Goal: Contribute content: Contribute content

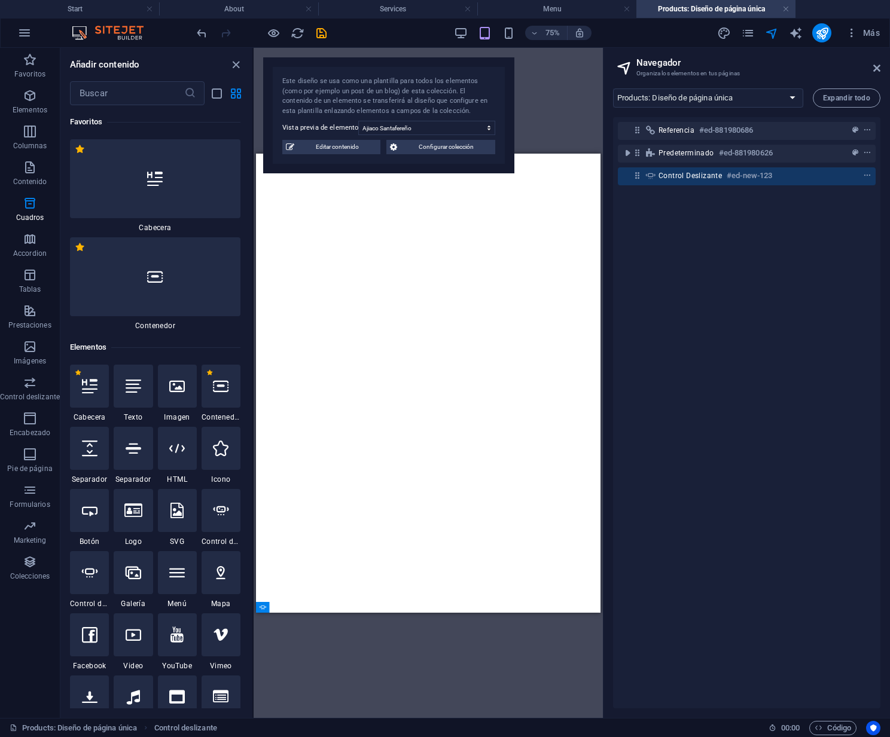
select select "16697979-es"
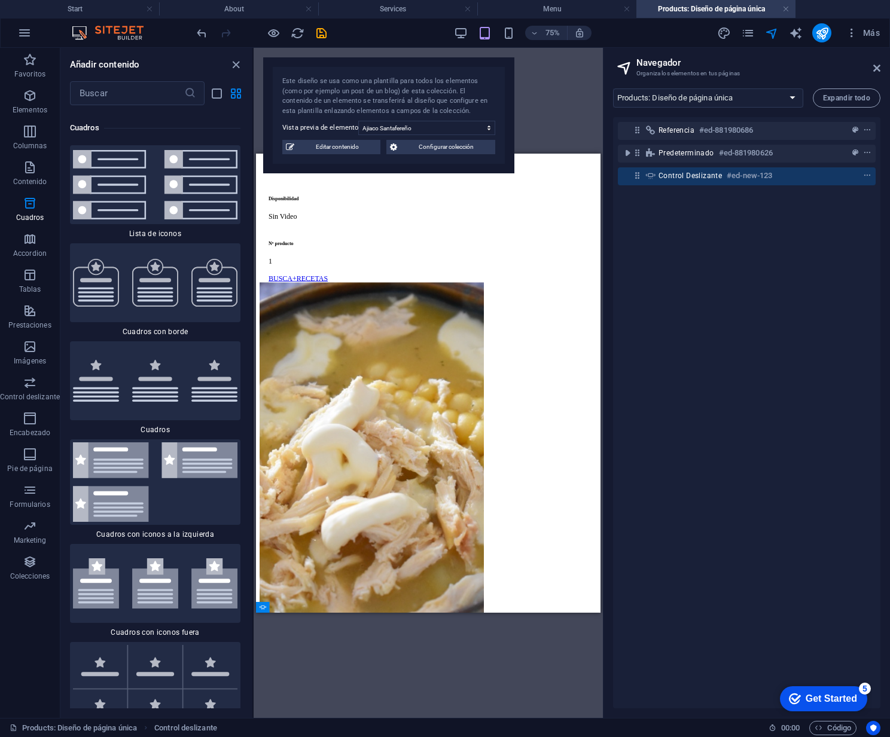
scroll to position [1011, 0]
click at [853, 35] on icon "button" at bounding box center [852, 33] width 12 height 12
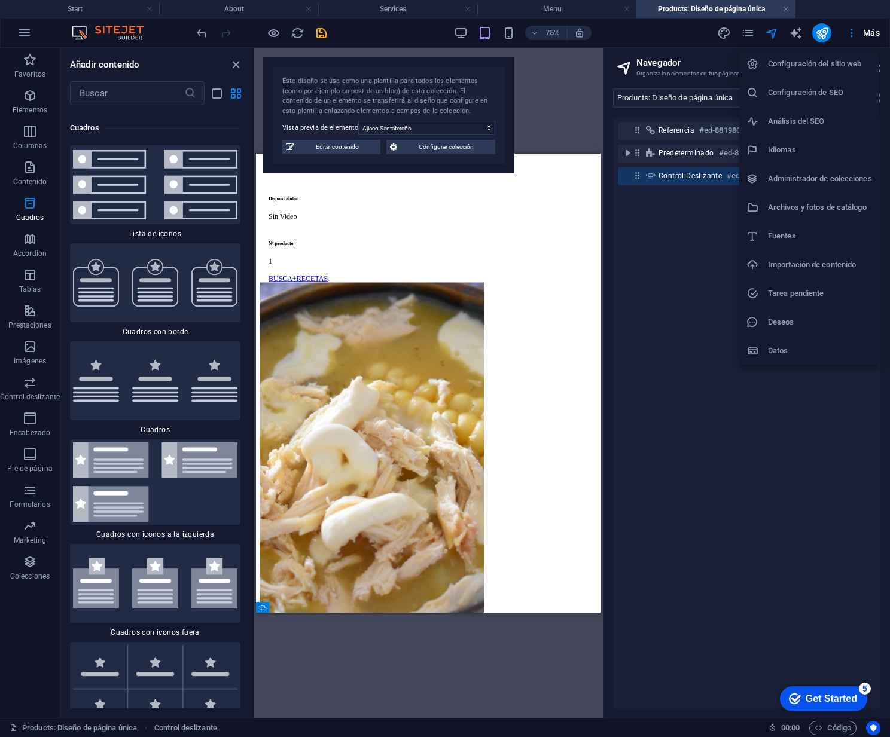
click at [819, 261] on h6 "Importación de contenido" at bounding box center [820, 265] width 104 height 14
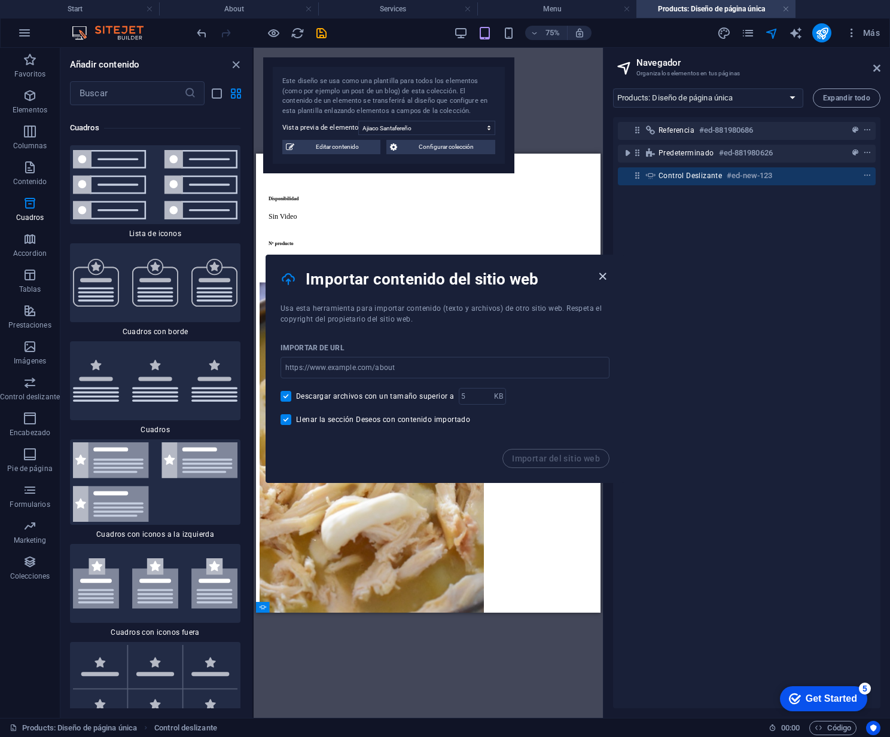
click at [602, 278] on icon "button" at bounding box center [603, 277] width 14 height 14
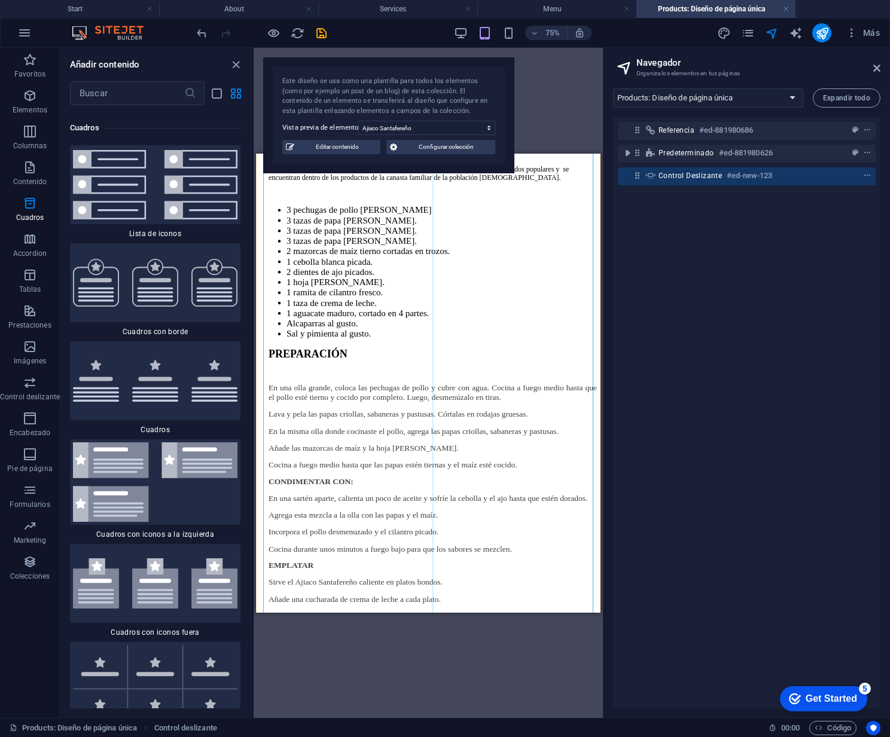
scroll to position [0, 0]
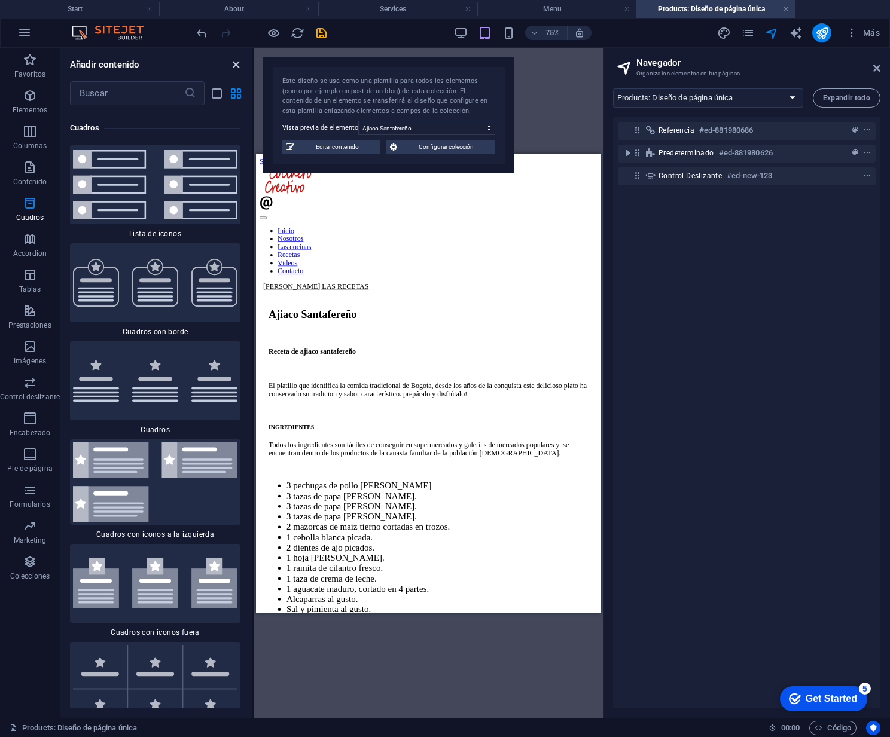
click at [234, 65] on icon "close panel" at bounding box center [236, 65] width 14 height 14
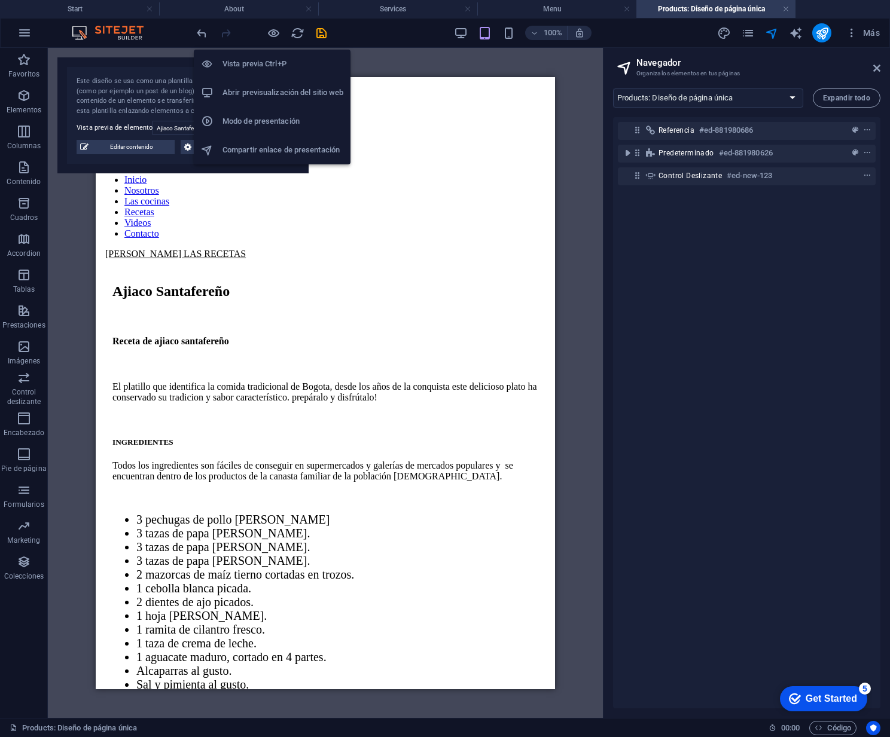
click at [259, 64] on h6 "Vista previa Ctrl+P" at bounding box center [282, 64] width 121 height 14
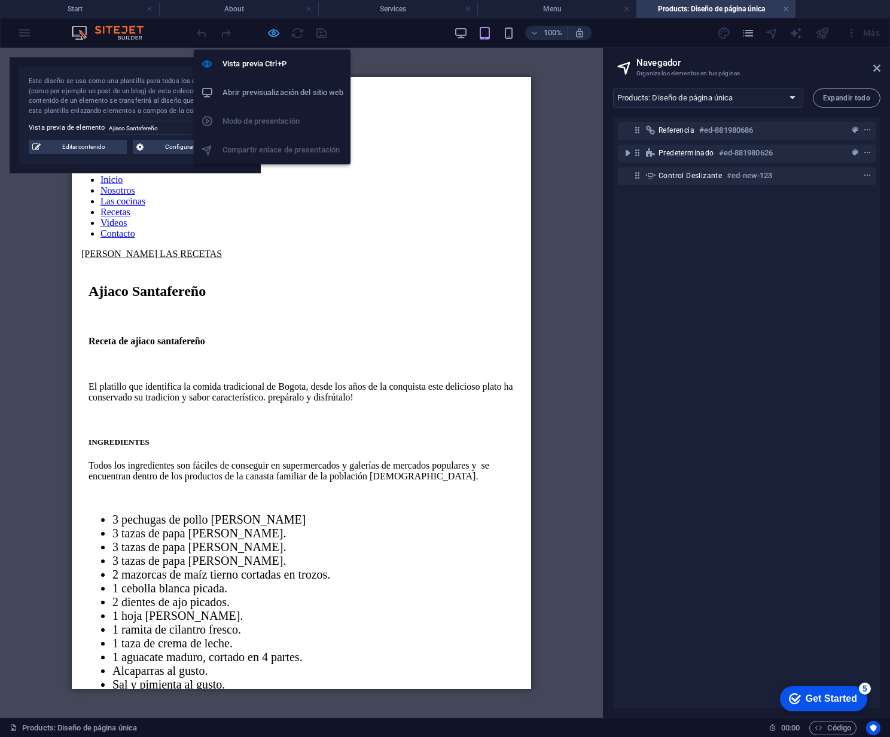
click at [270, 33] on icon "button" at bounding box center [274, 33] width 14 height 14
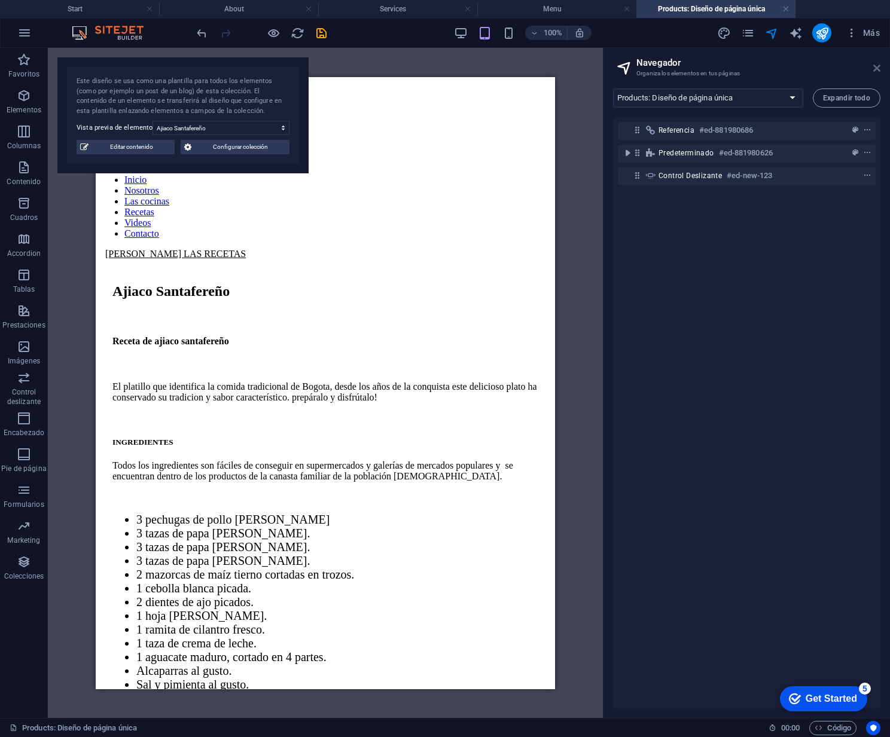
click at [875, 69] on icon at bounding box center [876, 68] width 7 height 10
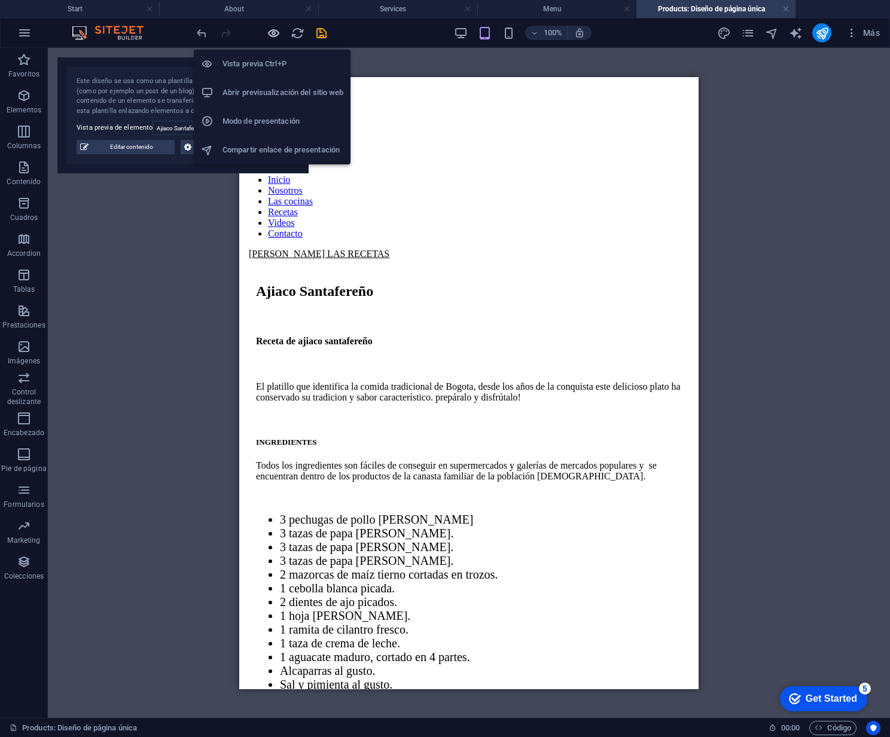
click at [273, 32] on icon "button" at bounding box center [274, 33] width 14 height 14
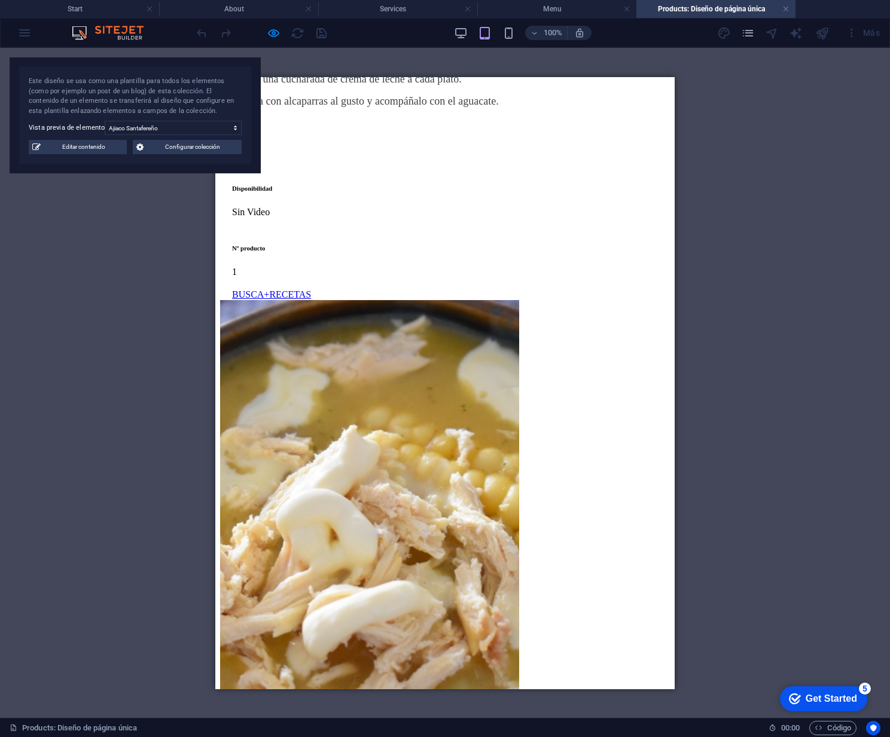
scroll to position [1020, 0]
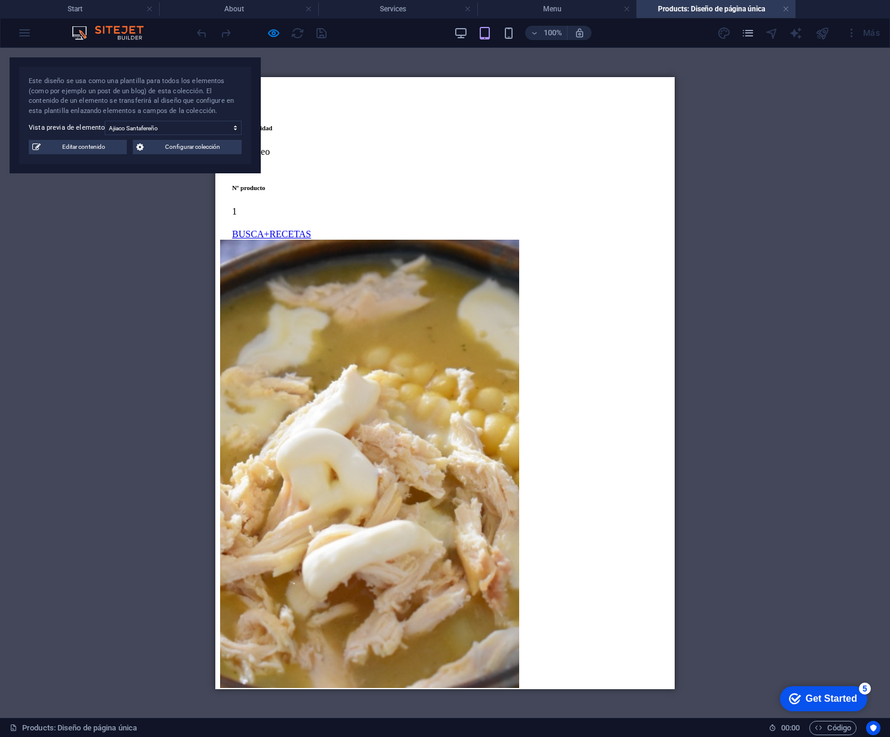
click at [311, 239] on link "BUSCA+RECETAS" at bounding box center [271, 233] width 79 height 10
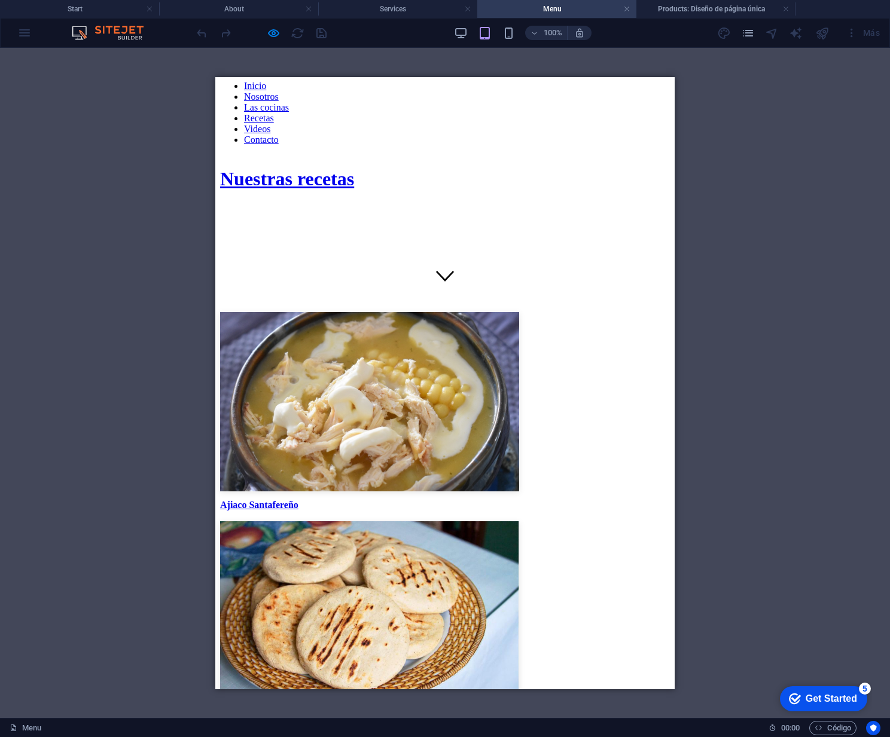
scroll to position [421, 0]
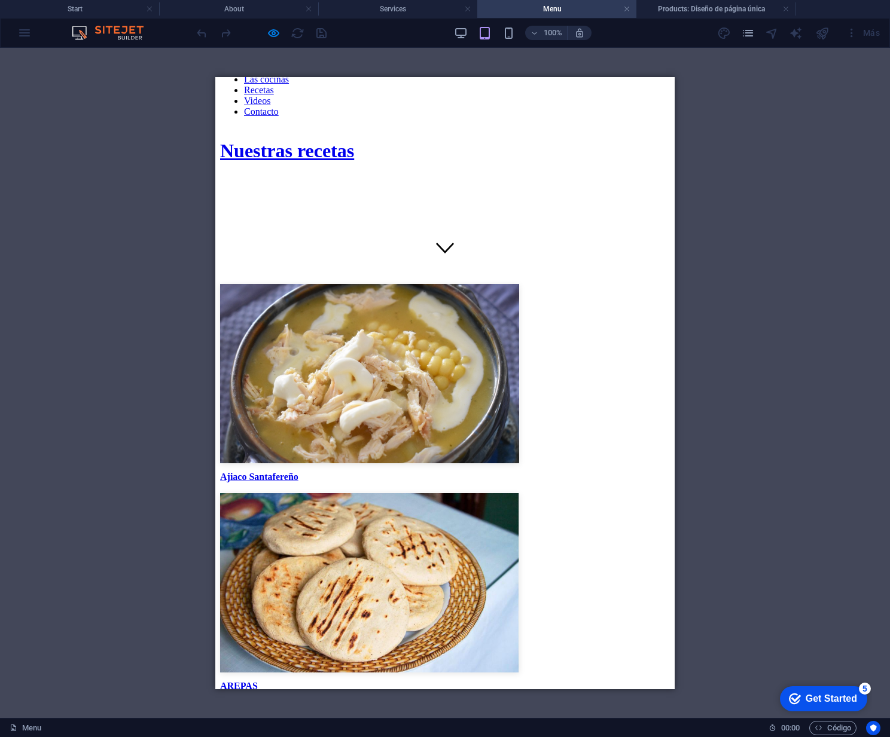
select select "68af466af483c1f4fe05e807"
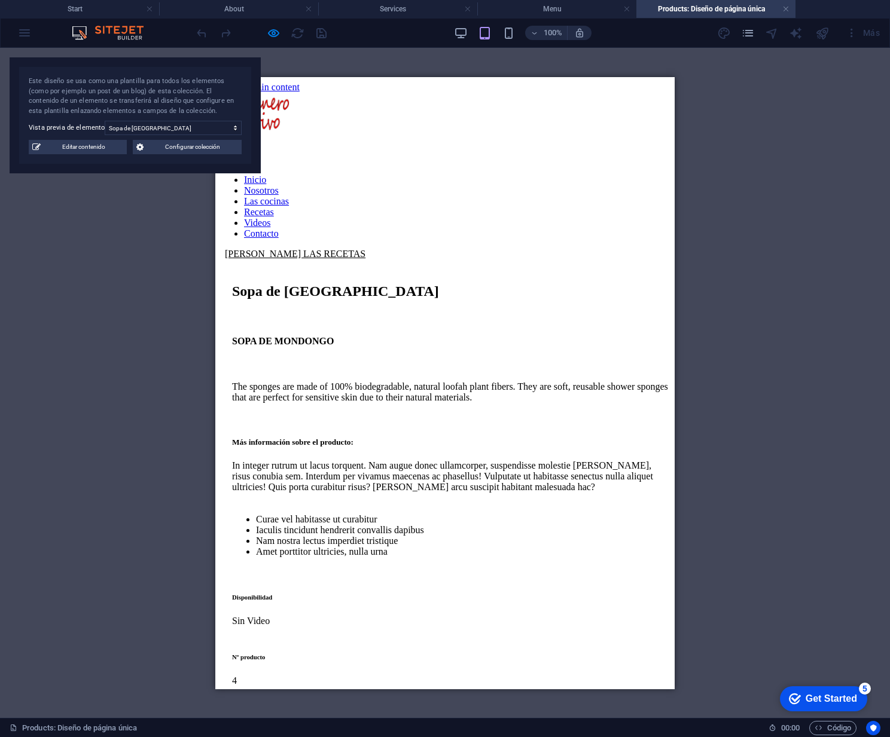
scroll to position [48, 0]
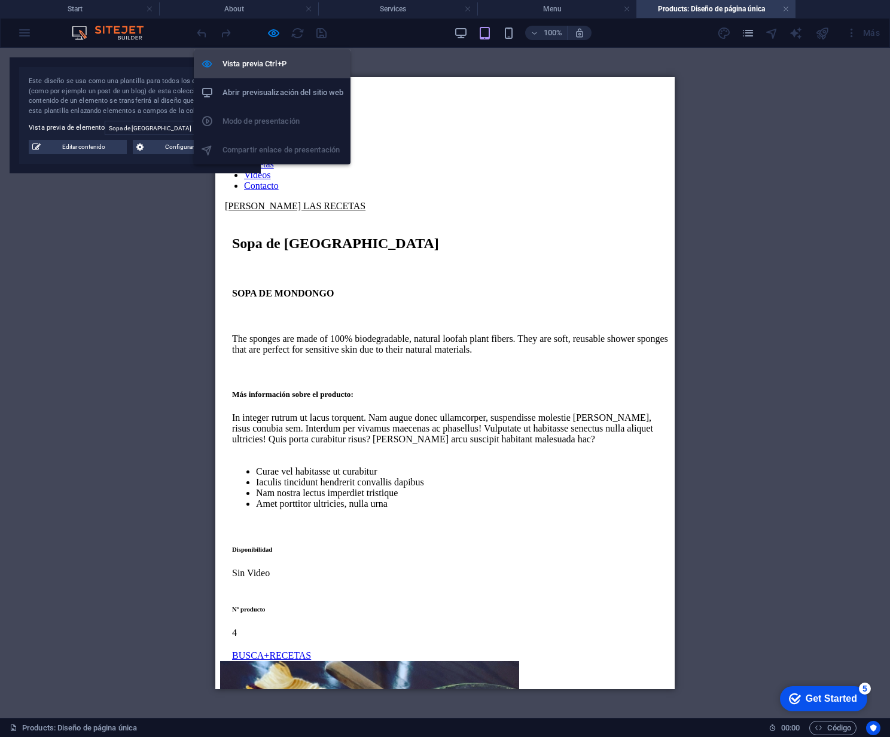
click at [267, 65] on h6 "Vista previa Ctrl+P" at bounding box center [282, 64] width 121 height 14
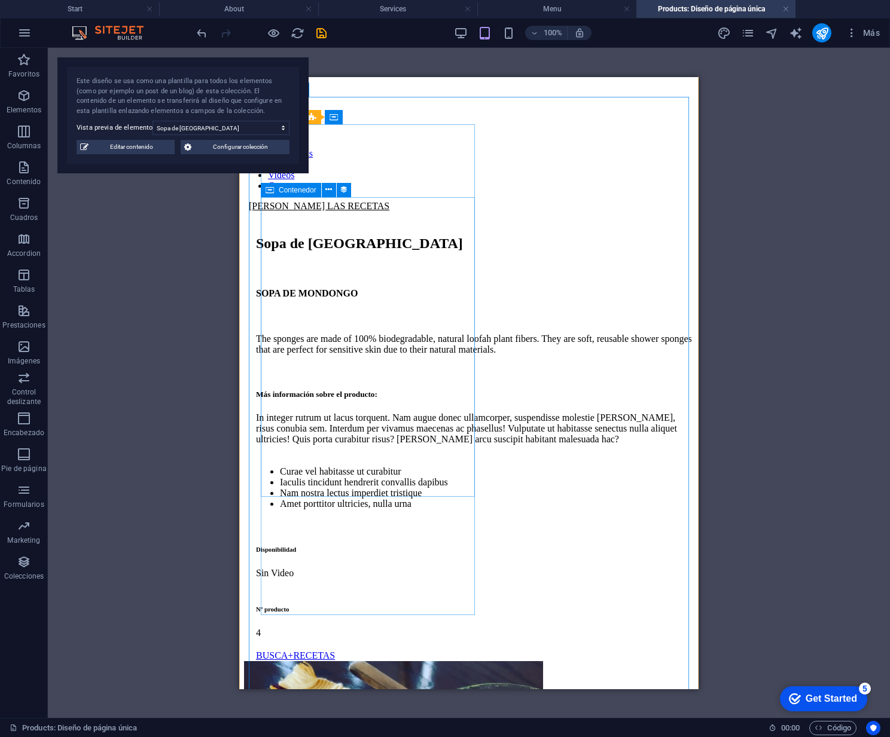
click at [266, 333] on div "The sponges are made of 100% biodegradable, natural loofah plant fibers. They a…" at bounding box center [475, 344] width 438 height 22
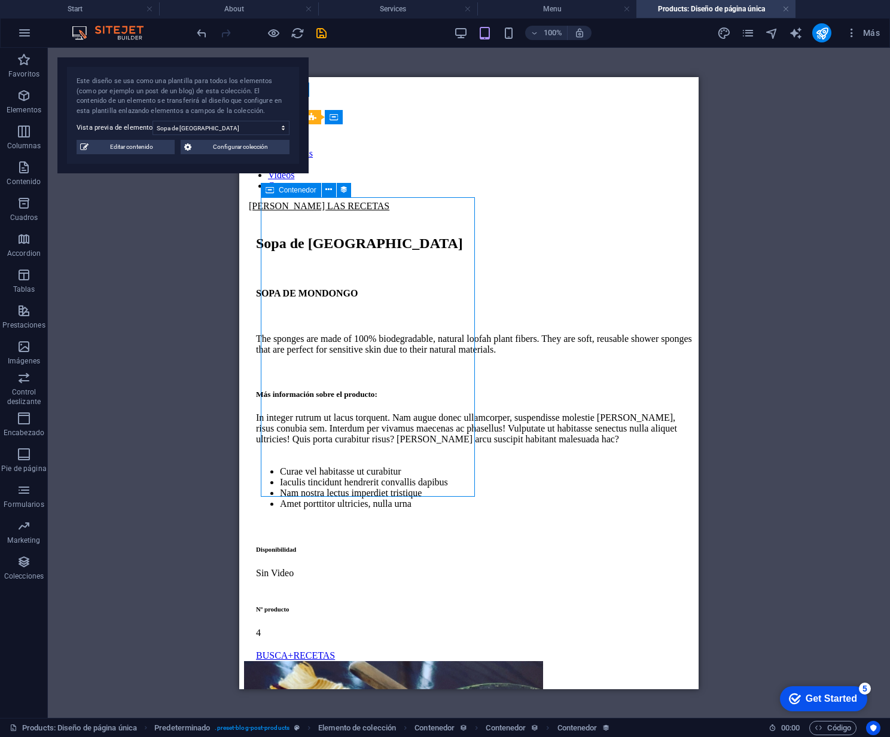
click at [266, 333] on div "The sponges are made of 100% biodegradable, natural loofah plant fibers. They a…" at bounding box center [475, 344] width 438 height 22
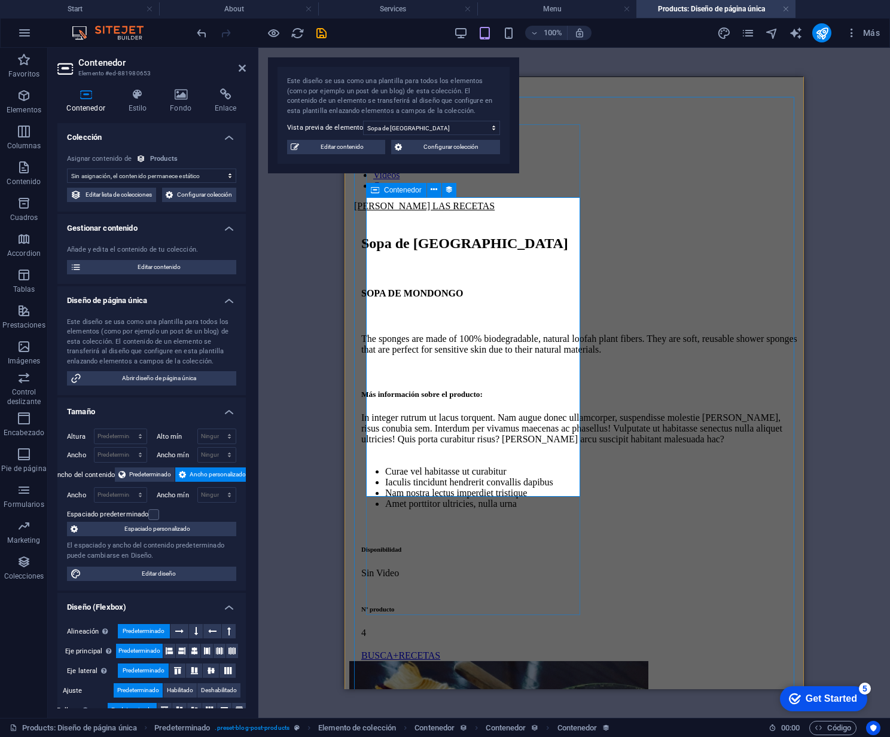
select select "product_description"
click at [367, 333] on div "The sponges are made of 100% biodegradable, natural loofah plant fibers. They a…" at bounding box center [580, 344] width 438 height 22
click at [368, 333] on div "The sponges are made of 100% biodegradable, natural loofah plant fibers. They a…" at bounding box center [580, 344] width 438 height 22
click at [508, 333] on div "The sponges are made of 100% biodegradable, natural loofah plant fibers. They a…" at bounding box center [580, 344] width 438 height 22
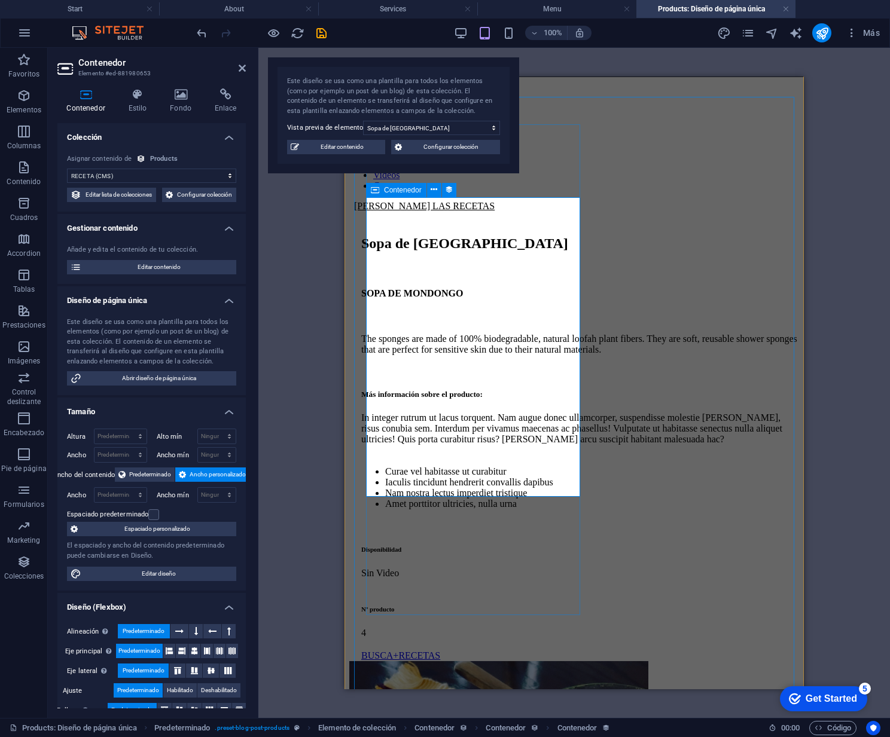
drag, startPoint x: 485, startPoint y: 245, endPoint x: 475, endPoint y: 247, distance: 9.7
click at [485, 333] on div "The sponges are made of 100% biodegradable, natural loofah plant fibers. They a…" at bounding box center [580, 344] width 438 height 22
click at [435, 333] on div "The sponges are made of 100% biodegradable, natural loofah plant fibers. They a…" at bounding box center [580, 344] width 438 height 22
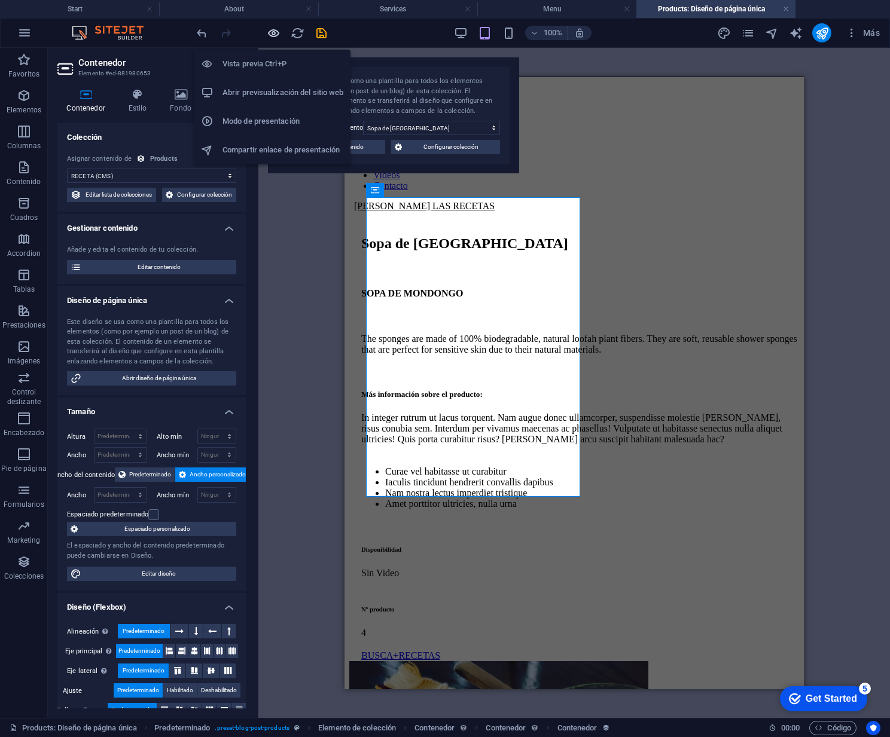
click at [273, 30] on icon "button" at bounding box center [274, 33] width 14 height 14
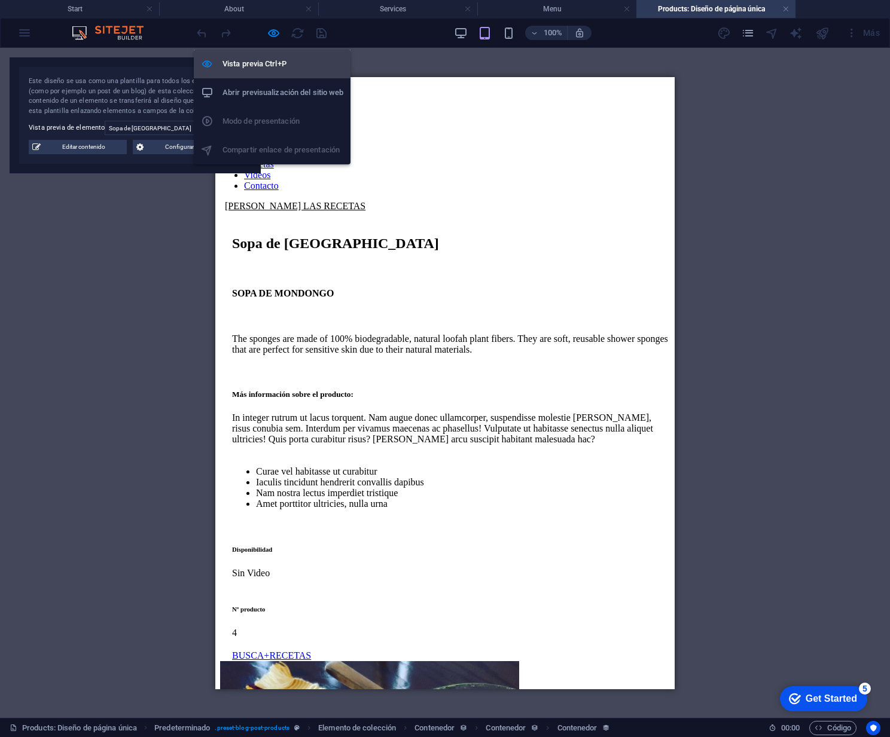
click at [272, 63] on h6 "Vista previa Ctrl+P" at bounding box center [282, 64] width 121 height 14
select select "product_description"
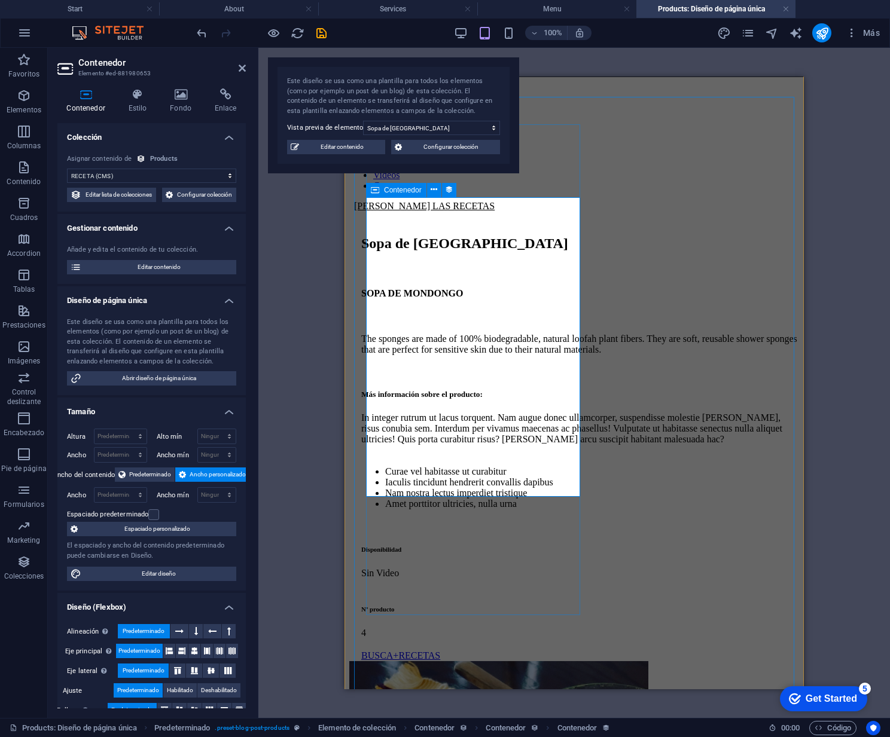
click at [410, 333] on div "The sponges are made of 100% biodegradable, natural loofah plant fibers. They a…" at bounding box center [580, 344] width 438 height 22
click at [502, 333] on div "The sponges are made of 100% biodegradable, natural loofah plant fibers. They a…" at bounding box center [580, 344] width 438 height 22
click at [503, 333] on div "The sponges are made of 100% biodegradable, natural loofah plant fibers. They a…" at bounding box center [580, 344] width 438 height 22
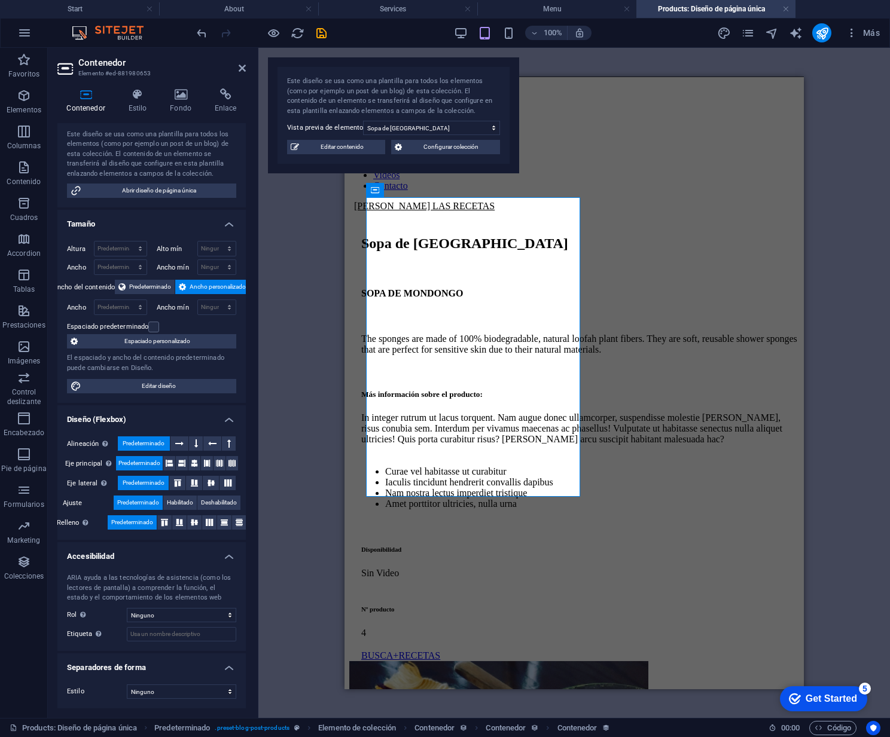
scroll to position [0, 0]
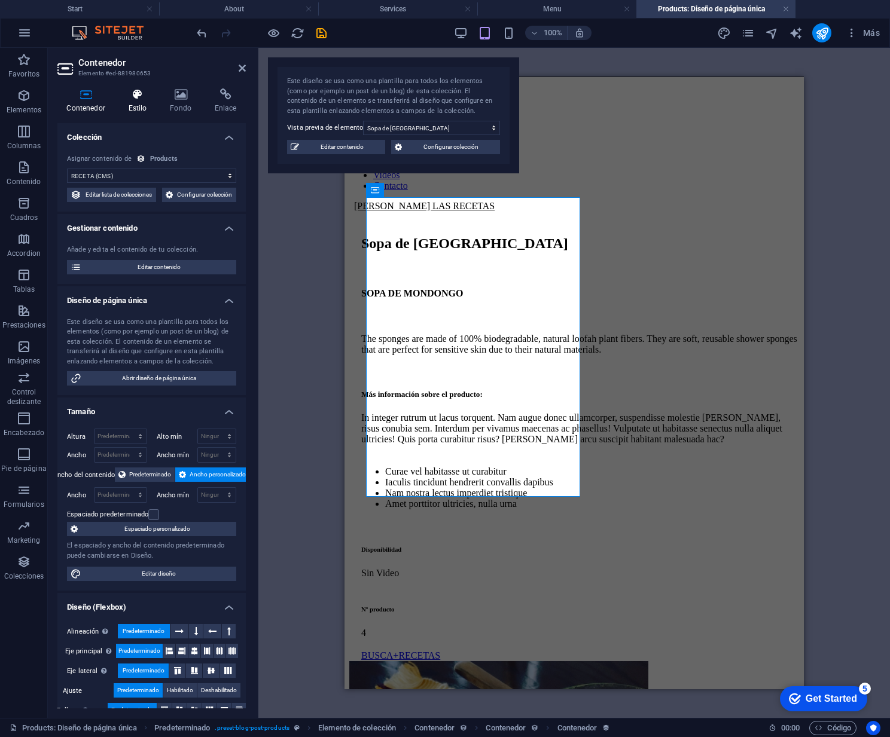
click at [140, 93] on icon at bounding box center [137, 95] width 37 height 12
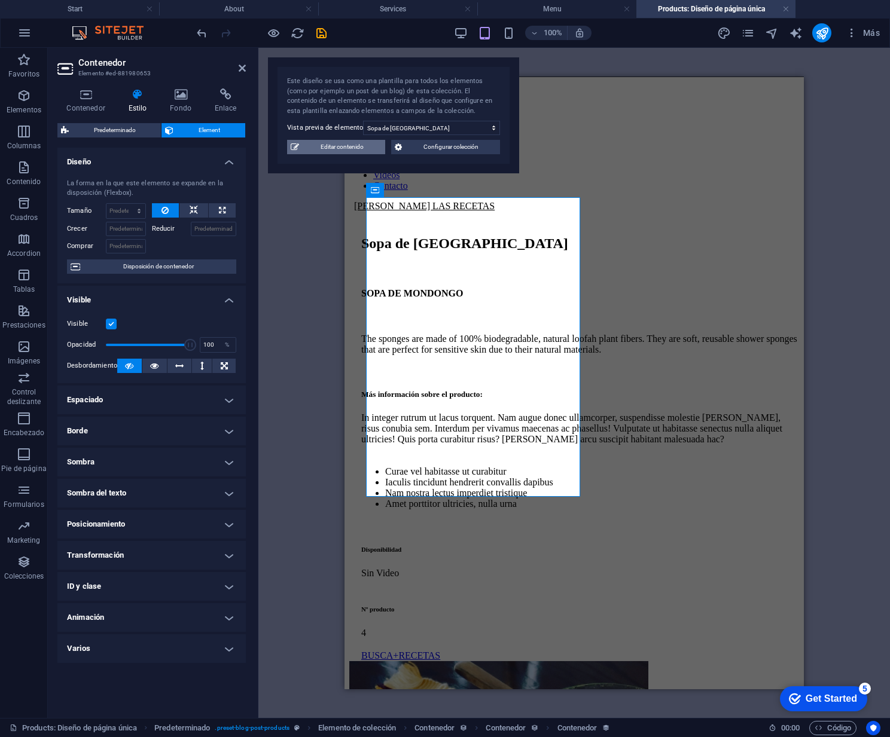
click at [346, 146] on span "Editar contenido" at bounding box center [342, 147] width 79 height 14
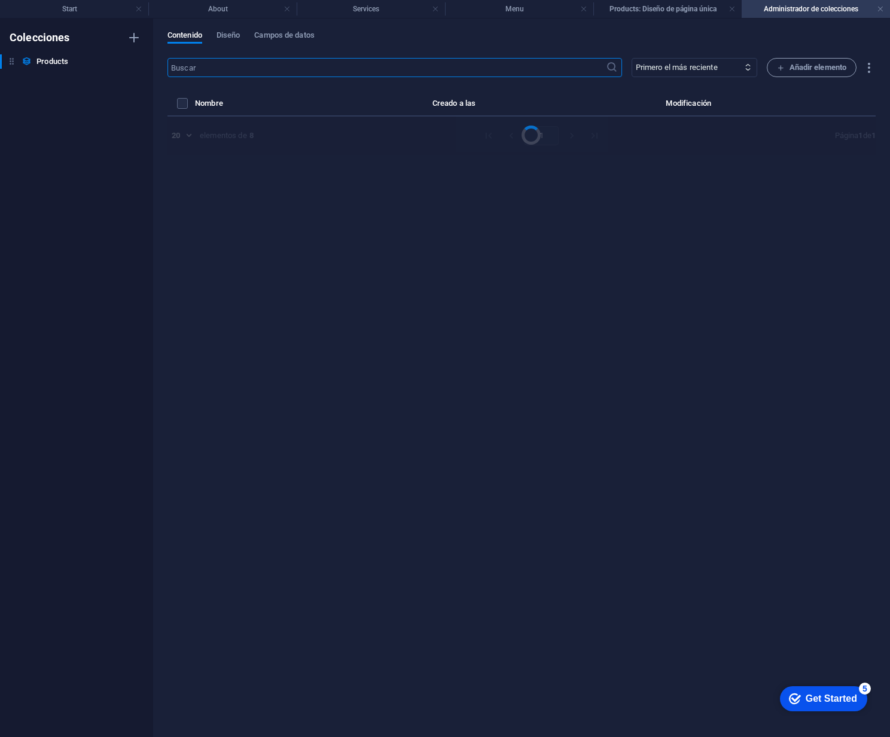
select select "Sin Video"
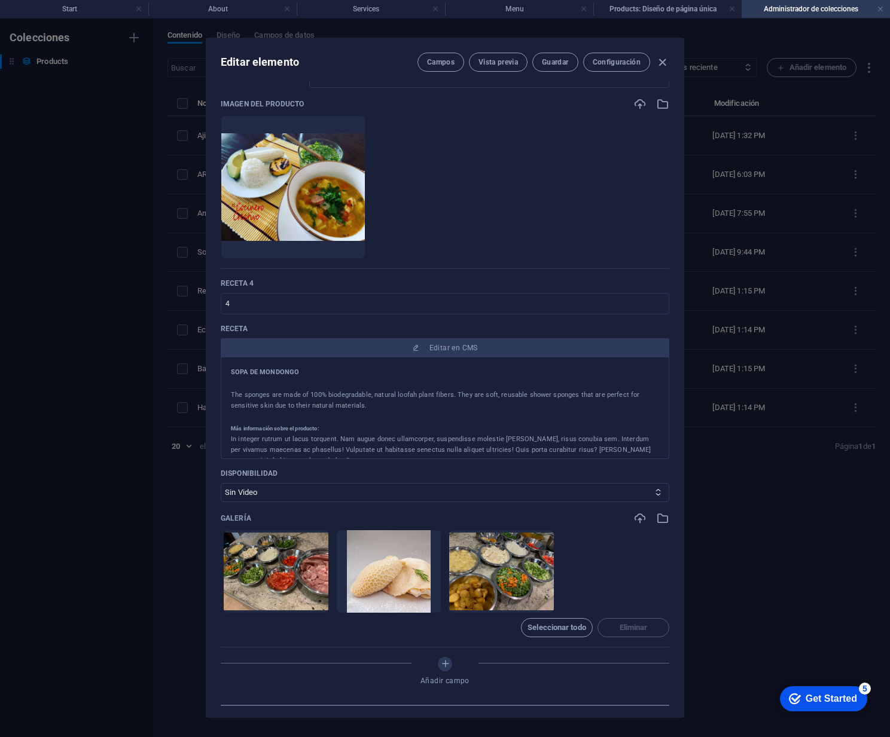
scroll to position [80, 0]
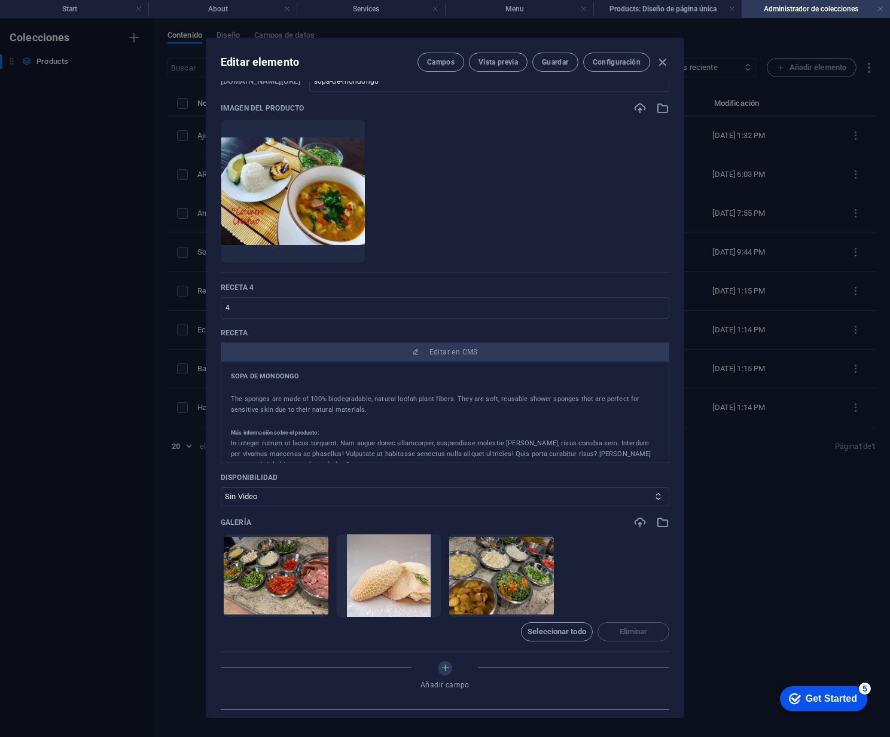
drag, startPoint x: 231, startPoint y: 393, endPoint x: 372, endPoint y: 411, distance: 141.8
click at [369, 413] on p "The sponges are made of 100% biodegradable, natural loofah plant fibers. They a…" at bounding box center [445, 405] width 428 height 22
click at [405, 414] on p "The sponges are made of 100% biodegradable, natural loofah plant fibers. They a…" at bounding box center [445, 405] width 428 height 22
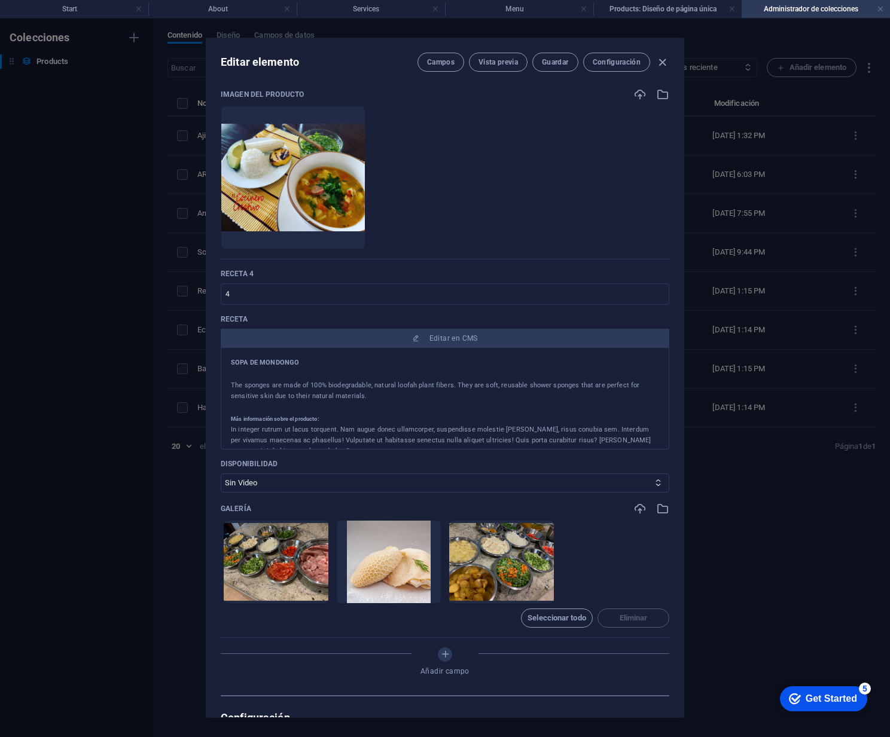
scroll to position [101, 0]
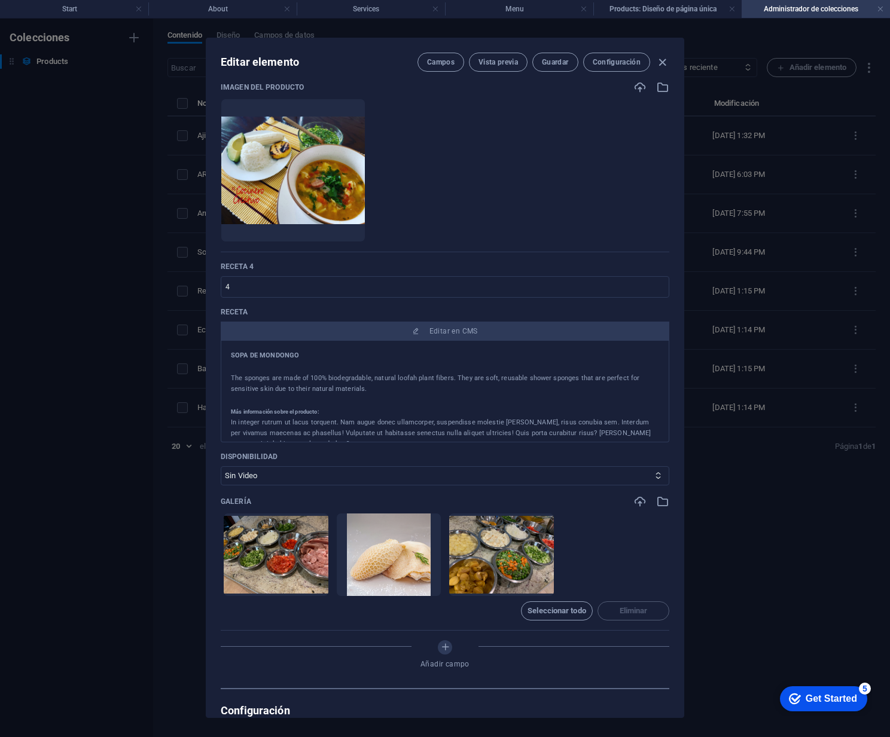
click at [266, 383] on p "The sponges are made of 100% biodegradable, natural loofah plant fibers. They a…" at bounding box center [445, 384] width 428 height 22
drag, startPoint x: 266, startPoint y: 383, endPoint x: 274, endPoint y: 382, distance: 7.8
click at [266, 383] on p "The sponges are made of 100% biodegradable, natural loofah plant fibers. They a…" at bounding box center [445, 384] width 428 height 22
click at [356, 390] on p "The sponges are made of 100% biodegradable, natural loofah plant fibers. They a…" at bounding box center [445, 384] width 428 height 22
click at [332, 391] on p "The sponges are made of 100% biodegradable, natural loofah plant fibers. They a…" at bounding box center [445, 384] width 428 height 22
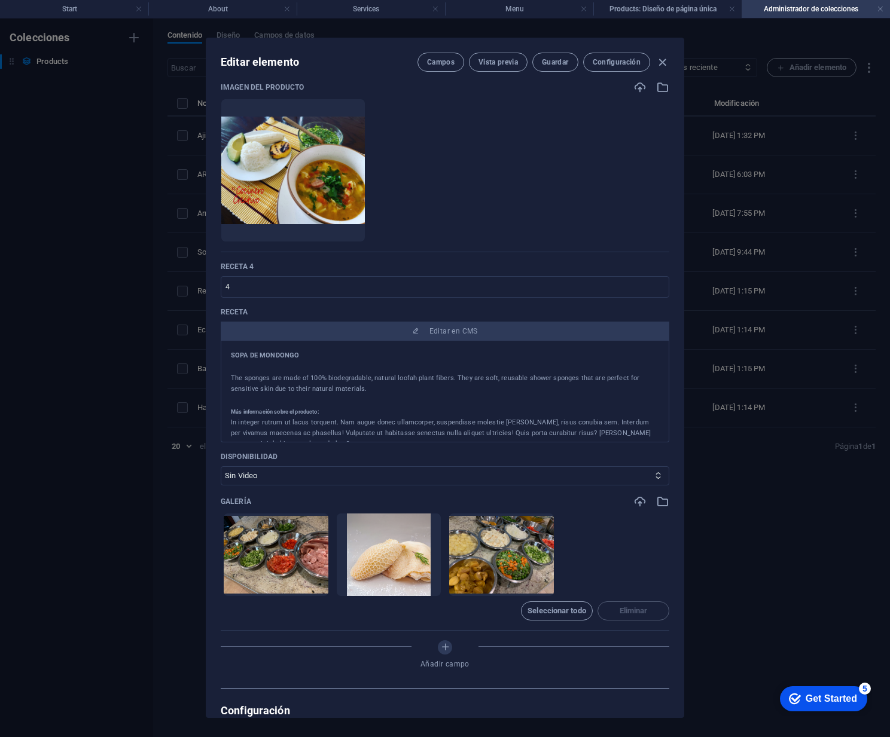
click at [374, 393] on p "The sponges are made of 100% biodegradable, natural loofah plant fibers. They a…" at bounding box center [445, 384] width 428 height 22
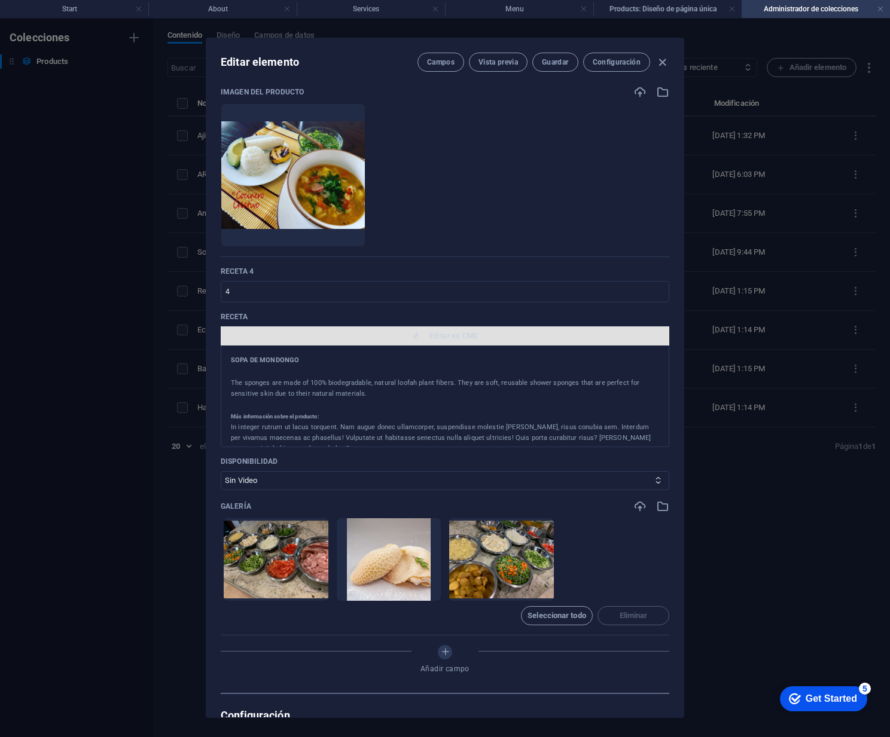
click at [433, 334] on span "Editar en CMS" at bounding box center [453, 336] width 48 height 10
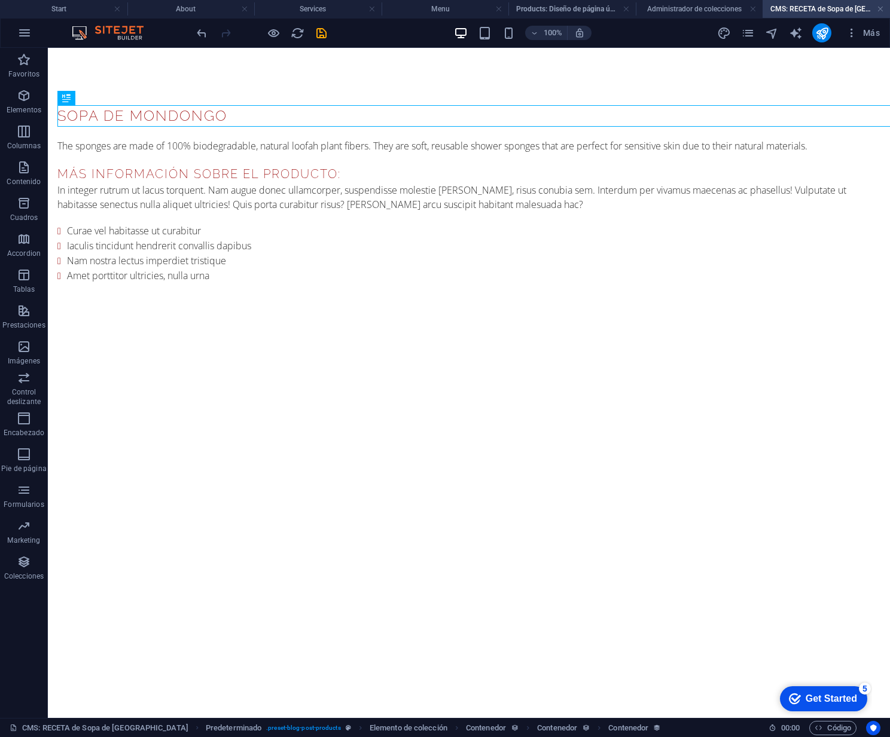
scroll to position [0, 0]
click at [402, 144] on div "The sponges are made of 100% biodegradable, natural loofah plant fibers. They a…" at bounding box center [468, 146] width 823 height 14
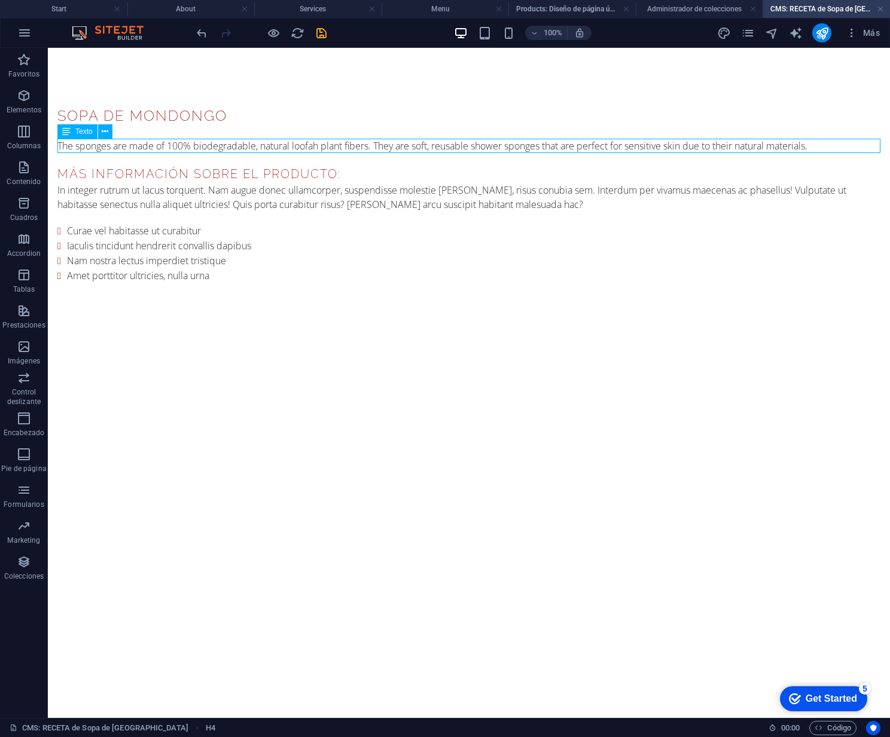
click at [402, 144] on div "The sponges are made of 100% biodegradable, natural loofah plant fibers. They a…" at bounding box center [468, 146] width 823 height 14
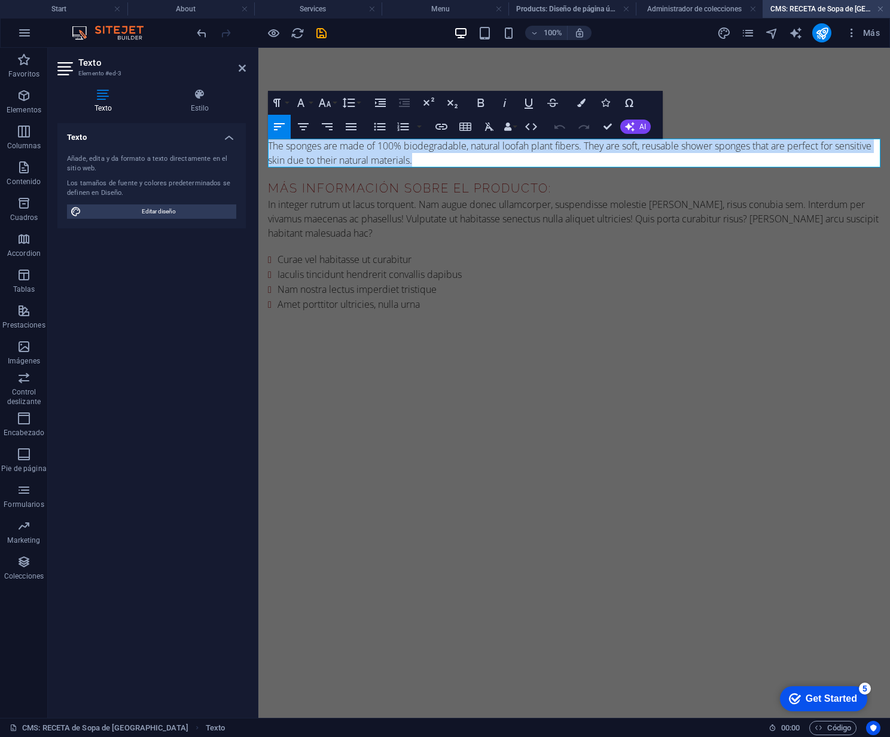
drag, startPoint x: 463, startPoint y: 161, endPoint x: 267, endPoint y: 140, distance: 197.3
click at [266, 142] on div "SOPA DE MONDONGO The sponges are made of 100% biodegradable, natural loofah pla…" at bounding box center [574, 209] width 632 height 322
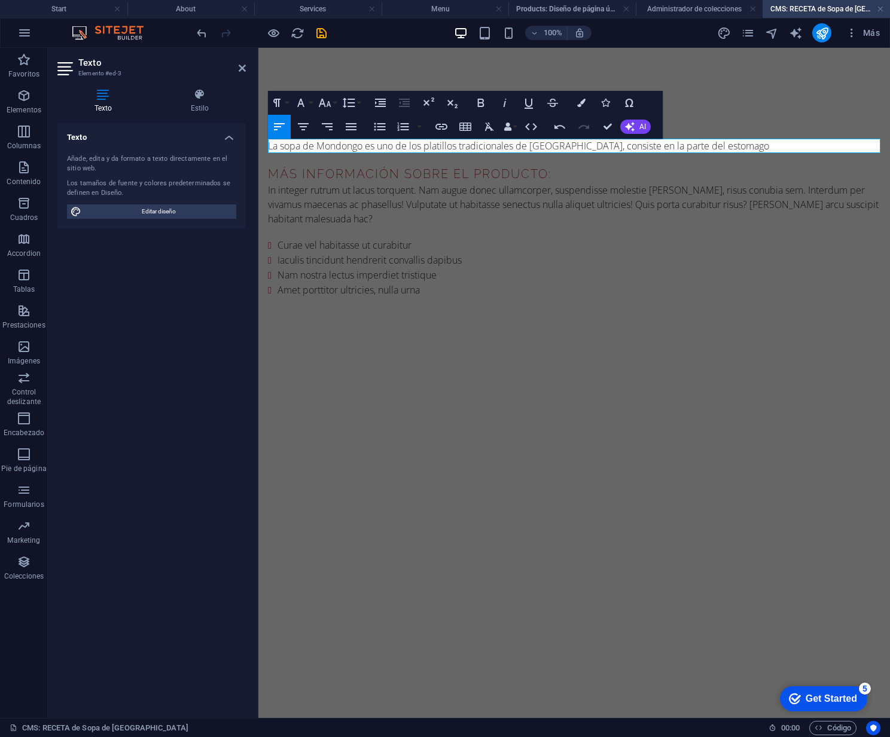
click at [727, 144] on p "La sopa de Mondongo es uno de los platillos tradicionales de [GEOGRAPHIC_DATA],…" at bounding box center [574, 146] width 612 height 14
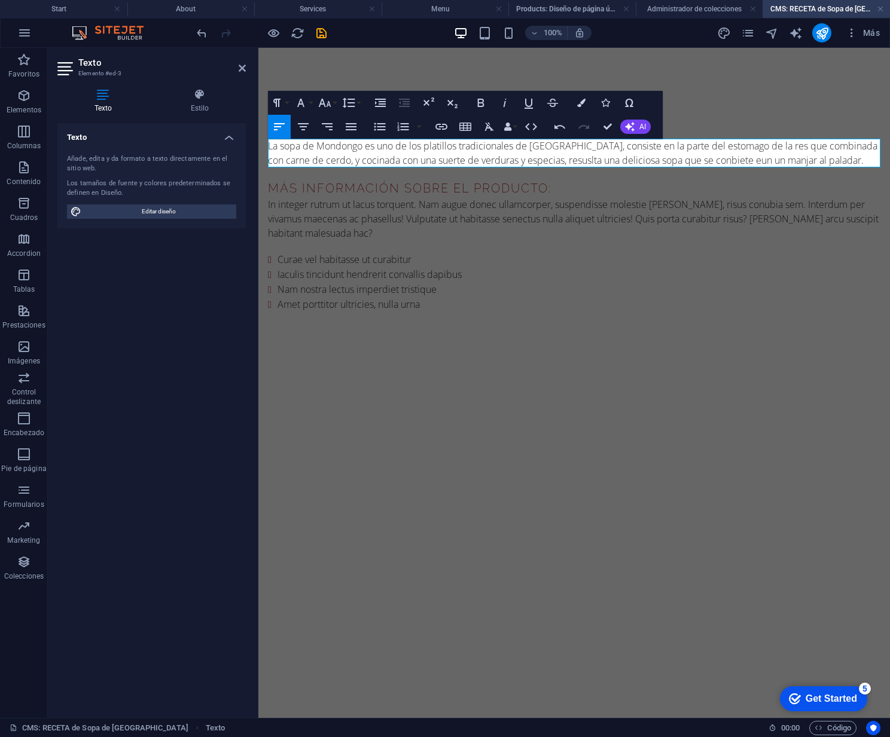
click at [685, 161] on p "La sopa de Mondongo es uno de los platillos tradicionales de [GEOGRAPHIC_DATA],…" at bounding box center [574, 153] width 612 height 29
drag, startPoint x: 714, startPoint y: 160, endPoint x: 679, endPoint y: 161, distance: 35.3
click at [679, 161] on p "La sopa de Mondongo es uno de los platillos tradicionales de [GEOGRAPHIC_DATA],…" at bounding box center [574, 153] width 612 height 29
click at [725, 160] on p "La sopa de Mondongo es uno de los platillos tradicionales de [GEOGRAPHIC_DATA],…" at bounding box center [574, 153] width 612 height 29
click at [846, 161] on p "La sopa de Mondongo es uno de los platillos tradicionales de [GEOGRAPHIC_DATA],…" at bounding box center [574, 153] width 612 height 29
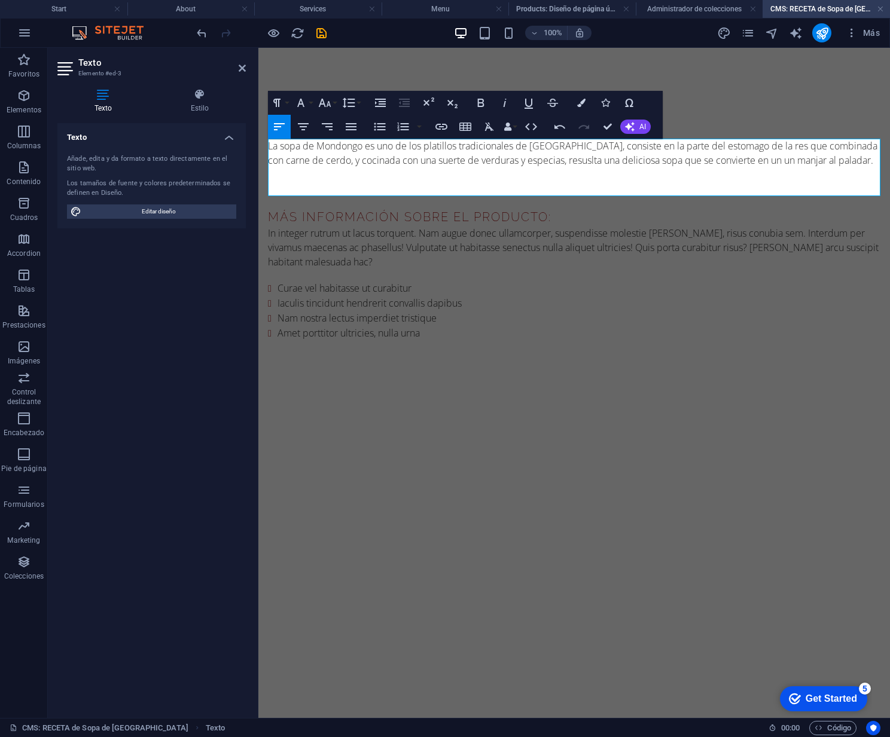
click at [847, 163] on p "La sopa de Mondongo es uno de los platillos tradicionales de [GEOGRAPHIC_DATA],…" at bounding box center [574, 153] width 612 height 29
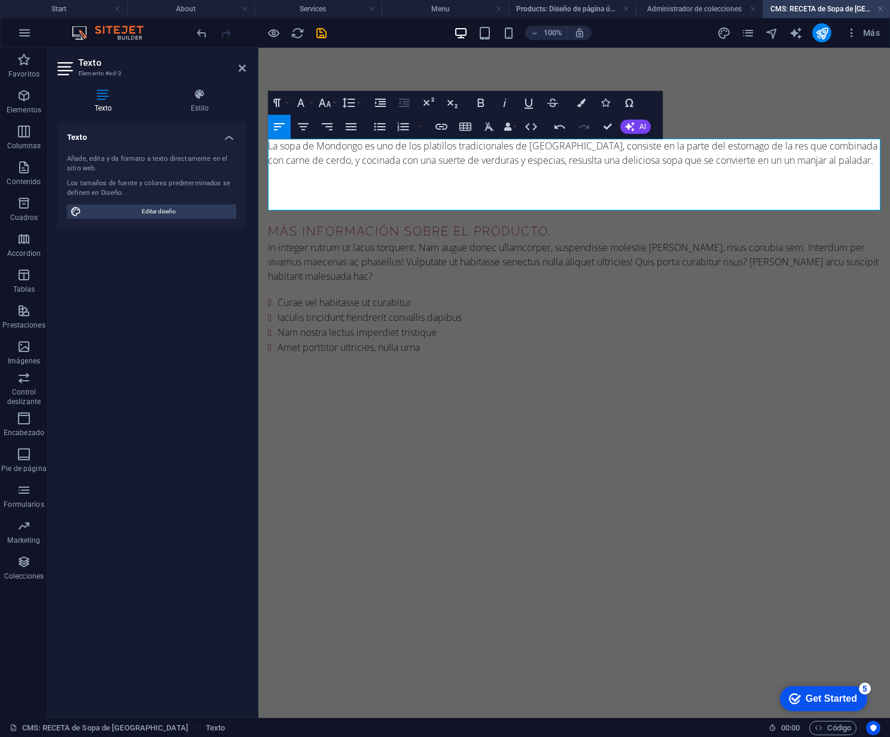
click at [279, 183] on p at bounding box center [574, 189] width 612 height 14
click at [847, 165] on p "La sopa de Mondongo es uno de los platillos tradicionales de [GEOGRAPHIC_DATA],…" at bounding box center [574, 153] width 612 height 29
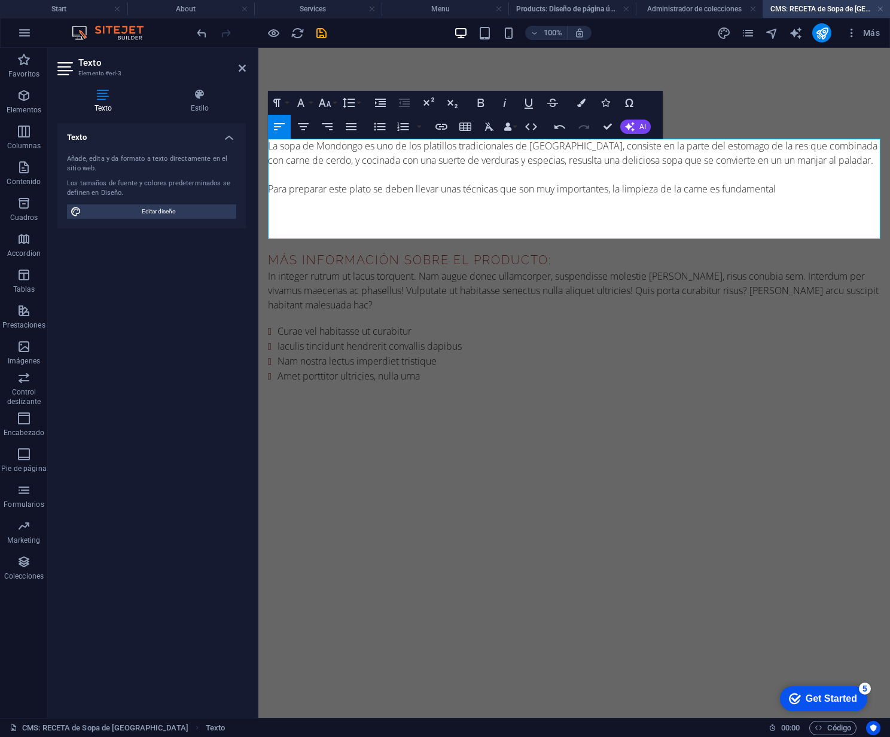
click at [785, 186] on p "Para preparar este plato se deben llevar unas técnicas que son muy importantes,…" at bounding box center [574, 189] width 612 height 14
click at [501, 190] on p "Para preparar este [PERSON_NAME] se deben llevar unas técnicas que son muy impo…" at bounding box center [574, 189] width 612 height 14
click at [867, 190] on p "Para preparar este plato se deben llevar unas técnicas y procedimientos que son…" at bounding box center [574, 189] width 612 height 14
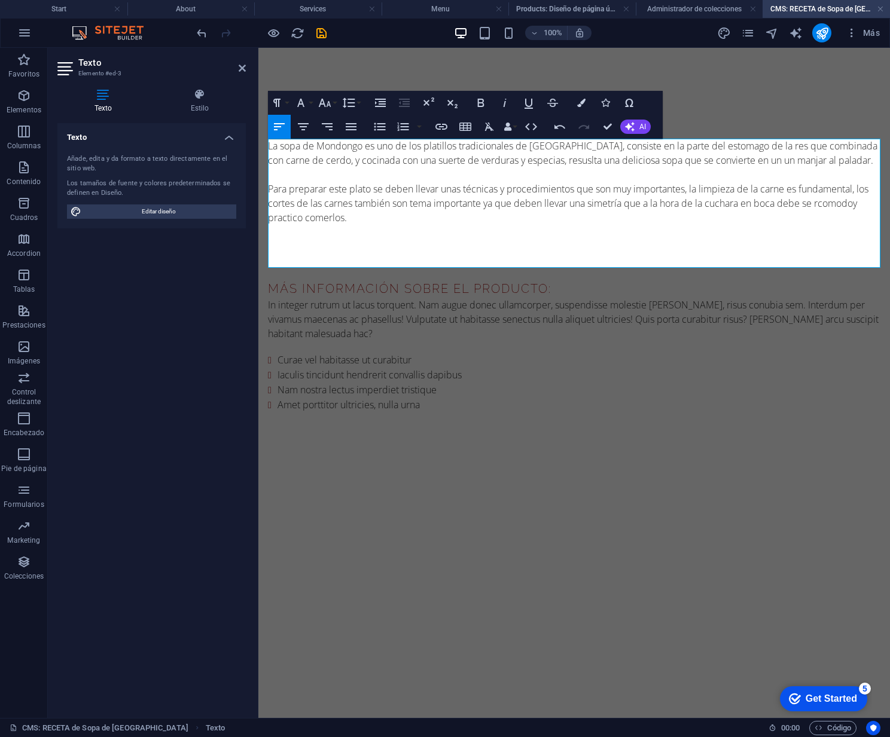
click at [822, 205] on p "Para preparar este plato se deben llevar unas técnicas y procedimientos que son…" at bounding box center [574, 203] width 612 height 43
click at [825, 204] on p "Para preparar este [PERSON_NAME] se deben llevar unas técnicas y procedimientos…" at bounding box center [574, 203] width 612 height 43
click at [821, 204] on p "Para preparar este [PERSON_NAME] se deben llevar unas técnicas y procedimientos…" at bounding box center [574, 203] width 612 height 43
click at [825, 205] on p "Para preparar este plato se deben llevar unas técnicas y procedimientos que son…" at bounding box center [574, 203] width 612 height 43
click at [860, 205] on p "Para preparar este [PERSON_NAME] se deben llevar unas técnicas y procedimientos…" at bounding box center [574, 203] width 612 height 43
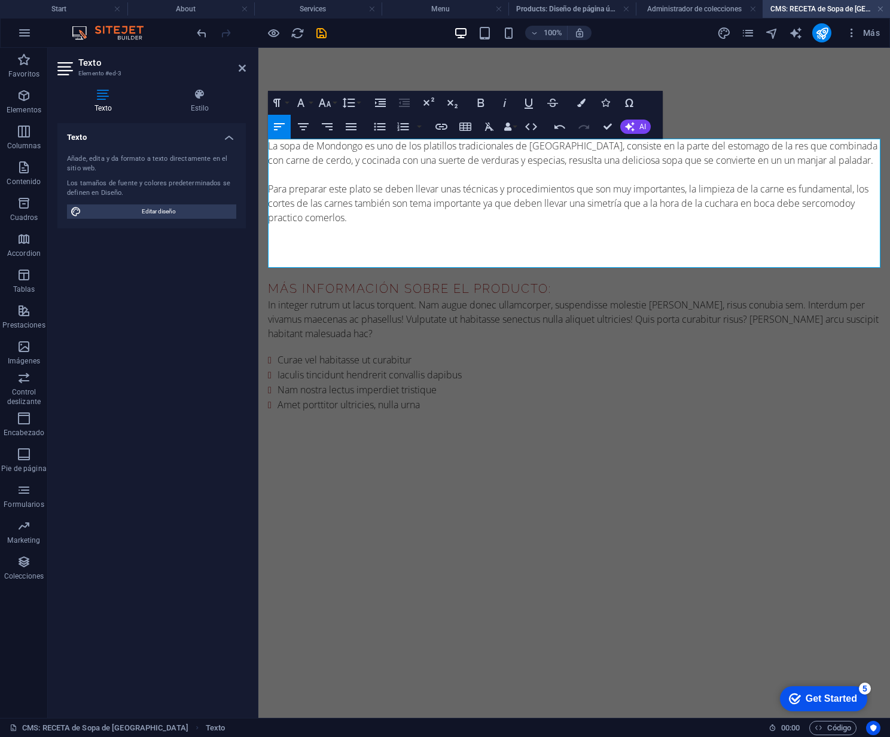
click at [840, 204] on p "Para preparar este [PERSON_NAME] se deben llevar unas técnicas y procedimientos…" at bounding box center [574, 203] width 612 height 43
click at [814, 234] on p at bounding box center [574, 232] width 612 height 14
click at [357, 220] on p "Para preparar este [PERSON_NAME] se deben llevar unas técnicas y procedimientos…" at bounding box center [574, 203] width 612 height 43
drag, startPoint x: 431, startPoint y: 188, endPoint x: 417, endPoint y: 190, distance: 13.8
click at [417, 190] on p "Para preparar este [PERSON_NAME] se deben llevar unas técnicas y procedimientos…" at bounding box center [574, 203] width 612 height 43
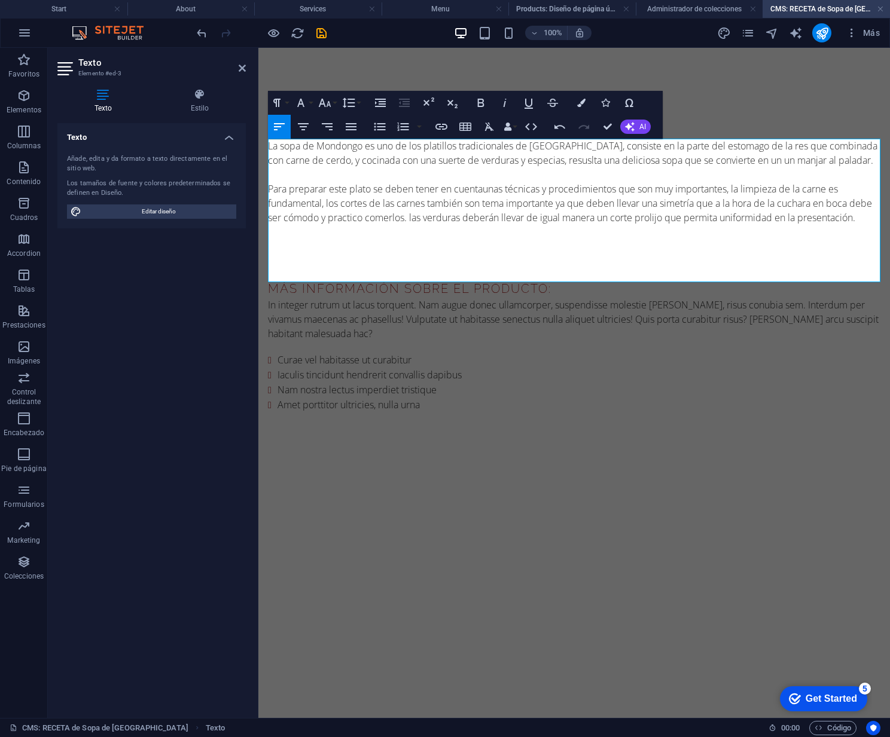
click at [740, 192] on p "Para preparar este plato se deben tener en cuenta unas técnicas y procedimiento…" at bounding box center [574, 203] width 612 height 43
click at [865, 190] on p "Para preparar este plato se deben tener en cuenta unas técnicas y procedimiento…" at bounding box center [574, 203] width 612 height 43
click at [337, 225] on p "Para preparar este plato se deben tener en cuenta unas técnicas y procedimiento…" at bounding box center [574, 203] width 612 height 43
click at [283, 254] on p at bounding box center [574, 246] width 612 height 14
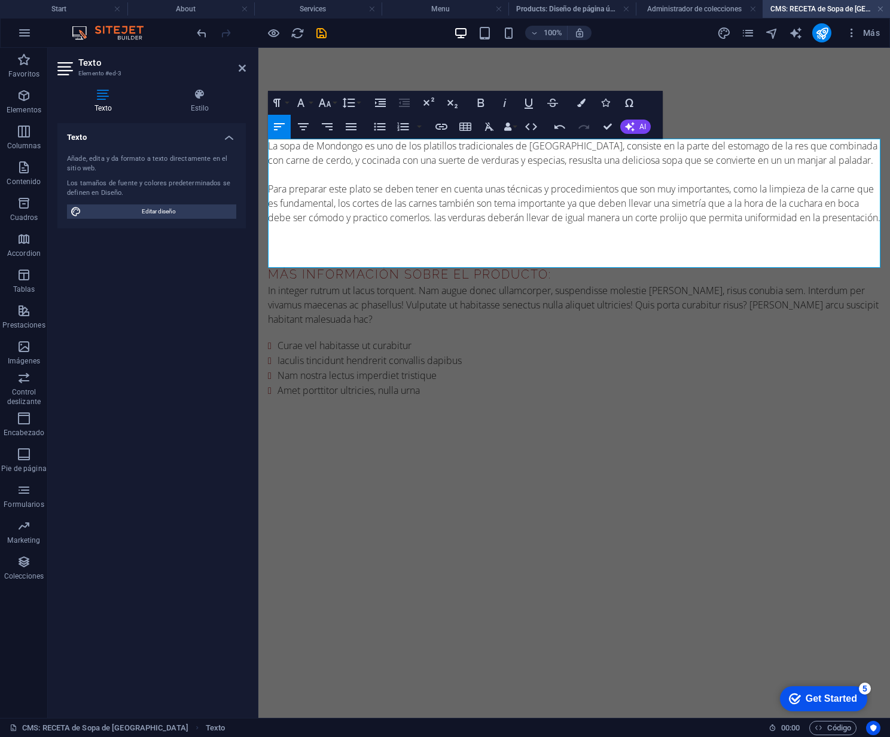
click at [284, 254] on p at bounding box center [574, 246] width 612 height 14
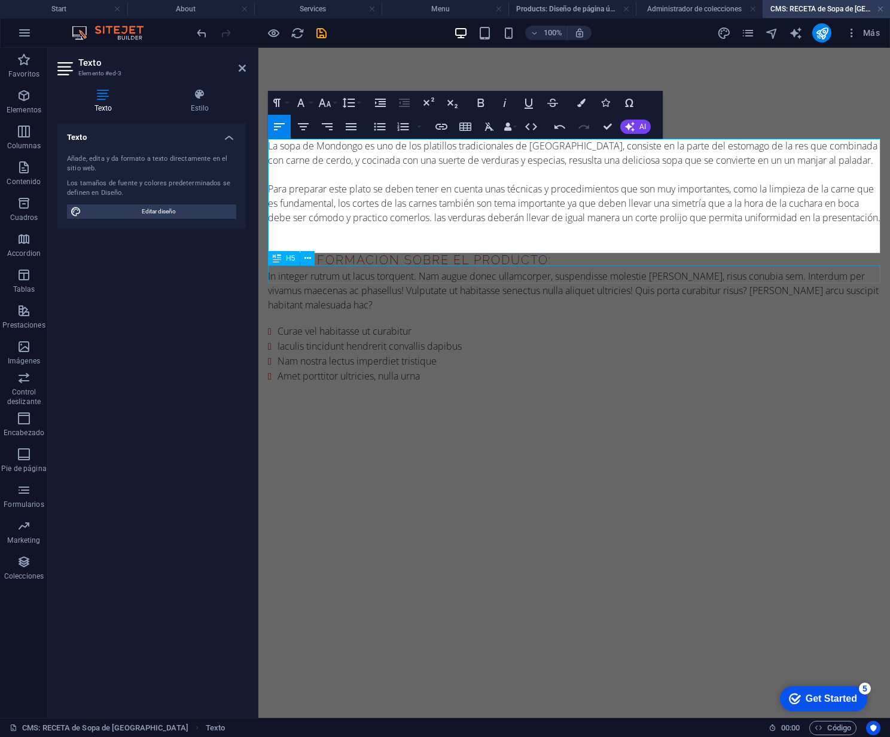
click at [556, 269] on div "Más información sobre el producto:" at bounding box center [574, 260] width 612 height 18
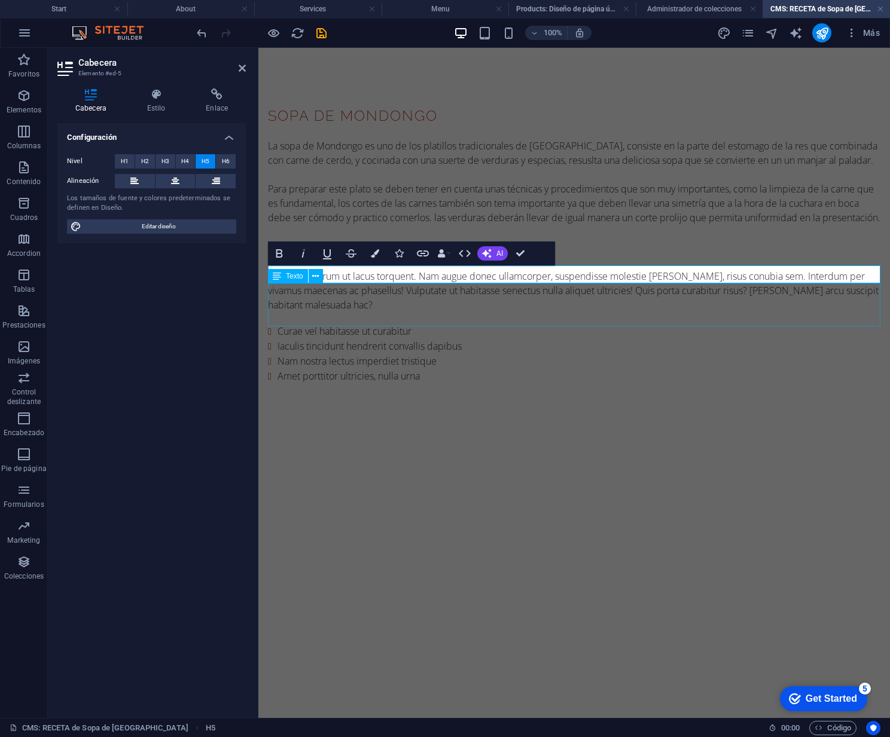
click at [425, 303] on div "In integer rutrum ut lacus torquent. Nam augue donec ullamcorper, suspendisse m…" at bounding box center [574, 290] width 612 height 43
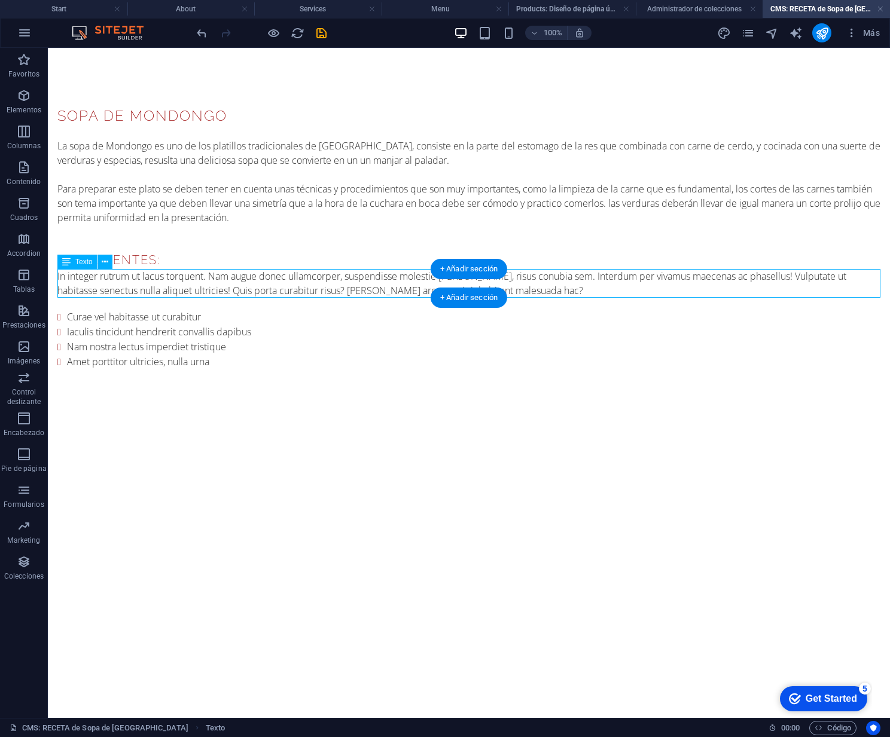
click at [69, 279] on div "In integer rutrum ut lacus torquent. Nam augue donec ullamcorper, suspendisse m…" at bounding box center [468, 283] width 823 height 29
click at [580, 288] on div "In integer rutrum ut lacus torquent. Nam augue donec ullamcorper, suspendisse m…" at bounding box center [468, 283] width 823 height 29
click at [507, 288] on div "+ Añadir sección" at bounding box center [469, 298] width 77 height 20
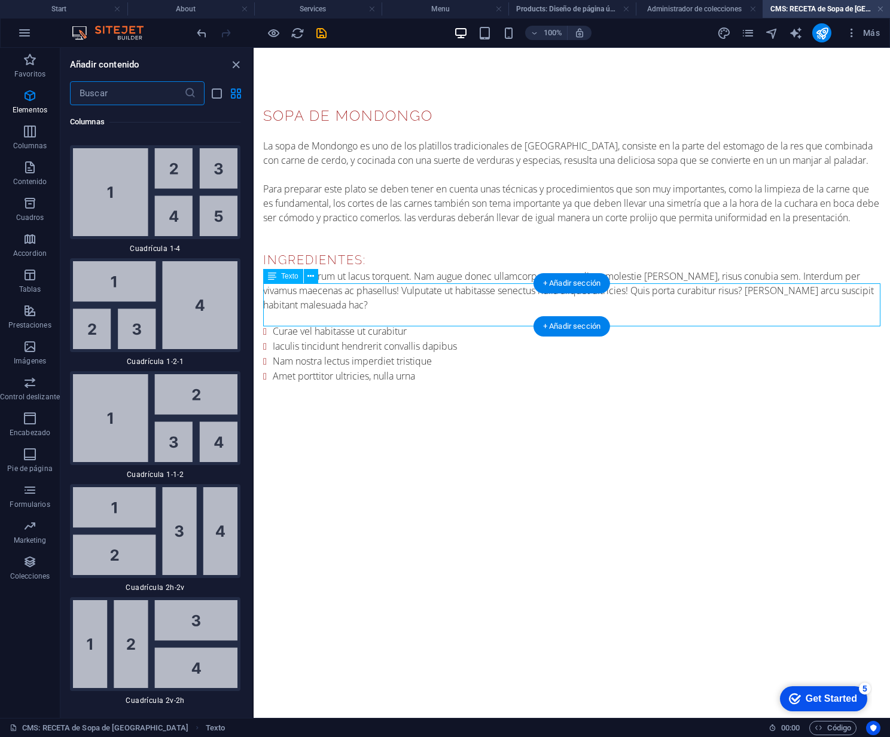
scroll to position [4057, 0]
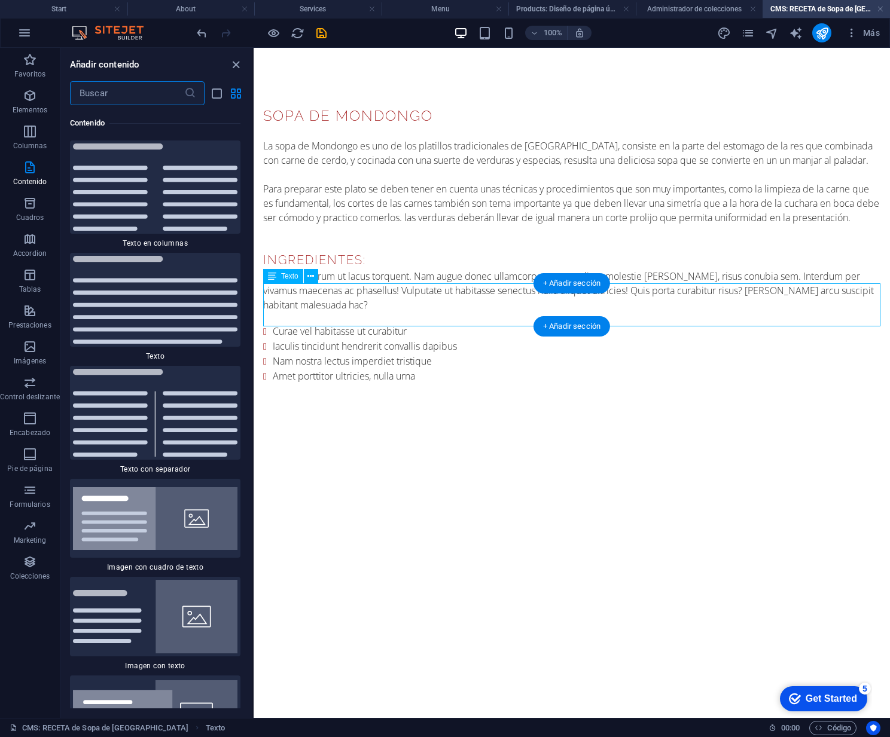
click at [682, 297] on div "In integer rutrum ut lacus torquent. Nam augue donec ullamcorper, suspendisse m…" at bounding box center [571, 290] width 617 height 43
click at [344, 312] on div "In integer rutrum ut lacus torquent. Nam augue donec ullamcorper, suspendisse m…" at bounding box center [571, 290] width 617 height 43
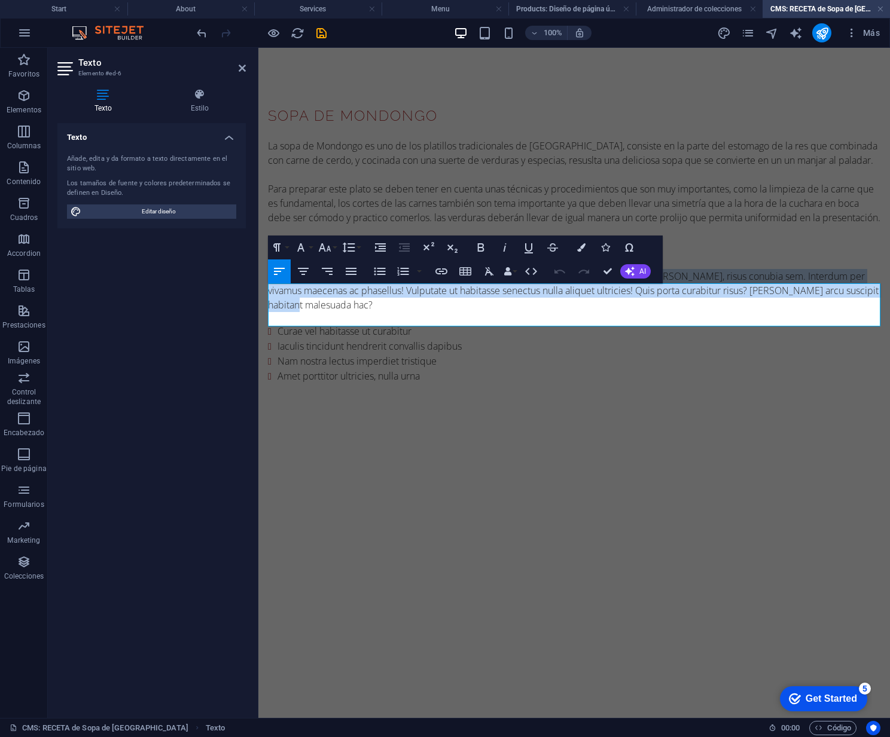
drag, startPoint x: 340, startPoint y: 320, endPoint x: 272, endPoint y: 291, distance: 74.2
click at [272, 291] on div "In integer rutrum ut lacus torquent. Nam augue donec ullamcorper, suspendisse m…" at bounding box center [574, 290] width 612 height 43
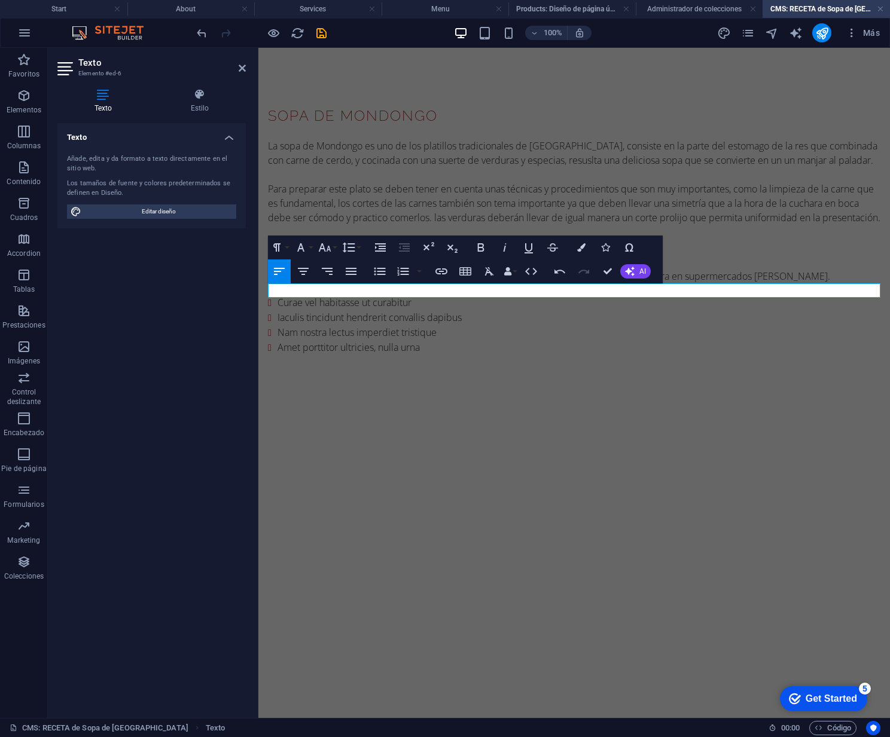
click at [502, 283] on div "ITodos los ingredientes seran facil de conseguir en cualquiet mercado o plaza, …" at bounding box center [574, 276] width 612 height 14
click at [388, 283] on div "ITodos los ingredientes seran facil de conseguir en cualquier mercado o plaza, …" at bounding box center [574, 276] width 612 height 14
click at [282, 283] on div "ITodos los ingredientes serán fácil de conseguir en cualquier mercado o plaza, …" at bounding box center [574, 276] width 612 height 14
click at [820, 283] on div "Todos los ingredientes serán fácil de conseguir en cualquier mercado o plaza, d…" at bounding box center [574, 276] width 612 height 14
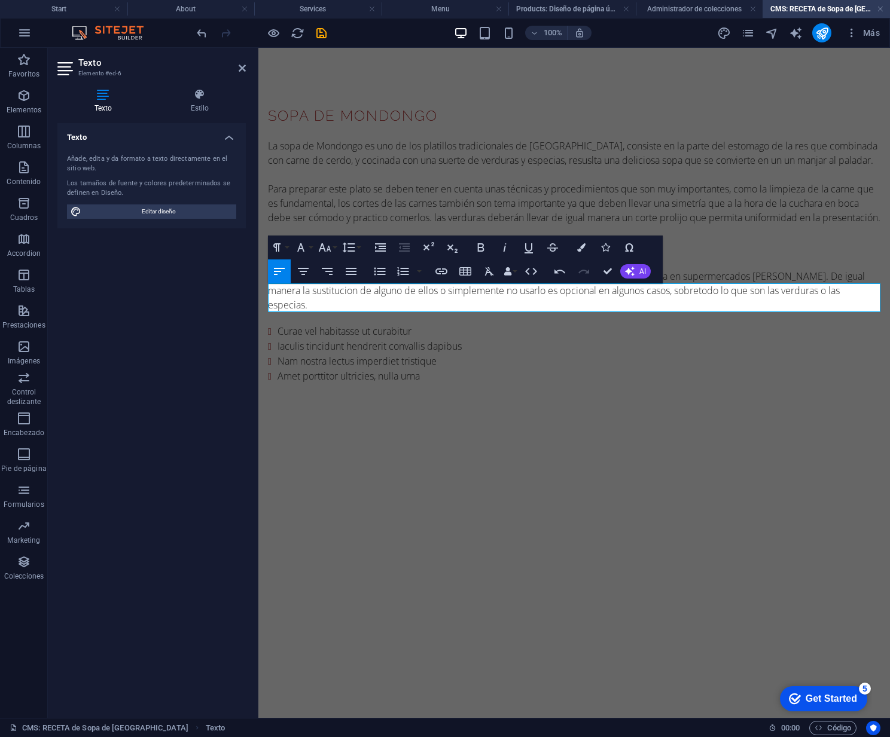
click at [315, 307] on div "Todos los ingredientes serán fácil de conseguir en cualquier mercado o plaza, d…" at bounding box center [574, 290] width 612 height 43
drag, startPoint x: 809, startPoint y: 292, endPoint x: 880, endPoint y: 292, distance: 71.2
click at [877, 292] on div "Todos los ingredientes serán fácil de conseguir en cualquier mercado o plaza, d…" at bounding box center [574, 290] width 612 height 43
click at [828, 291] on div "Todos los ingredientes serán fácil de conseguir en cualquier mercado o plaza, d…" at bounding box center [574, 283] width 612 height 29
drag, startPoint x: 344, startPoint y: 303, endPoint x: 329, endPoint y: 304, distance: 15.0
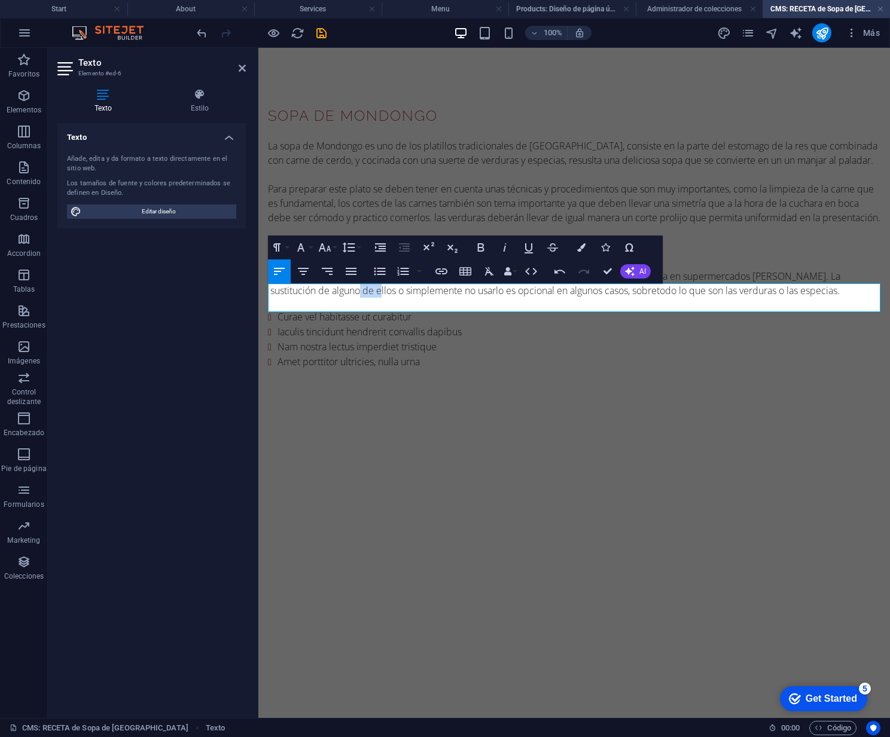
click at [327, 298] on div "Todos los ingredientes serán fácil de conseguir en cualquier mercado o plaza, d…" at bounding box center [574, 283] width 612 height 29
click at [493, 441] on html "Skip to main content SOPA DE MONDONGO La sopa de Mondongo es uno de los platill…" at bounding box center [574, 245] width 632 height 394
drag, startPoint x: 358, startPoint y: 56, endPoint x: 350, endPoint y: 53, distance: 8.3
click at [358, 56] on div "SOPA DE MONDONGO La sopa de Mondongo es uno de los platillos tradicionales de […" at bounding box center [574, 245] width 632 height 394
click at [319, 33] on icon "save" at bounding box center [322, 33] width 14 height 14
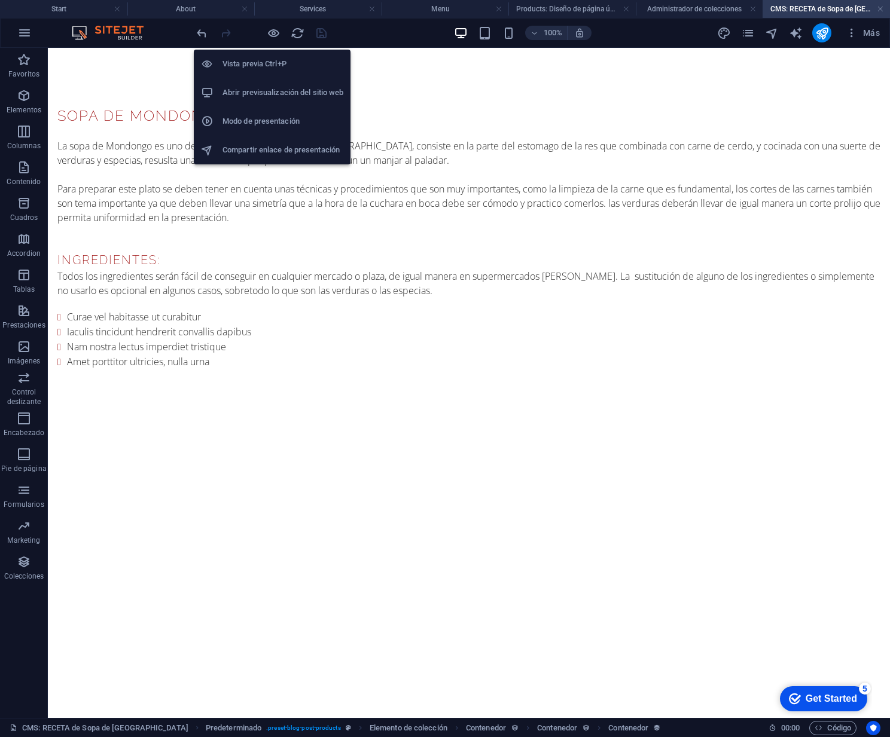
click at [253, 62] on h6 "Vista previa Ctrl+P" at bounding box center [282, 64] width 121 height 14
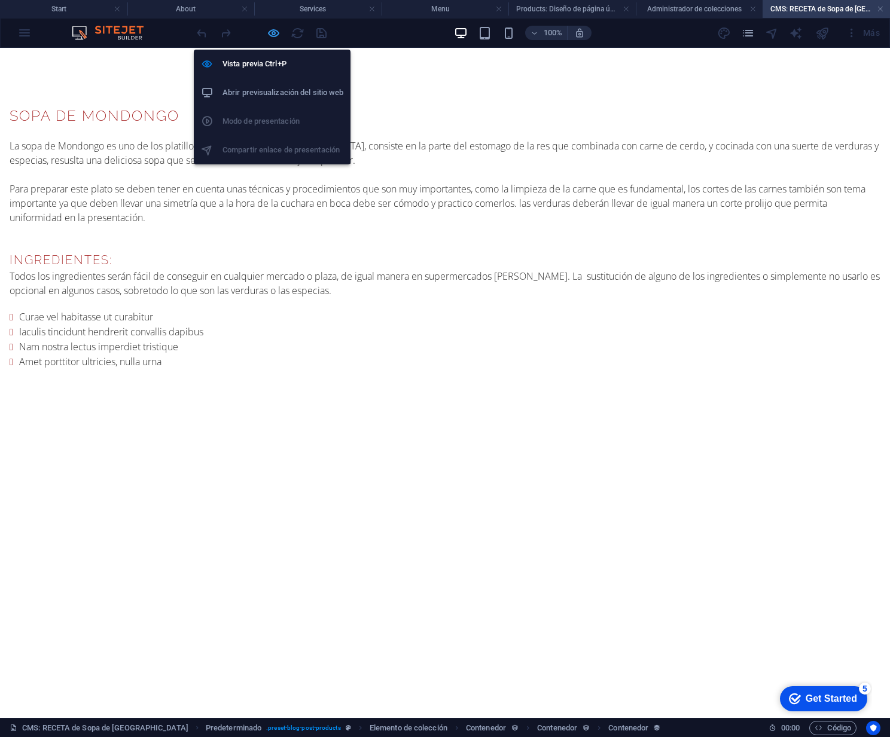
click at [273, 34] on icon "button" at bounding box center [274, 33] width 14 height 14
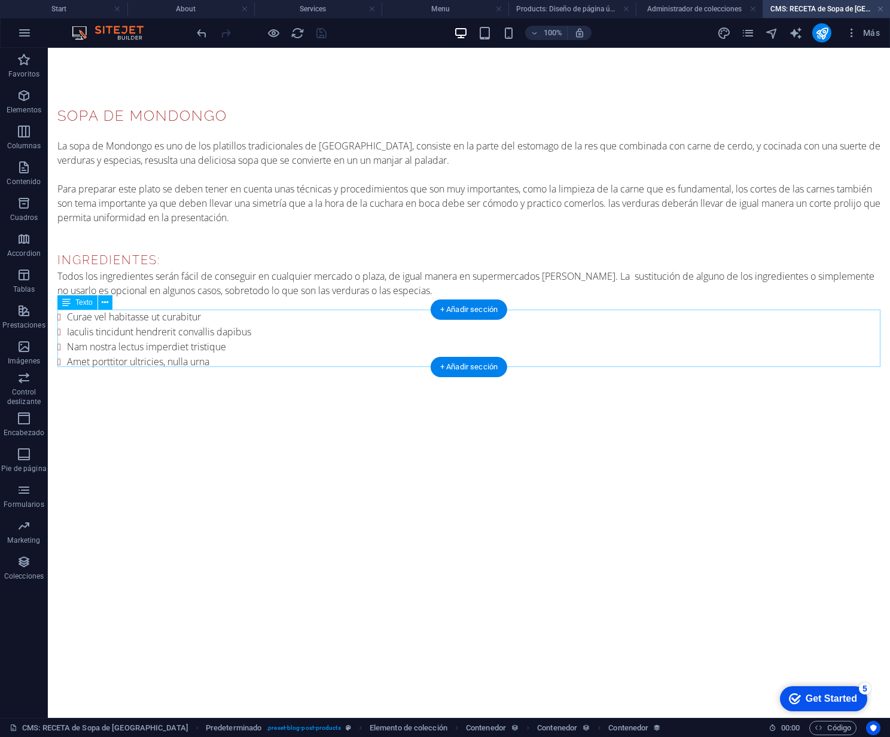
click at [276, 331] on div "Curae vel habitasse ut curabitur Iaculis tincidunt hendrerit convallis dapibus …" at bounding box center [468, 340] width 823 height 60
click at [242, 327] on div "Curae vel habitasse ut curabitur Iaculis tincidunt hendrerit convallis dapibus …" at bounding box center [468, 340] width 823 height 60
click at [243, 326] on div "Curae vel habitasse ut curabitur Iaculis tincidunt hendrerit convallis dapibus …" at bounding box center [468, 340] width 823 height 60
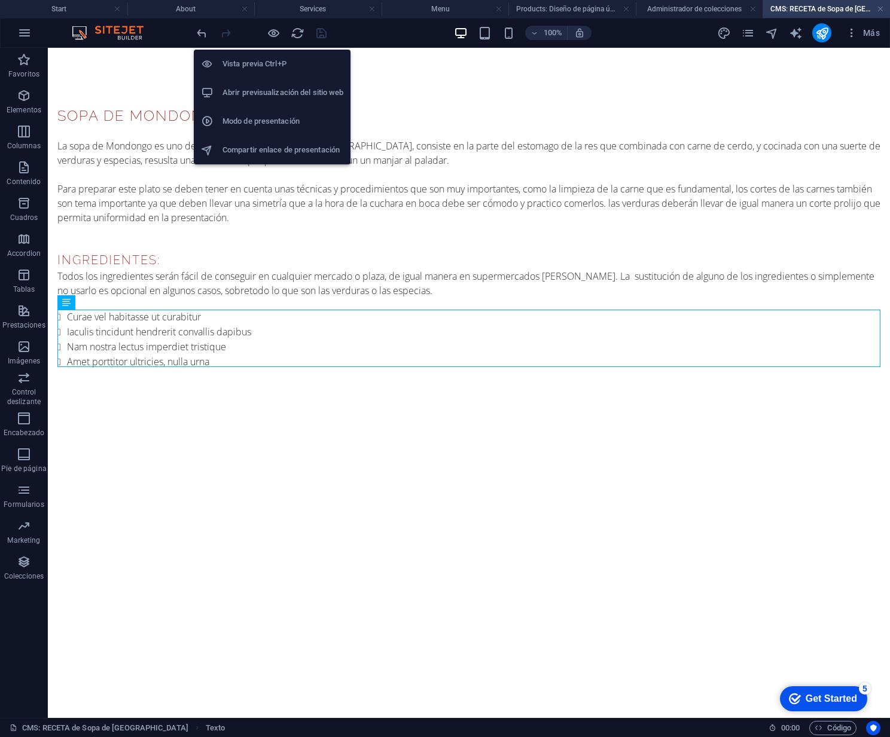
drag, startPoint x: 269, startPoint y: 35, endPoint x: 262, endPoint y: 46, distance: 12.9
click at [269, 35] on icon "button" at bounding box center [274, 33] width 14 height 14
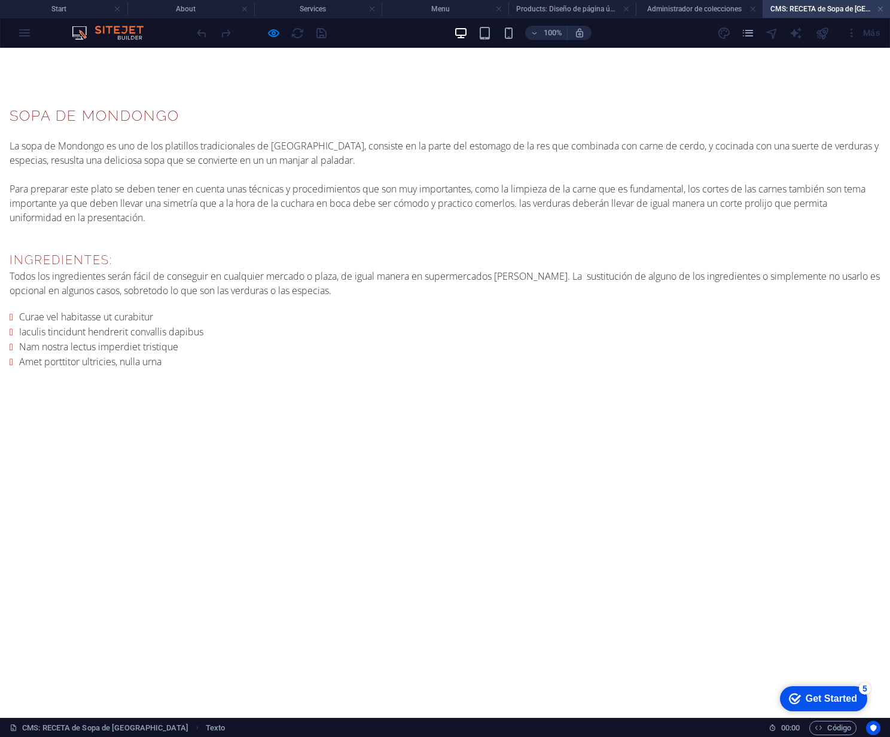
drag, startPoint x: 214, startPoint y: 328, endPoint x: 291, endPoint y: 106, distance: 234.3
click at [214, 328] on li "Iaculis tincidunt hendrerit convallis dapibus" at bounding box center [449, 332] width 861 height 15
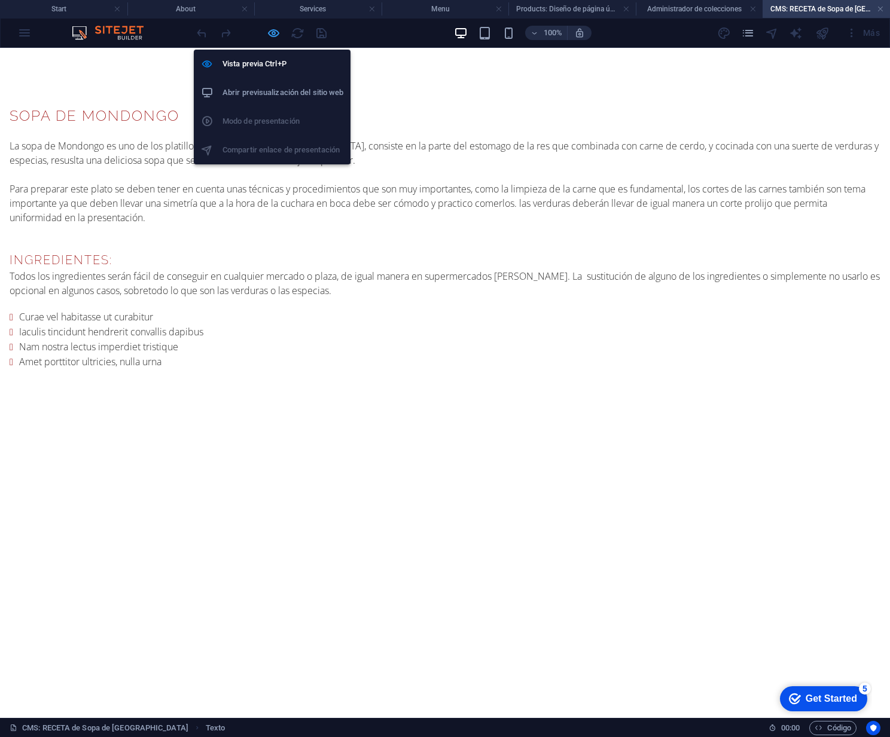
click at [277, 33] on icon "button" at bounding box center [274, 33] width 14 height 14
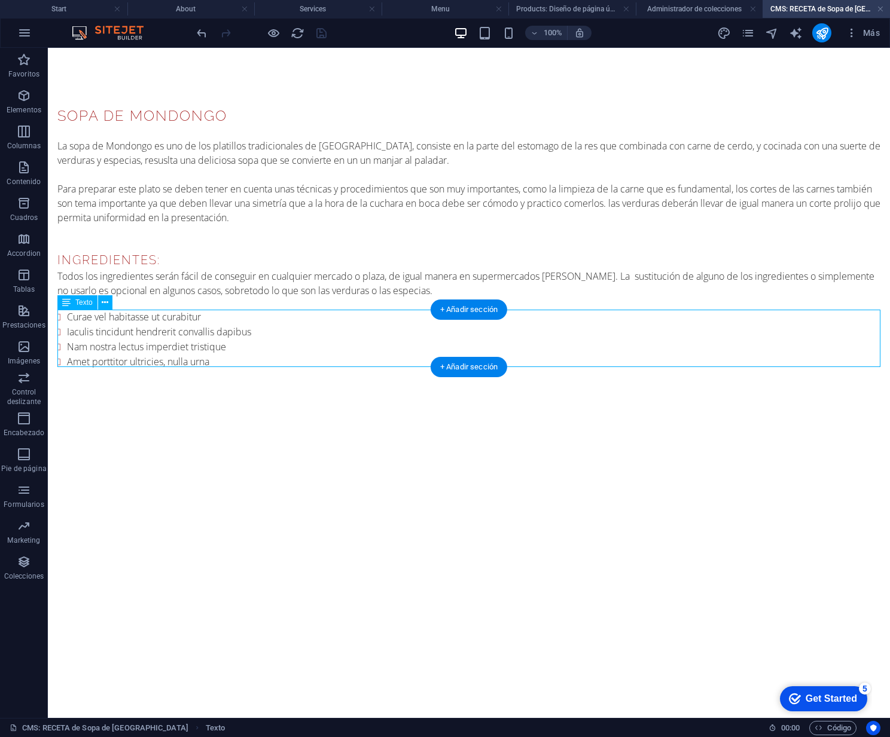
click at [174, 325] on div "Curae vel habitasse ut curabitur Iaculis tincidunt hendrerit convallis dapibus …" at bounding box center [468, 340] width 823 height 60
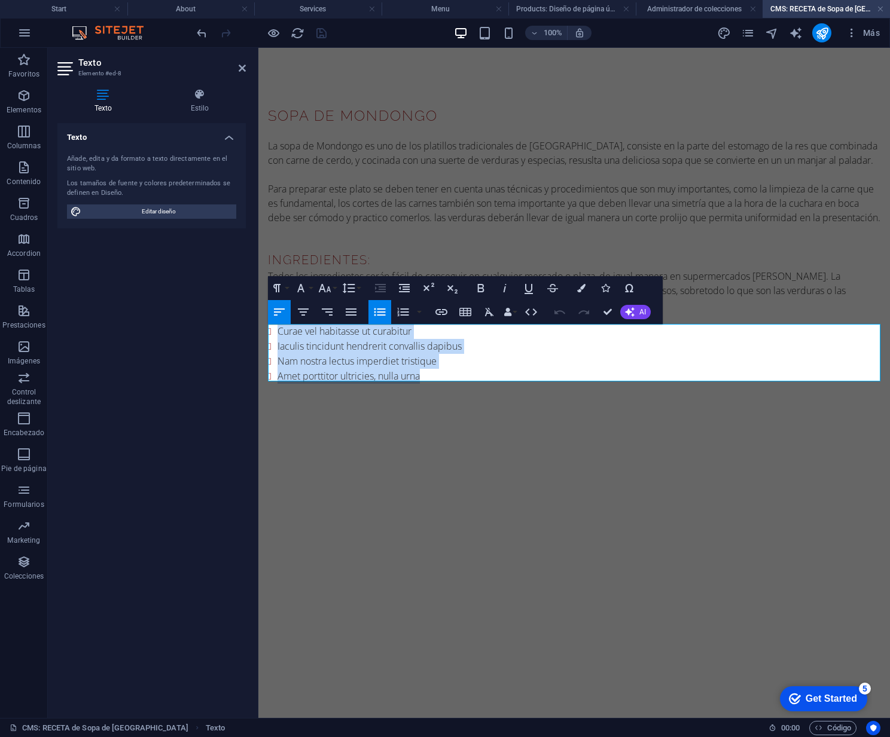
drag, startPoint x: 278, startPoint y: 332, endPoint x: 456, endPoint y: 376, distance: 183.6
click at [453, 377] on ul "Curae vel habitasse ut curabitur Iaculis tincidunt hendrerit convallis dapibus …" at bounding box center [574, 354] width 612 height 60
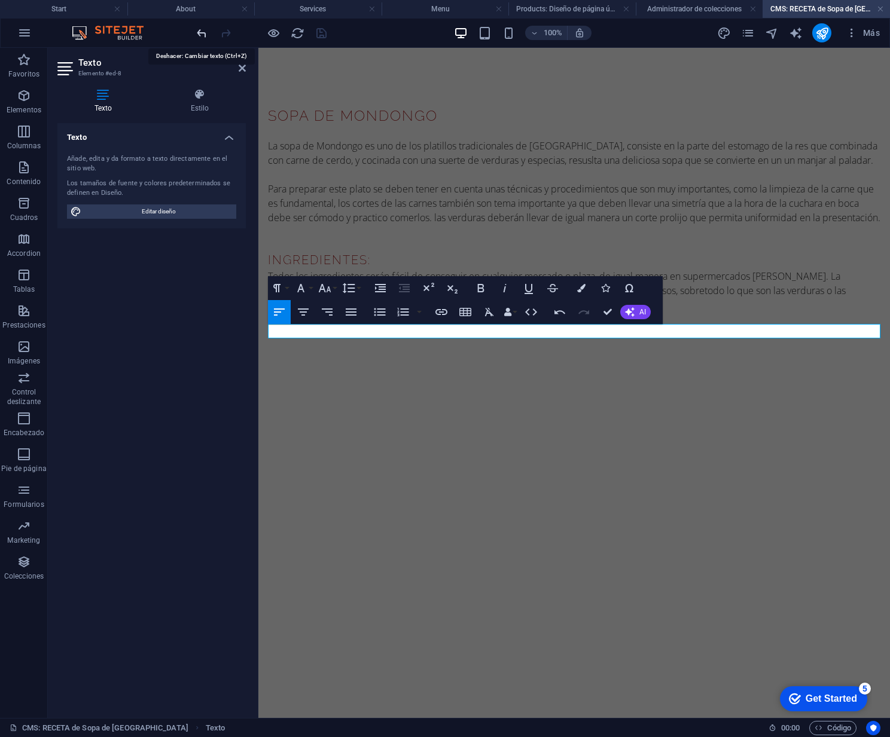
click at [206, 34] on icon "undo" at bounding box center [202, 33] width 14 height 14
click at [199, 32] on icon "undo" at bounding box center [202, 33] width 14 height 14
click at [399, 389] on div "SOPA DE MONDONGO La sopa de Mondongo es uno de los platillos tradicionales de […" at bounding box center [574, 222] width 632 height 348
click at [242, 68] on icon at bounding box center [242, 68] width 7 height 10
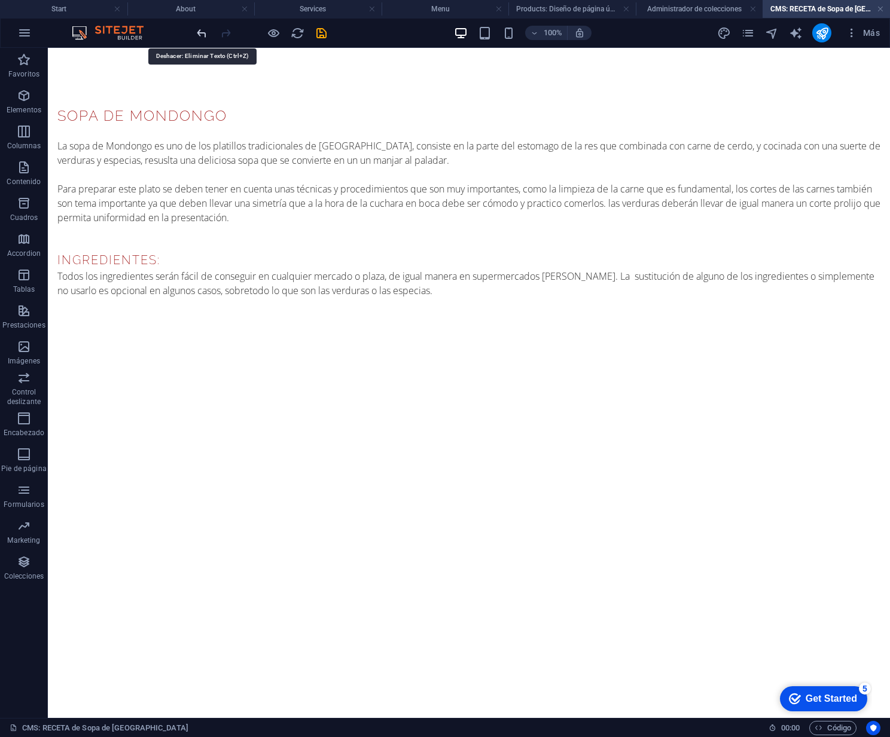
click at [203, 32] on icon "undo" at bounding box center [202, 33] width 14 height 14
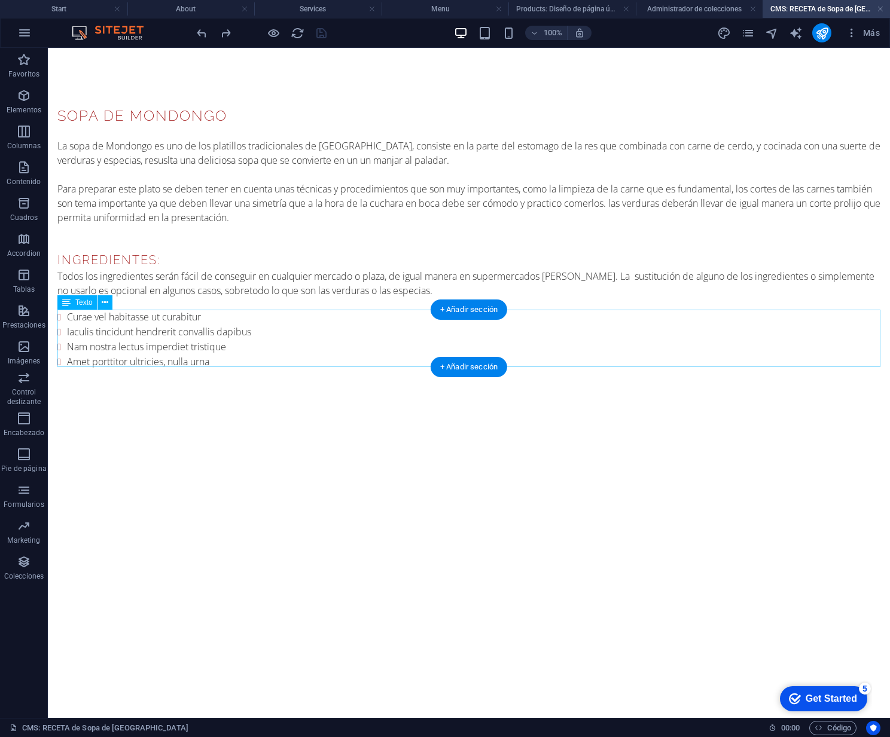
click at [92, 332] on div "Curae vel habitasse ut curabitur Iaculis tincidunt hendrerit convallis dapibus …" at bounding box center [468, 340] width 823 height 60
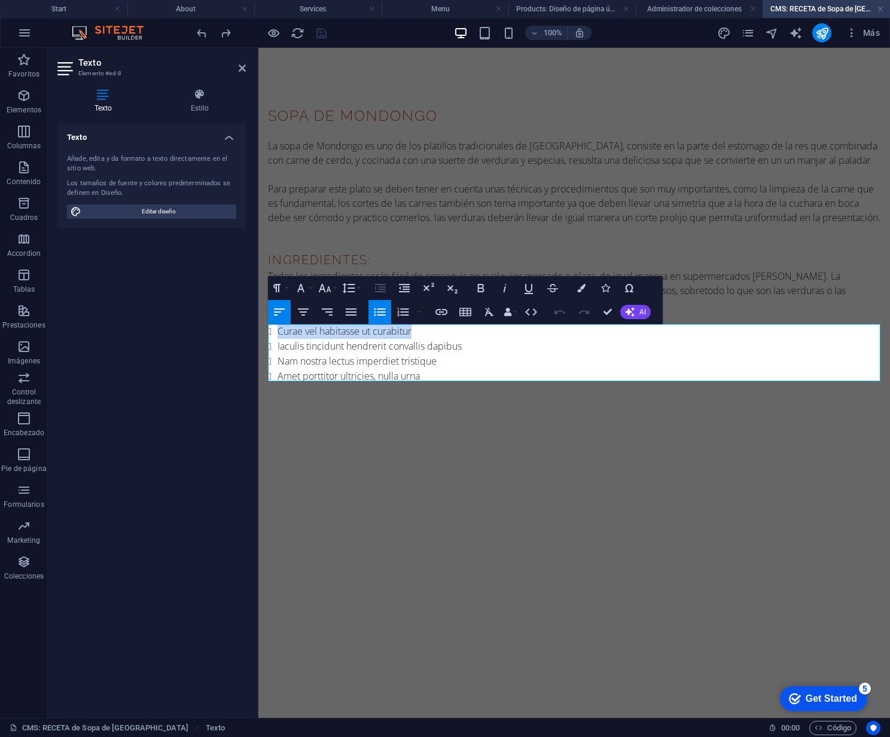
drag, startPoint x: 277, startPoint y: 331, endPoint x: 416, endPoint y: 333, distance: 139.4
click at [416, 333] on li "Curae vel habitasse ut curabitur" at bounding box center [579, 331] width 603 height 15
drag, startPoint x: 374, startPoint y: 333, endPoint x: 380, endPoint y: 333, distance: 6.6
click at [381, 333] on li "1 kilo [PERSON_NAME] de res o mondongo o menudo." at bounding box center [579, 331] width 603 height 15
click at [472, 333] on li "1 kilo [PERSON_NAME] de res ( mondongo o menudo." at bounding box center [579, 331] width 603 height 15
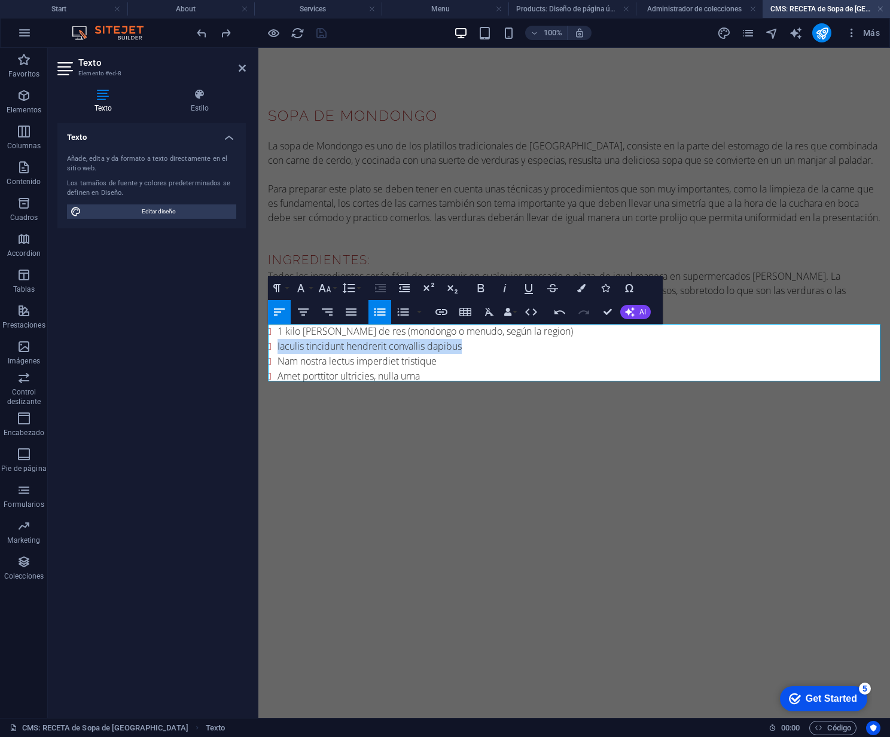
drag, startPoint x: 278, startPoint y: 347, endPoint x: 471, endPoint y: 349, distance: 193.8
click at [470, 349] on li "Iaculis tincidunt hendrerit convallis dapibus" at bounding box center [579, 346] width 603 height 15
drag, startPoint x: 278, startPoint y: 362, endPoint x: 440, endPoint y: 361, distance: 161.5
click at [440, 361] on li "Nam nostra lectus imperdiet tristique" at bounding box center [579, 361] width 603 height 15
drag, startPoint x: 280, startPoint y: 359, endPoint x: 446, endPoint y: 358, distance: 165.7
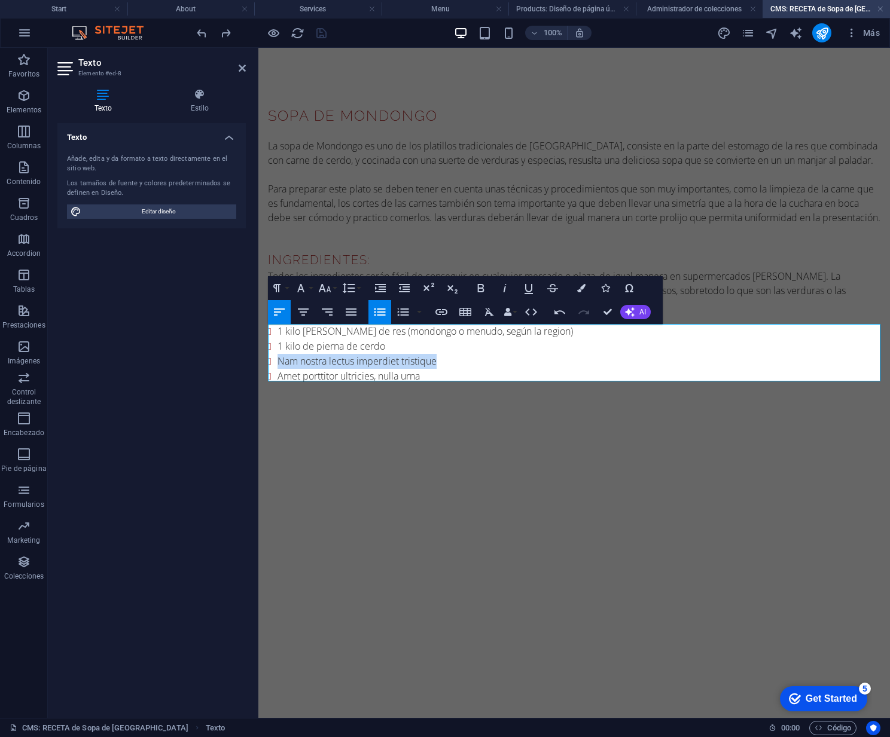
click at [446, 358] on li "Nam nostra lectus imperdiet tristique" at bounding box center [579, 361] width 603 height 15
drag, startPoint x: 280, startPoint y: 373, endPoint x: 425, endPoint y: 375, distance: 145.3
click at [425, 375] on li "Amet porttitor ultricies, nulla urna" at bounding box center [579, 376] width 603 height 15
click at [429, 359] on li "1/2 kilo [PERSON_NAME] corta de cerdo" at bounding box center [579, 361] width 603 height 15
click at [388, 374] on li "2 chorizos tipo argentino" at bounding box center [579, 376] width 603 height 15
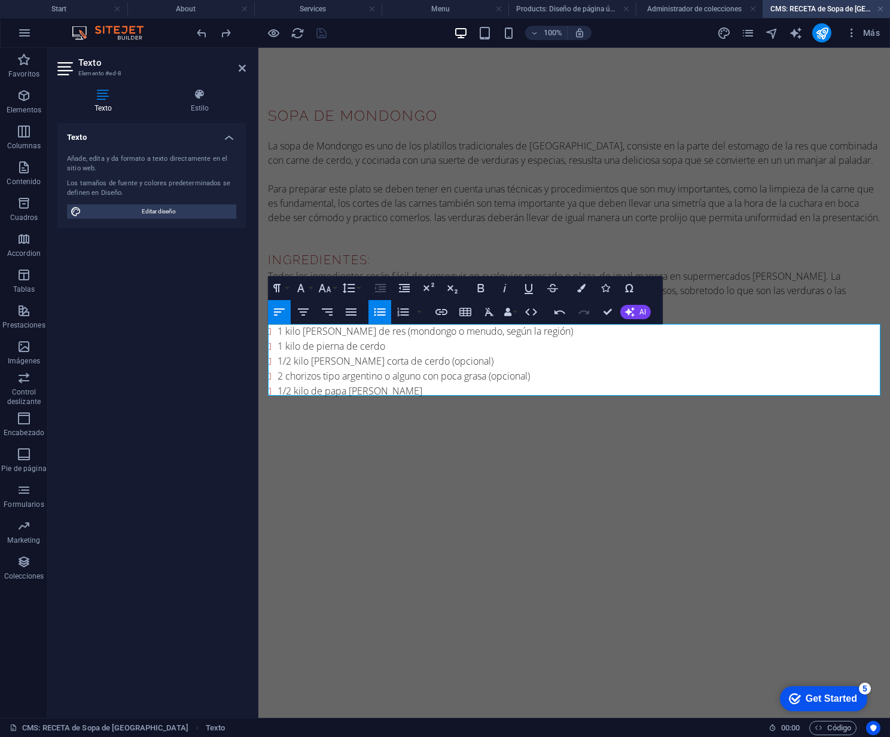
click at [385, 388] on li "1/2 kilo de papa [PERSON_NAME]" at bounding box center [579, 391] width 603 height 15
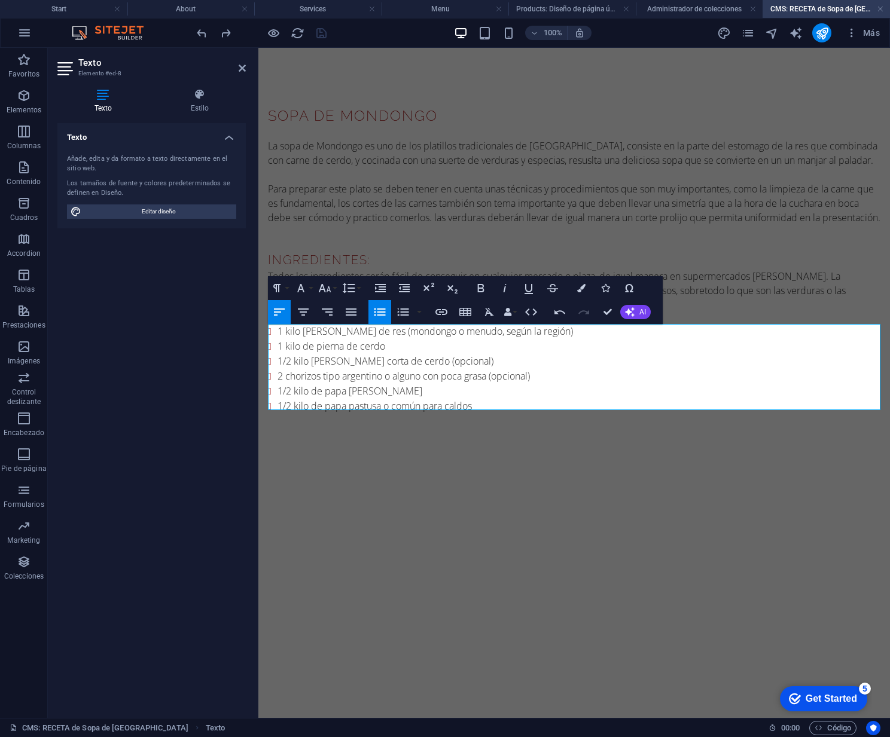
click at [365, 404] on li "1/2 kilo de papa pastusa o común para caldos" at bounding box center [579, 406] width 603 height 15
click at [477, 403] on li "1/2 kilo de papa pastusa o común para caldos" at bounding box center [579, 406] width 603 height 15
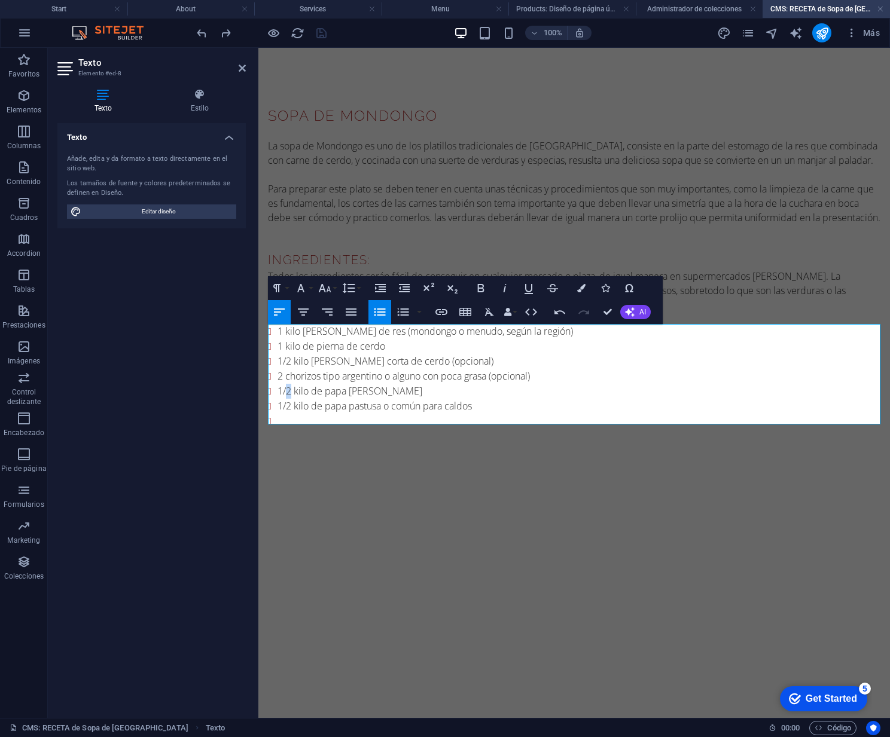
drag, startPoint x: 288, startPoint y: 391, endPoint x: 294, endPoint y: 390, distance: 6.1
click at [291, 390] on li "1/2 kilo de papa [PERSON_NAME]" at bounding box center [579, 391] width 603 height 15
click at [291, 404] on li "1/2 kilo de papa pastusa o común para caldos" at bounding box center [579, 406] width 603 height 15
click at [280, 414] on li at bounding box center [579, 421] width 603 height 15
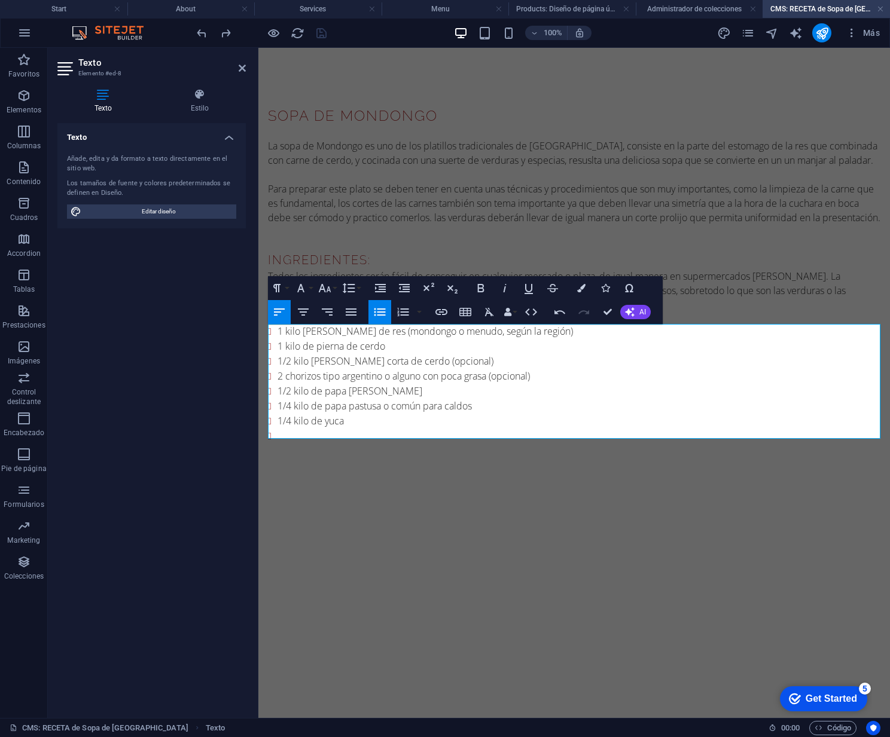
click at [283, 332] on li "1 kilo [PERSON_NAME] de res (mondongo o menudo, según la región)" at bounding box center [579, 331] width 603 height 15
click at [444, 332] on li "1 1/2 kilo [PERSON_NAME] de res (mondongo o menudo, según la región)" at bounding box center [579, 331] width 603 height 15
click at [287, 405] on li "1/4 kilo de papa pastusa o común para caldos" at bounding box center [579, 406] width 603 height 15
drag, startPoint x: 291, startPoint y: 404, endPoint x: 279, endPoint y: 407, distance: 12.8
click at [279, 407] on li "1/4 kilo de papa pastusa o común para caldos" at bounding box center [579, 406] width 603 height 15
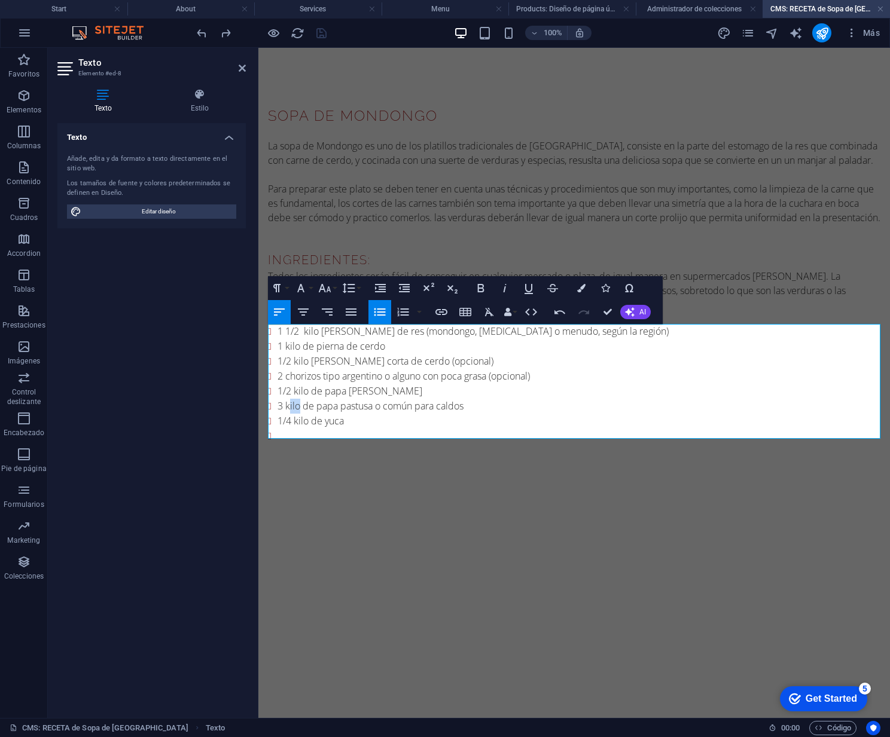
drag, startPoint x: 300, startPoint y: 405, endPoint x: 316, endPoint y: 405, distance: 16.1
click at [289, 406] on li "3 kilo de papa pastusa o común para caldos" at bounding box center [579, 406] width 603 height 15
drag, startPoint x: 312, startPoint y: 405, endPoint x: 284, endPoint y: 406, distance: 28.1
click at [284, 406] on li "3 kilo de papa pastusa o común para caldos" at bounding box center [579, 406] width 603 height 15
click at [306, 406] on li "3 [DEMOGRAPHIC_DATA] pastusa o común para caldos" at bounding box center [579, 406] width 603 height 15
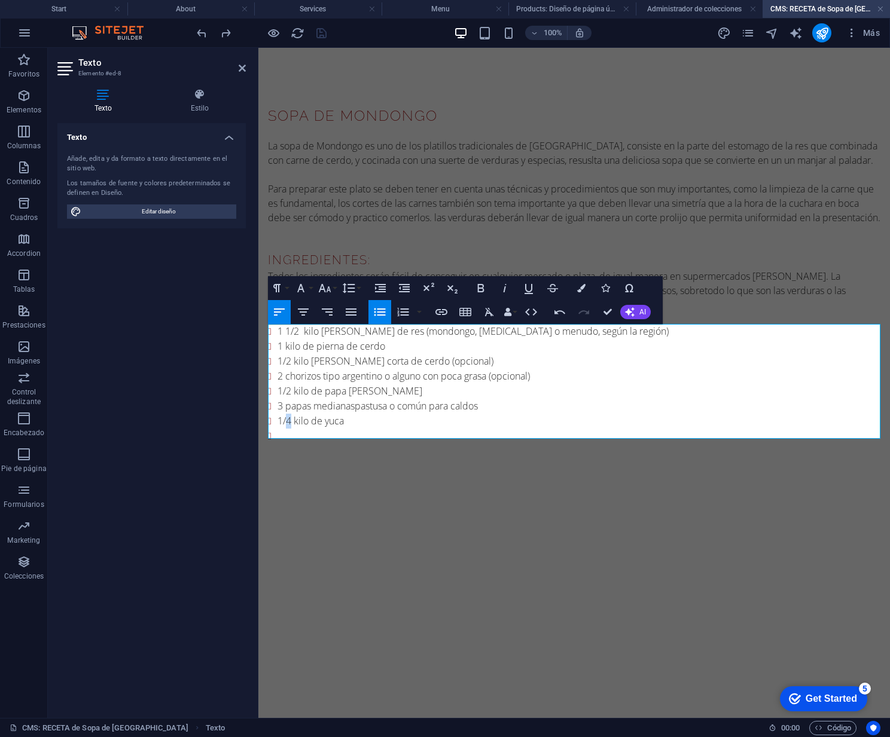
click at [286, 419] on li "1/4 kilo de yuca" at bounding box center [579, 421] width 603 height 15
click at [280, 429] on li at bounding box center [579, 436] width 603 height 15
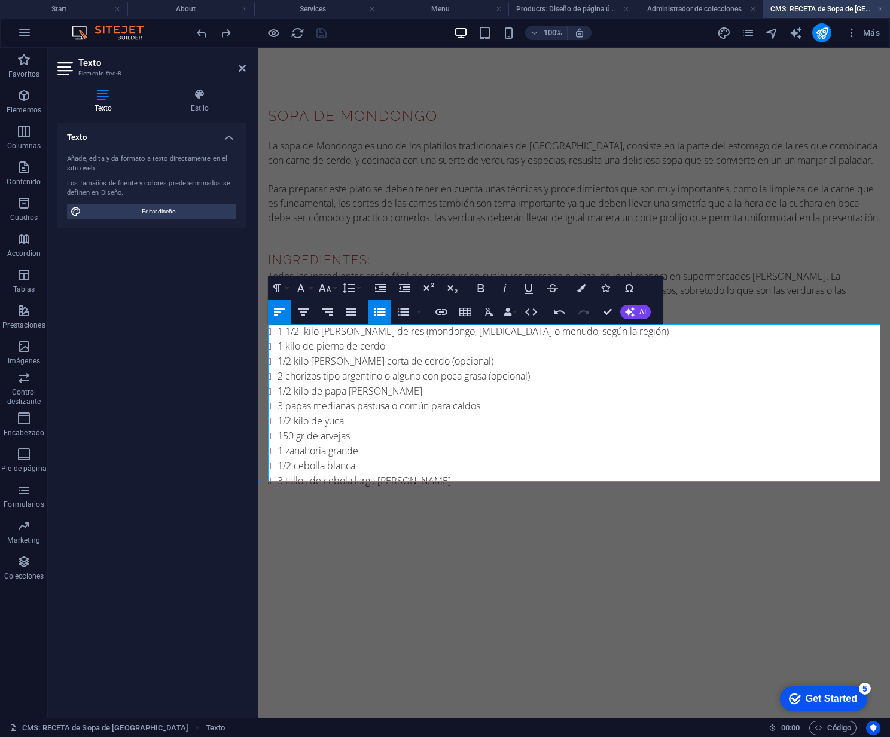
click at [349, 477] on li "3 tallos de cebola larga [PERSON_NAME]" at bounding box center [579, 481] width 603 height 15
click at [418, 475] on li "3 tallos de cebolla larga [PERSON_NAME]" at bounding box center [579, 481] width 603 height 15
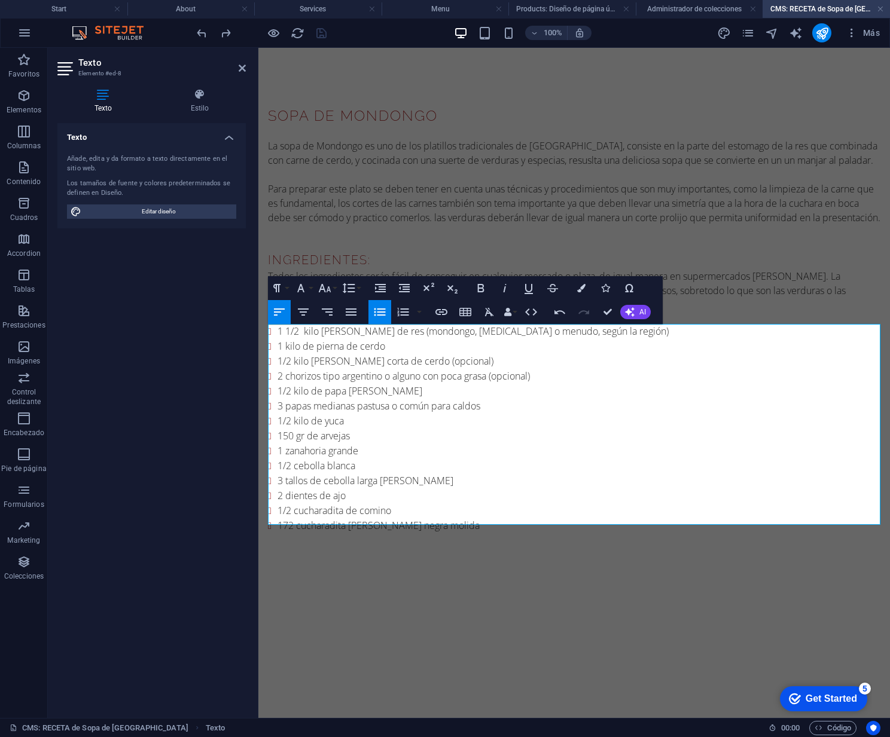
click at [395, 505] on li "1/2 cucharadita de comino" at bounding box center [579, 511] width 603 height 15
click at [347, 489] on li "2 dientes de ajo" at bounding box center [579, 496] width 603 height 15
click at [467, 519] on li "172 cucharadita [PERSON_NAME] negra molida" at bounding box center [579, 526] width 603 height 15
click at [288, 519] on li "172 cucharadita [PERSON_NAME] negra molida" at bounding box center [579, 526] width 603 height 15
click at [463, 519] on li "1/2 cucharadita [PERSON_NAME] negra molida" at bounding box center [579, 526] width 603 height 15
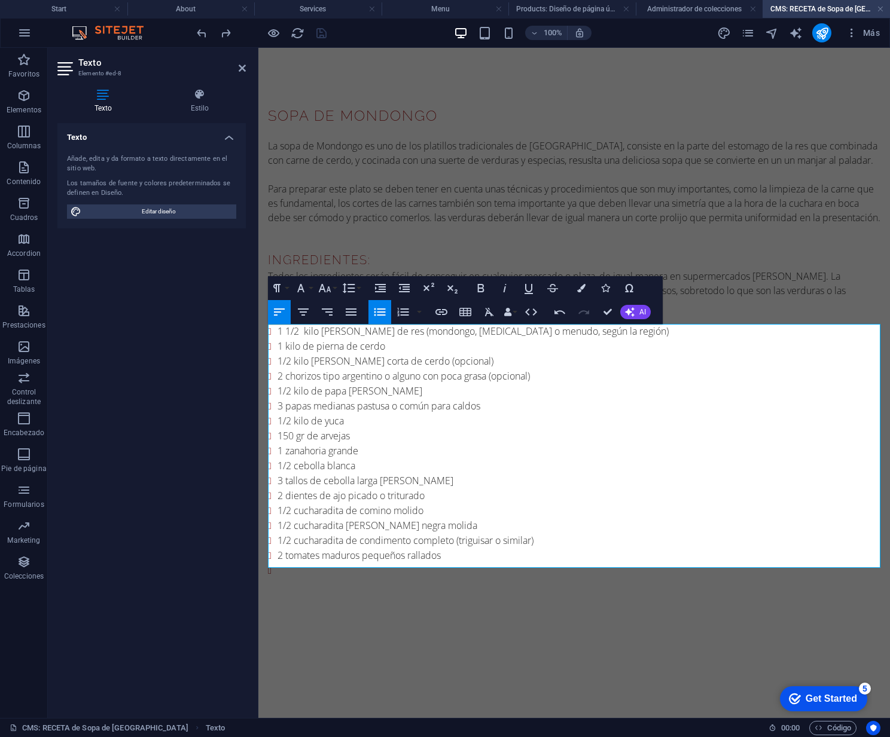
click at [282, 550] on li "2 tomates maduros pequeños rallados" at bounding box center [579, 555] width 603 height 15
click at [284, 563] on li at bounding box center [579, 570] width 603 height 15
click at [376, 563] on li "un manojo de 5 ramass de cilantro entero y amarrado" at bounding box center [579, 570] width 603 height 15
click at [288, 563] on li "un manojo de 5 ramas de cilantro entero y amarrado" at bounding box center [579, 570] width 603 height 15
click at [501, 563] on li "1 manojo de 5 ramas de cilantro entero y amarrado" at bounding box center [579, 570] width 603 height 15
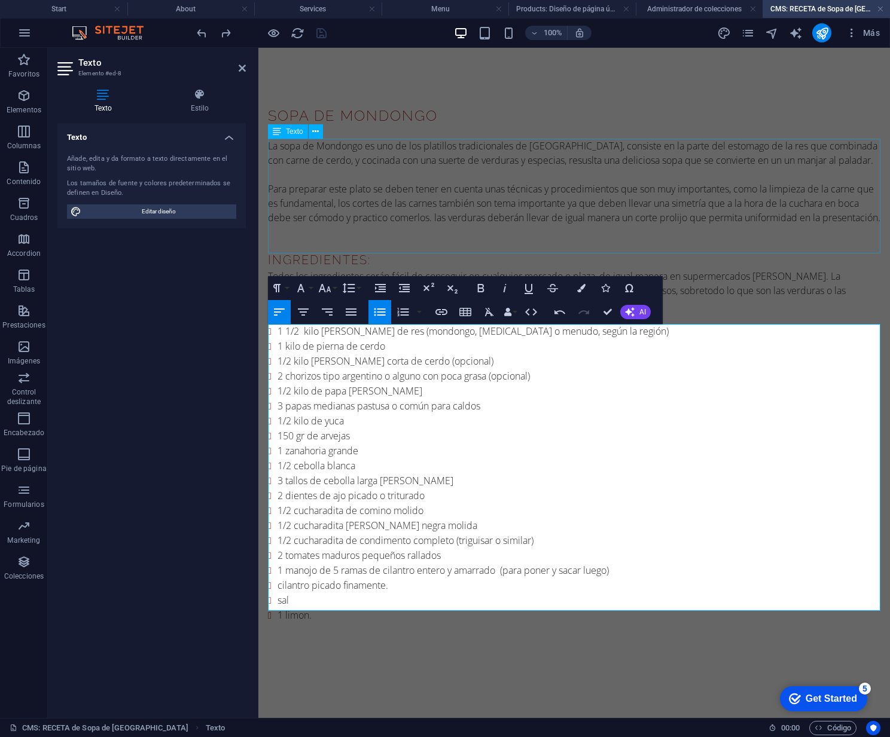
click at [694, 239] on div "La sopa de Mondongo es uno de los platillos tradicionales de [GEOGRAPHIC_DATA],…" at bounding box center [574, 189] width 612 height 100
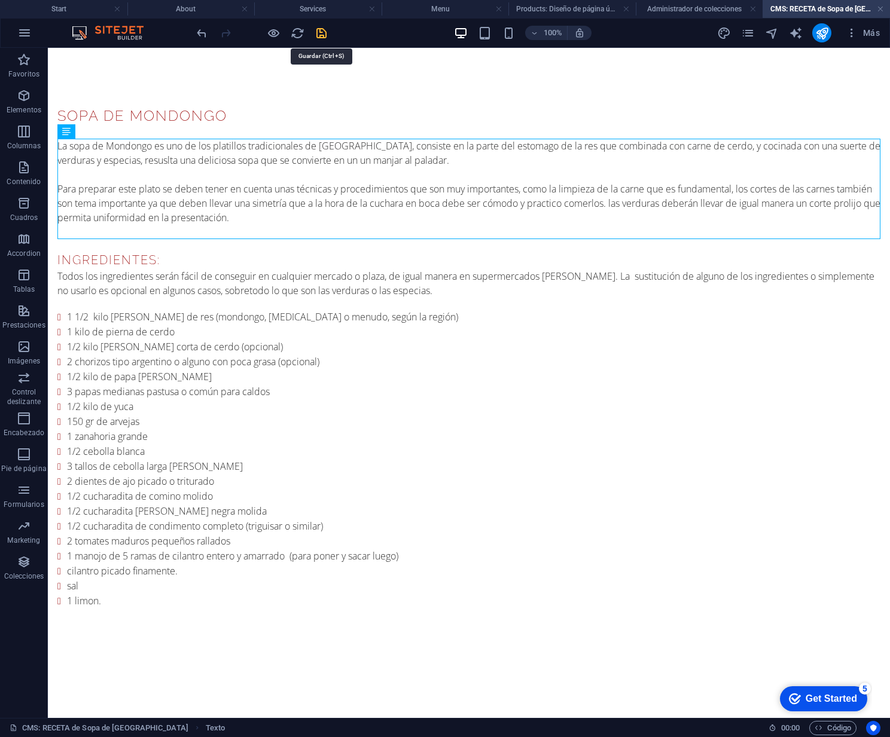
click at [321, 31] on icon "save" at bounding box center [322, 33] width 14 height 14
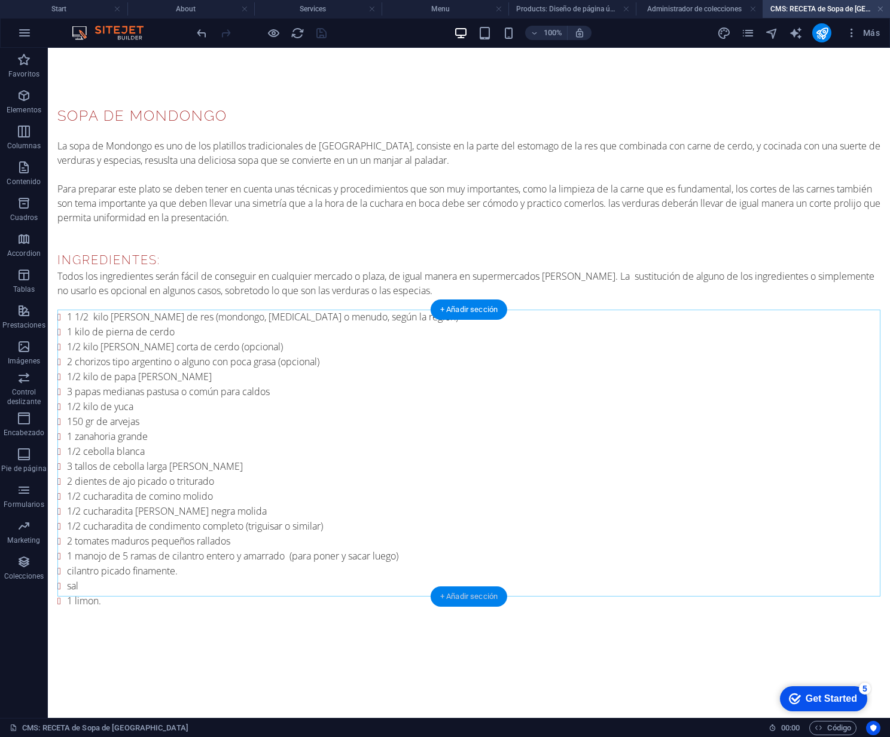
click at [449, 598] on div "+ Añadir sección" at bounding box center [469, 597] width 77 height 20
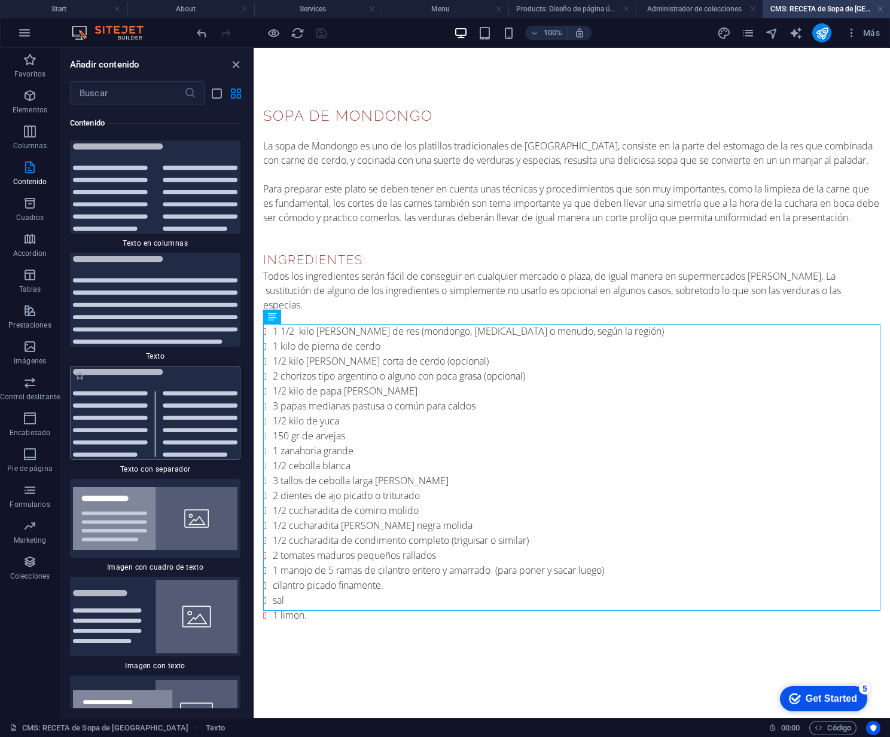
click at [194, 418] on img at bounding box center [155, 413] width 164 height 88
select select "rem"
select select "px"
select select "preset-text-v2-separator"
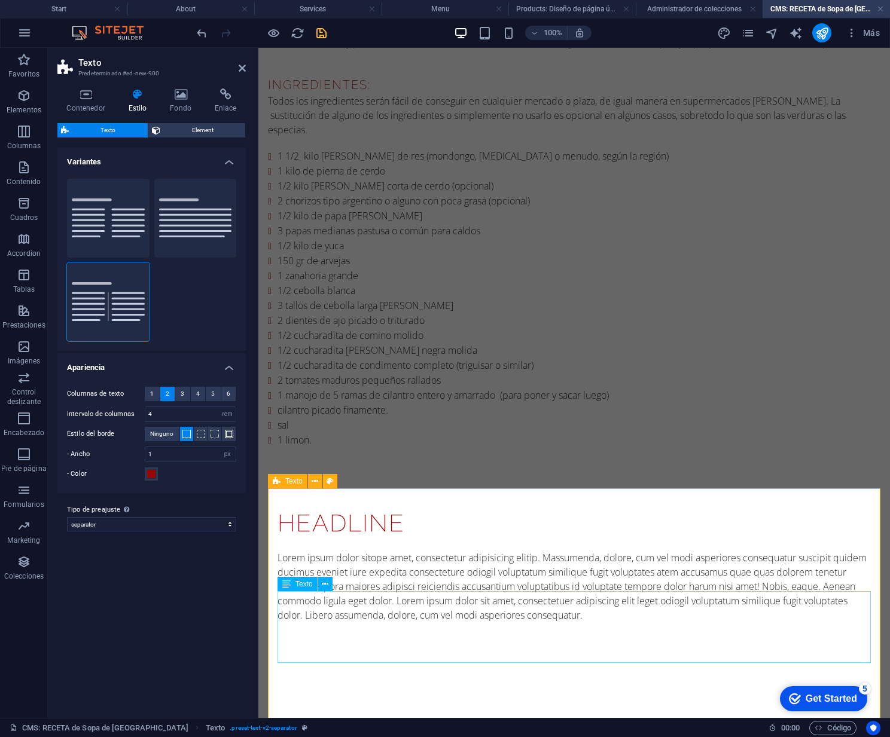
scroll to position [182, 0]
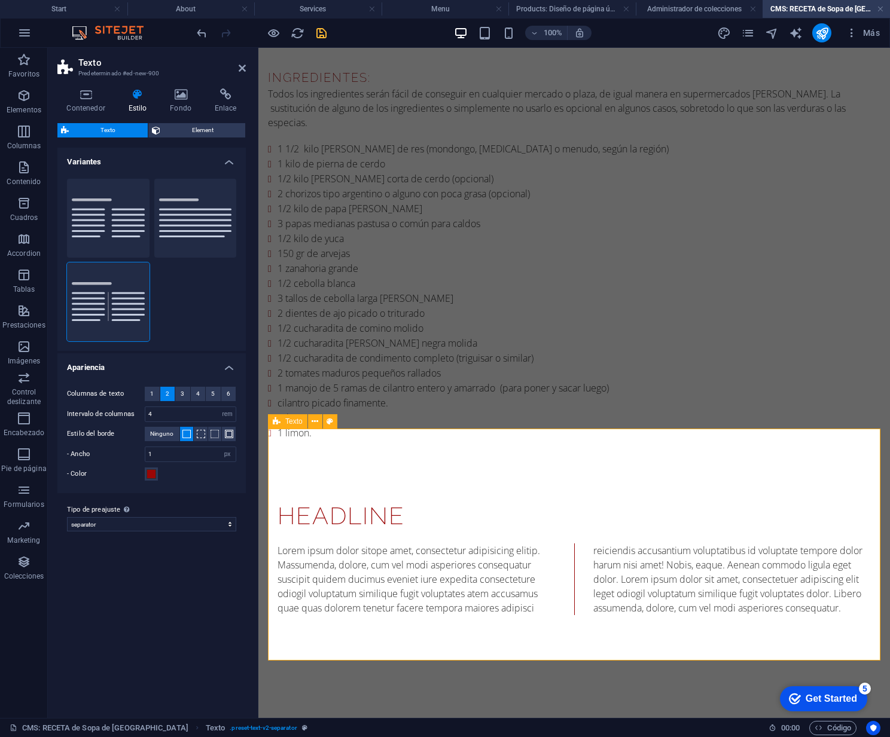
drag, startPoint x: 389, startPoint y: 475, endPoint x: 370, endPoint y: 501, distance: 31.6
click at [389, 475] on div "Headline Lorem ipsum dolor sitope amet, consectetur adipisicing elitip. Massume…" at bounding box center [574, 557] width 612 height 232
click at [369, 501] on div "Headline" at bounding box center [574, 516] width 593 height 36
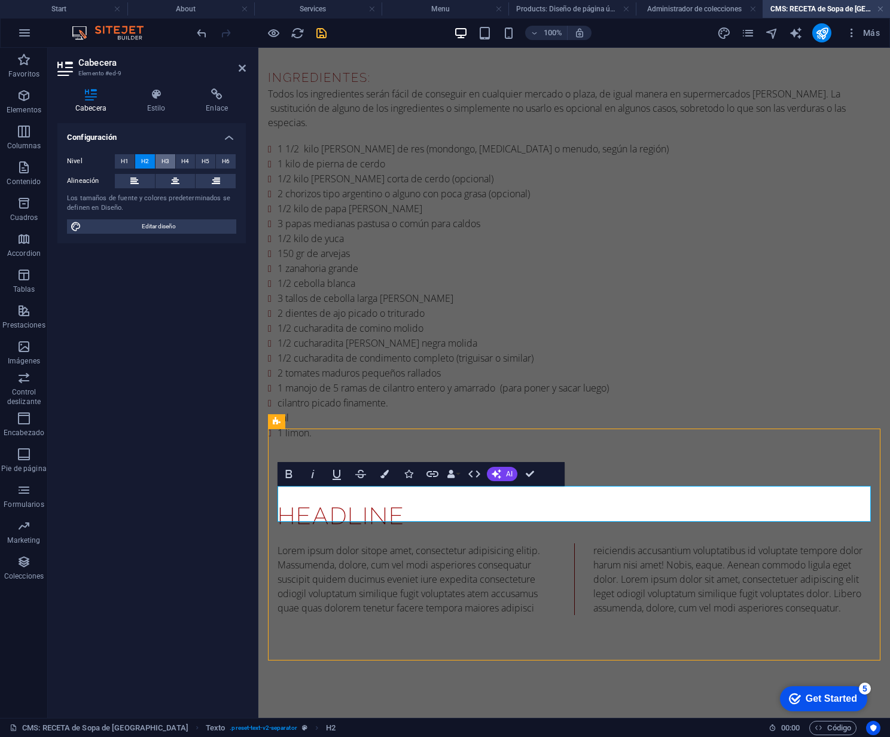
click at [166, 160] on span "H3" at bounding box center [165, 161] width 8 height 14
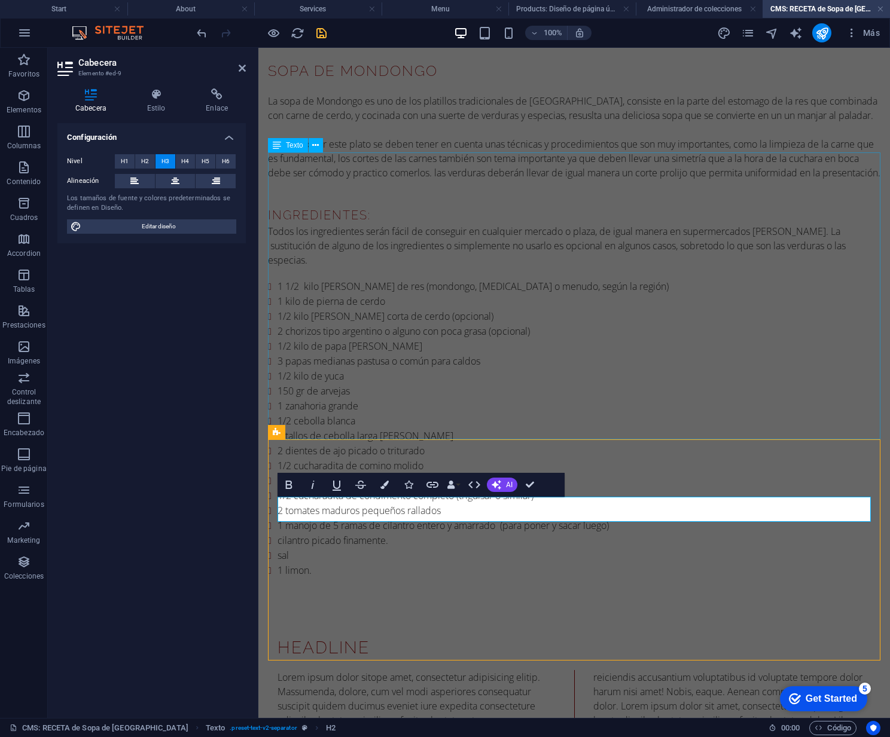
scroll to position [172, 0]
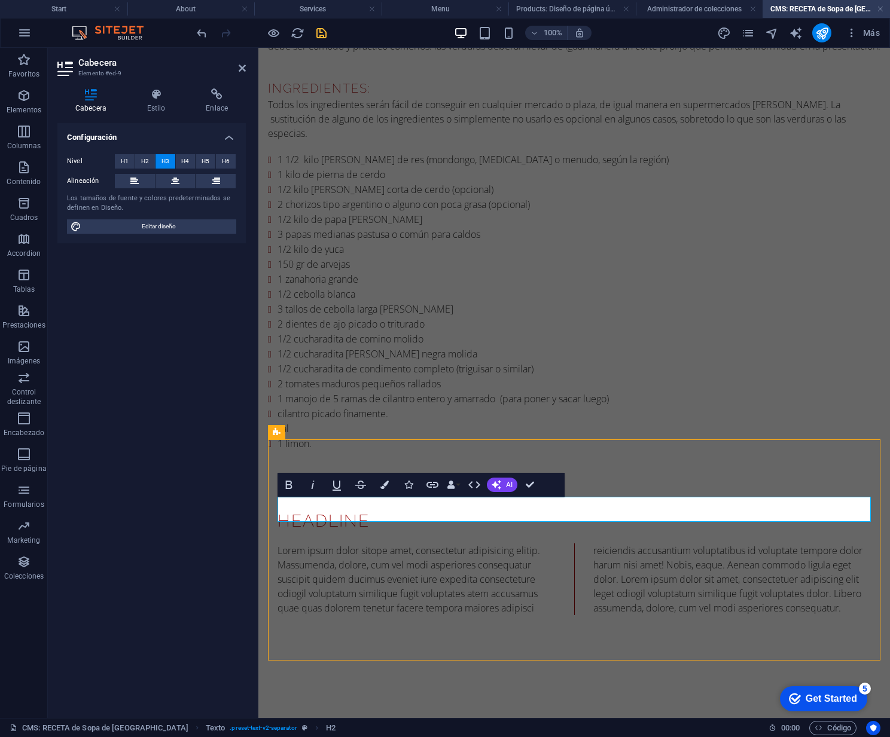
click at [379, 509] on h3 "Headline" at bounding box center [574, 521] width 593 height 25
drag, startPoint x: 360, startPoint y: 509, endPoint x: 297, endPoint y: 504, distance: 63.0
click at [291, 509] on h3 "Headline" at bounding box center [574, 521] width 593 height 25
drag, startPoint x: 344, startPoint y: 508, endPoint x: 343, endPoint y: 538, distance: 29.9
click at [276, 505] on div "Headline Lorem ipsum dolor sitope amet, consectetur adipisicing elitip. Massume…" at bounding box center [574, 562] width 612 height 221
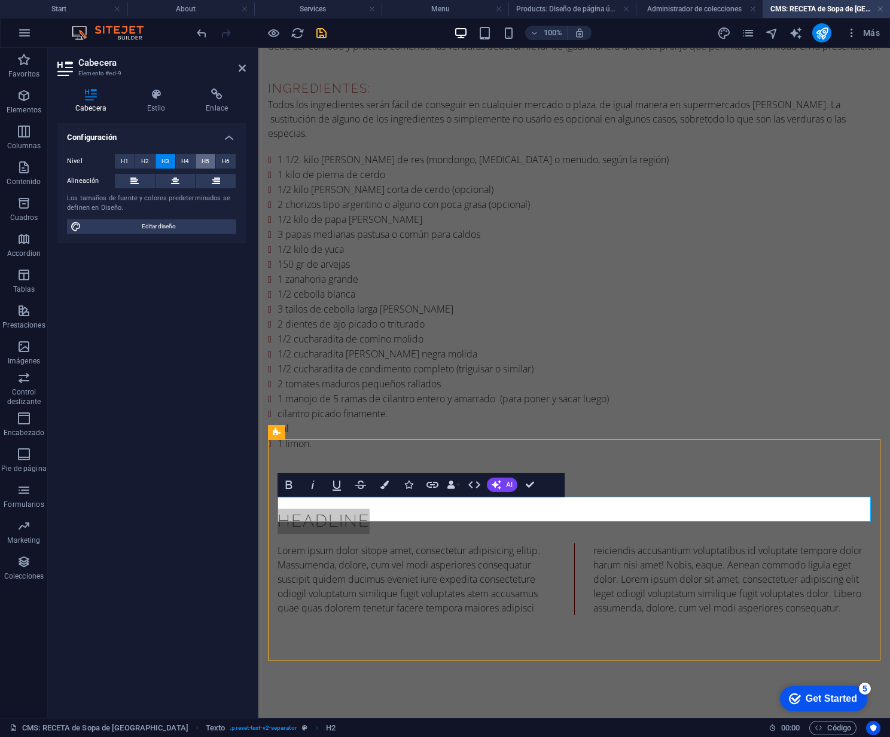
click at [207, 159] on span "H5" at bounding box center [206, 161] width 8 height 14
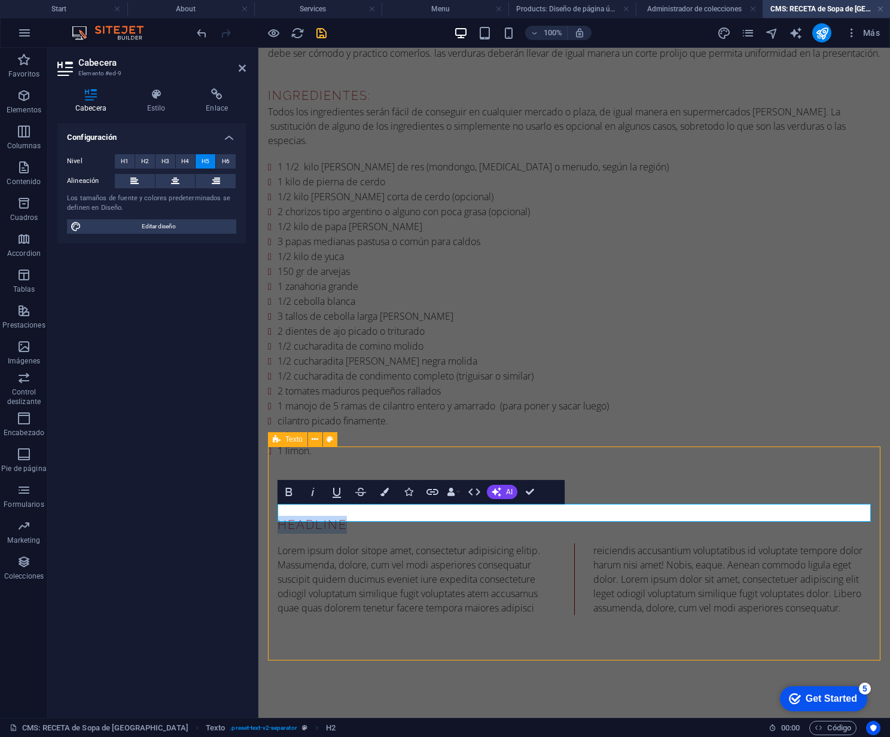
drag, startPoint x: 288, startPoint y: 509, endPoint x: 267, endPoint y: 508, distance: 21.0
click at [268, 508] on div "Headline Lorem ipsum dolor sitope amet, consectetur adipisicing elitip. Massume…" at bounding box center [574, 566] width 612 height 214
click at [350, 562] on div "Lorem ipsum dolor sitope amet, consectetur adipisicing elitip. Massumenda, dolo…" at bounding box center [574, 580] width 593 height 72
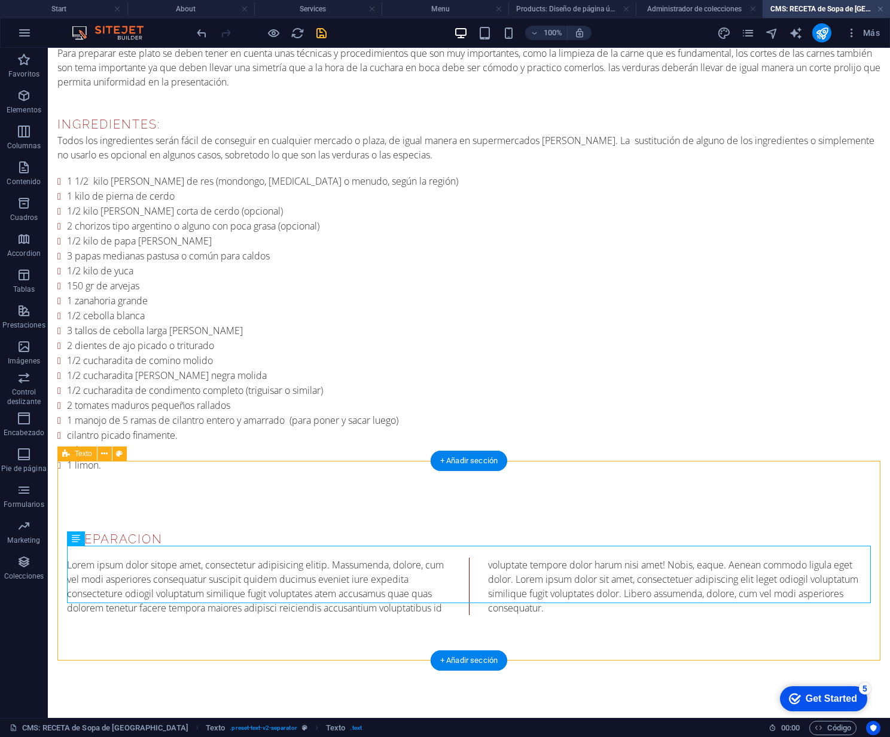
click at [392, 490] on div "preparacion Lorem ipsum dolor sitope amet, consectetur adipisicing elitip. [PER…" at bounding box center [468, 573] width 823 height 200
click at [446, 559] on div "Lorem ipsum dolor sitope amet, consectetur adipisicing elitip. Massumenda, dolo…" at bounding box center [469, 586] width 804 height 57
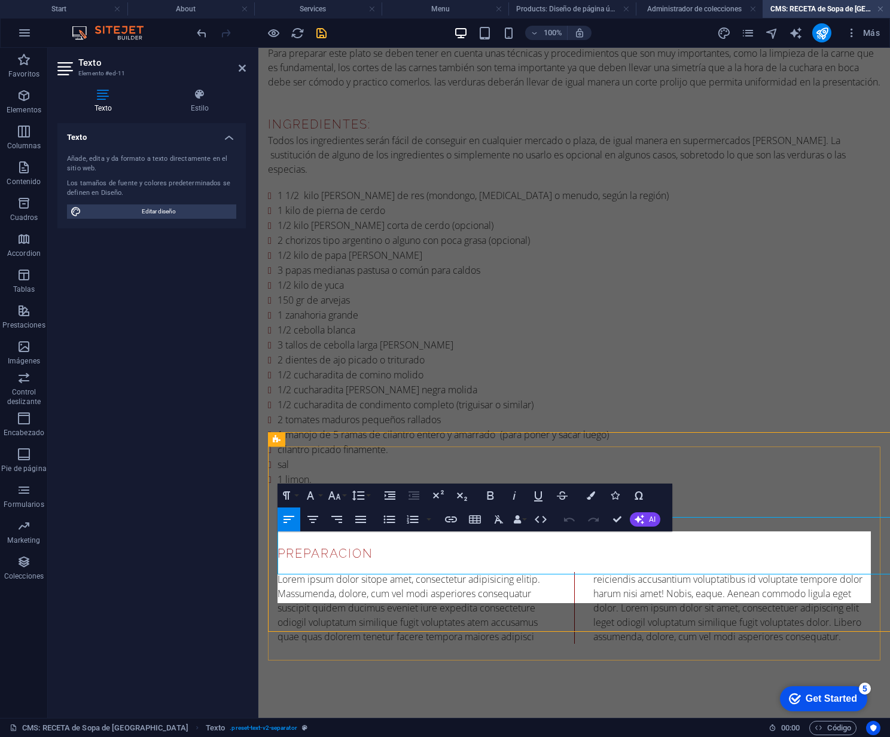
scroll to position [164, 0]
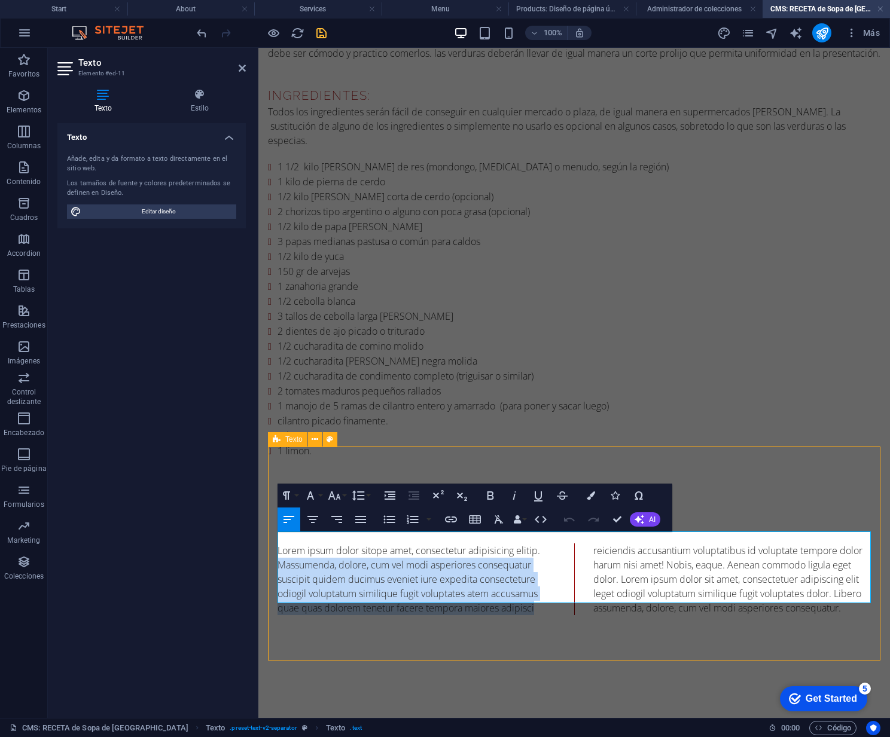
drag, startPoint x: 546, startPoint y: 542, endPoint x: 561, endPoint y: 594, distance: 54.1
click at [561, 594] on div "Lorem ipsum dolor sitope amet, consectetur adipisicing elitip. Massumenda, dolo…" at bounding box center [574, 580] width 593 height 72
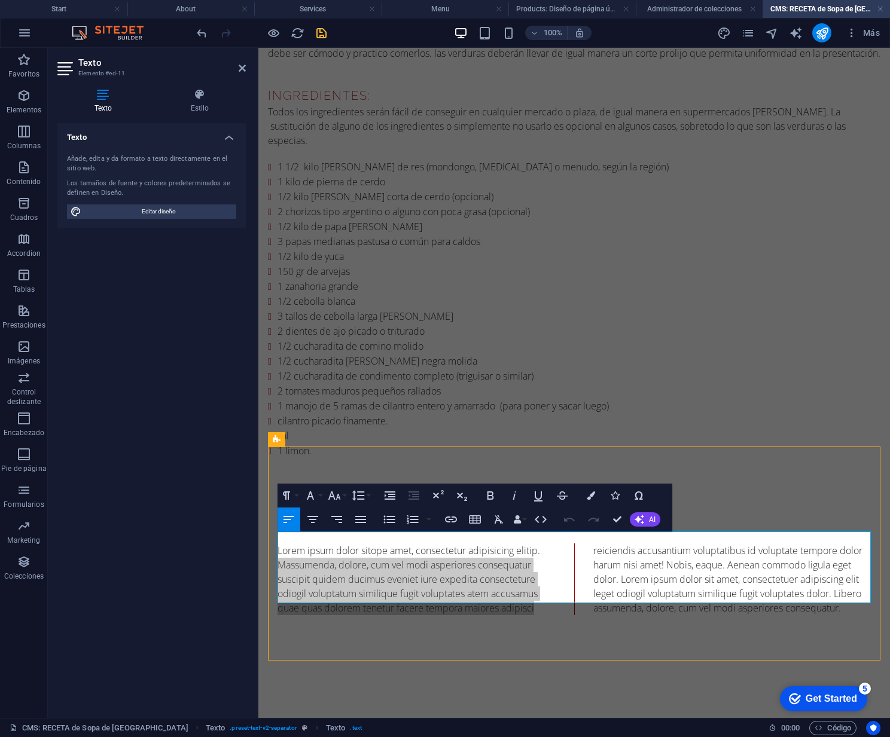
click at [190, 508] on div "Texto Añade, edita y da formato a texto directamente en el sitio web. Los tamañ…" at bounding box center [151, 416] width 188 height 586
click at [143, 554] on div "Texto Añade, edita y da formato a texto directamente en el sitio web. Los tamañ…" at bounding box center [151, 416] width 188 height 586
click at [241, 66] on icon at bounding box center [242, 68] width 7 height 10
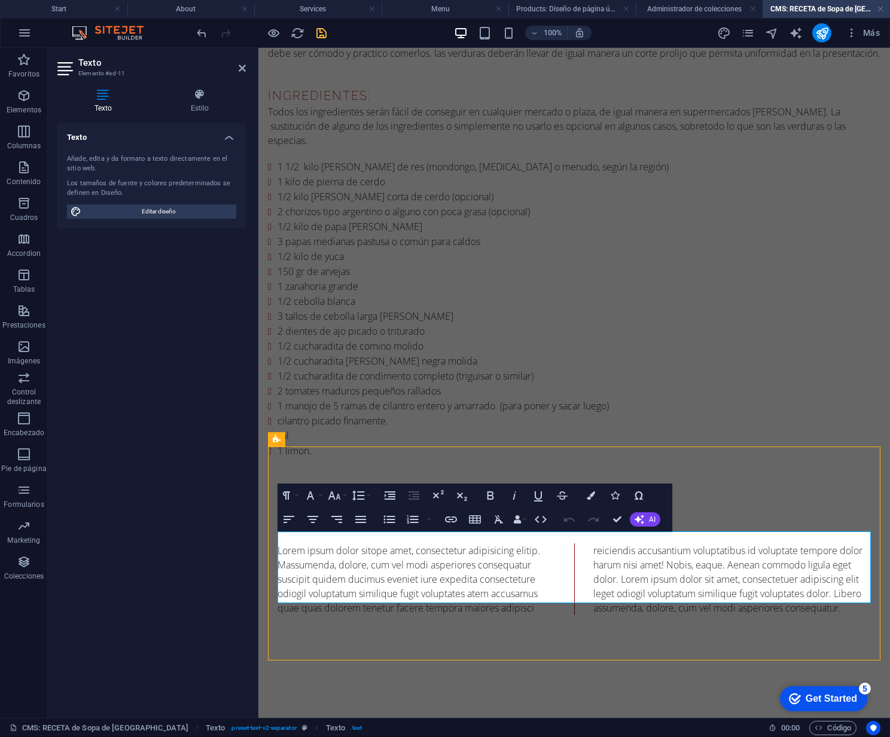
scroll to position [136, 0]
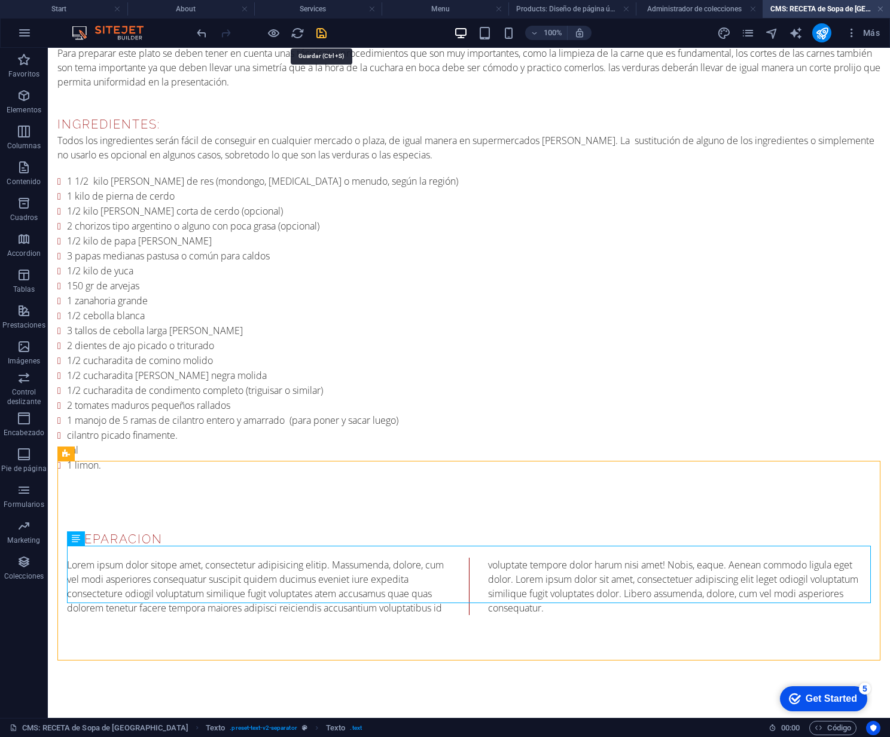
click at [320, 31] on icon "save" at bounding box center [322, 33] width 14 height 14
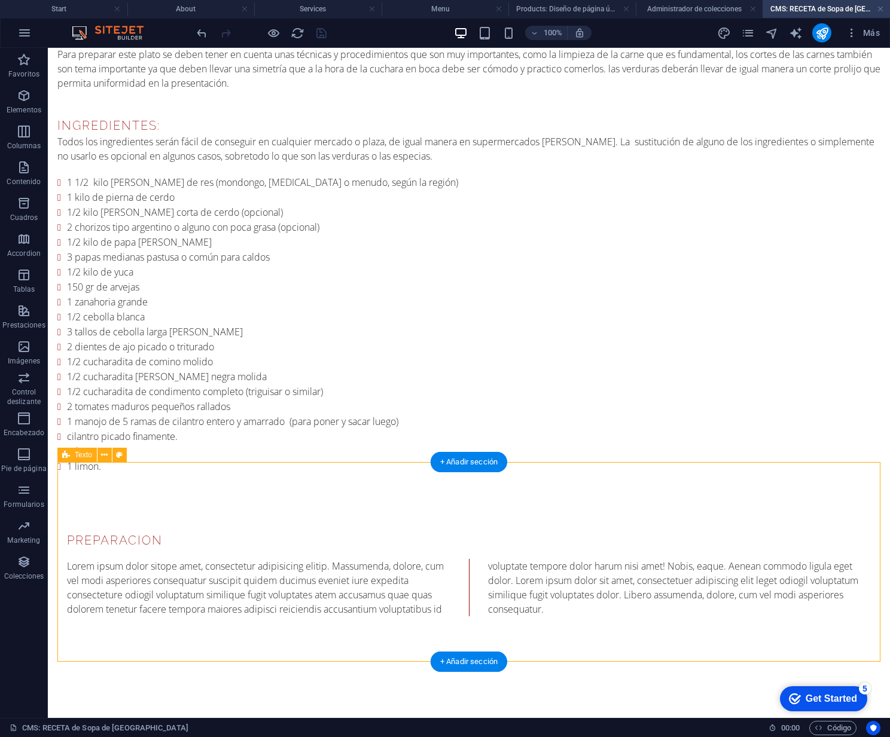
scroll to position [134, 0]
click at [455, 573] on div "Lorem ipsum dolor sitope amet, consectetur adipisicing elitip. Massumenda, dolo…" at bounding box center [469, 588] width 804 height 57
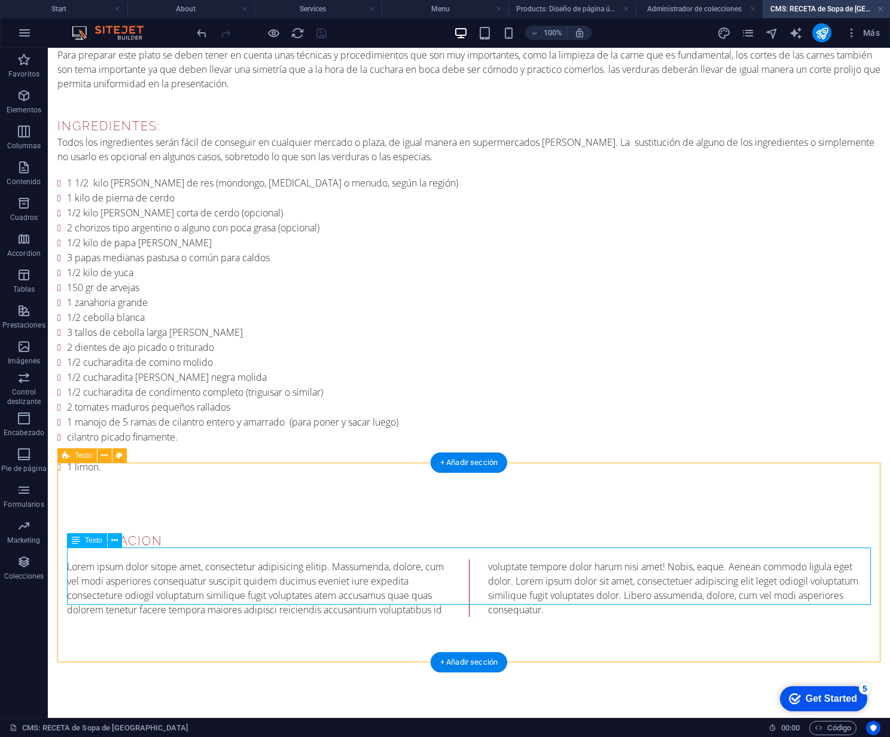
drag, startPoint x: 455, startPoint y: 573, endPoint x: 244, endPoint y: 573, distance: 211.1
click at [455, 573] on div "Lorem ipsum dolor sitope amet, consectetur adipisicing elitip. Massumenda, dolo…" at bounding box center [469, 588] width 804 height 57
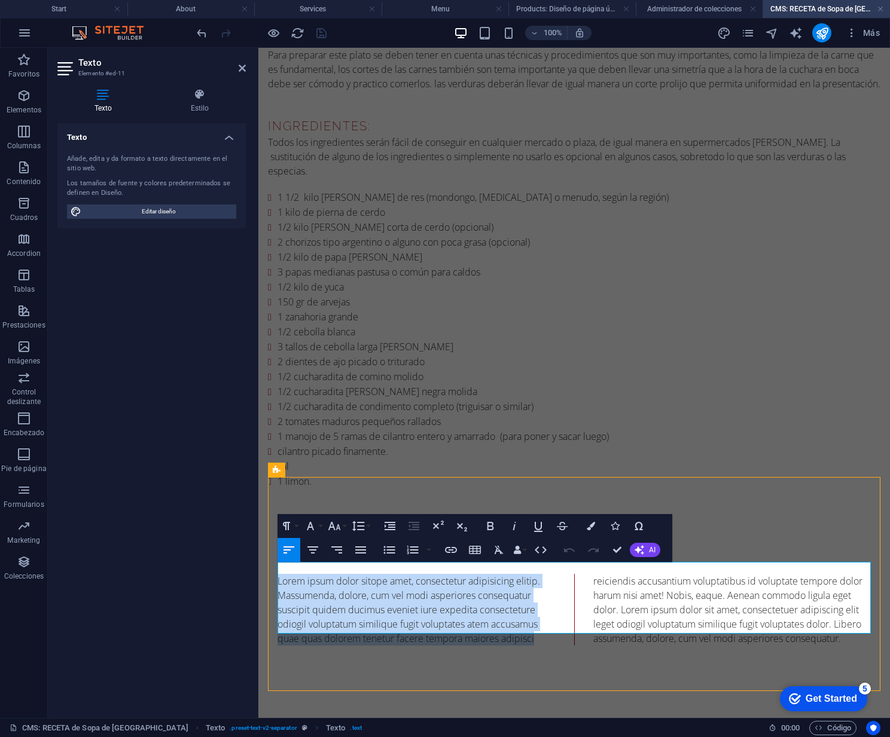
drag, startPoint x: 545, startPoint y: 624, endPoint x: 281, endPoint y: 568, distance: 270.4
click at [278, 574] on p "Lorem ipsum dolor sitope amet, consectetur adipisicing elitip. Massumenda, dolo…" at bounding box center [574, 610] width 593 height 72
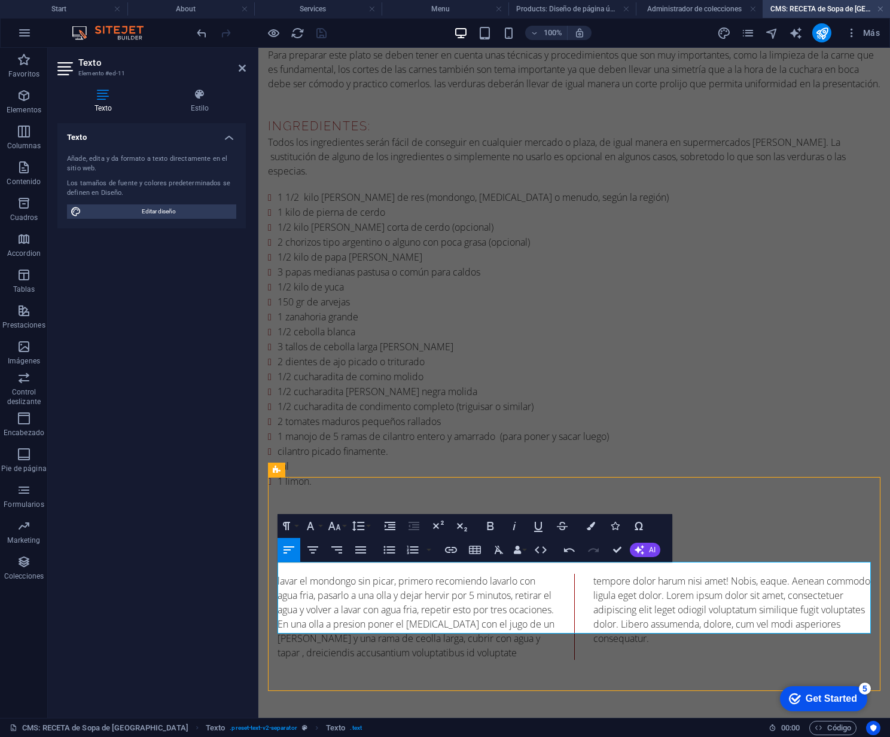
scroll to position [179, 0]
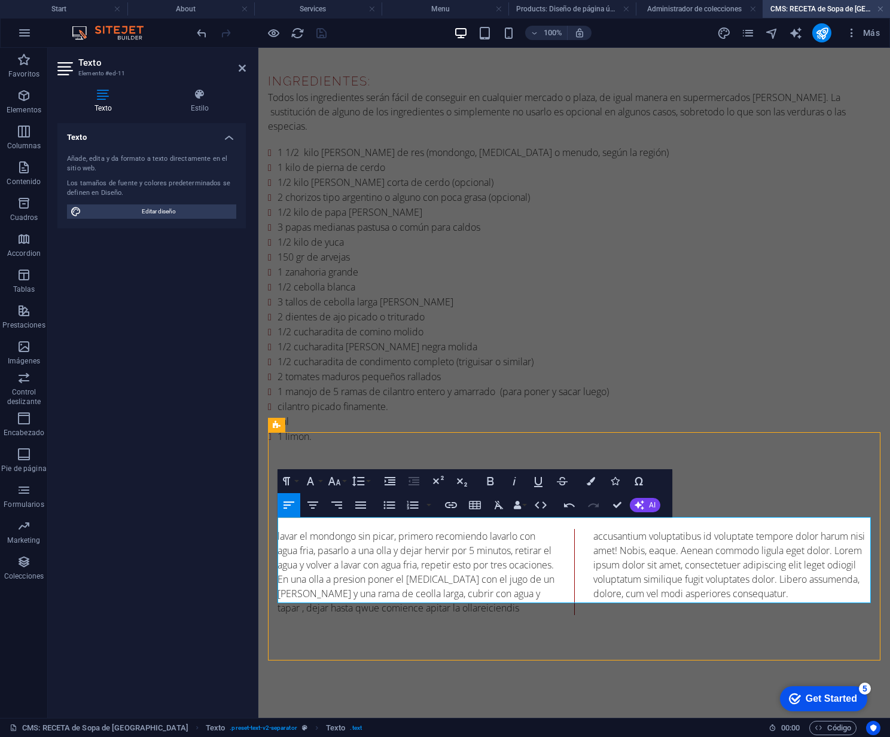
click at [403, 599] on p "lavar el mondongo sin picar, primero recomiendo lavarlo con agua fria, pasarlo …" at bounding box center [574, 572] width 593 height 86
click at [395, 581] on p "lavar el mondongo sin picar, primero recomiendo lavarlo con agua fria, pasarlo …" at bounding box center [574, 572] width 593 height 86
click at [453, 597] on p "lavar el mondongo sin picar, primero recomiendo lavarlo con agua fria, pasarlo …" at bounding box center [574, 572] width 593 height 86
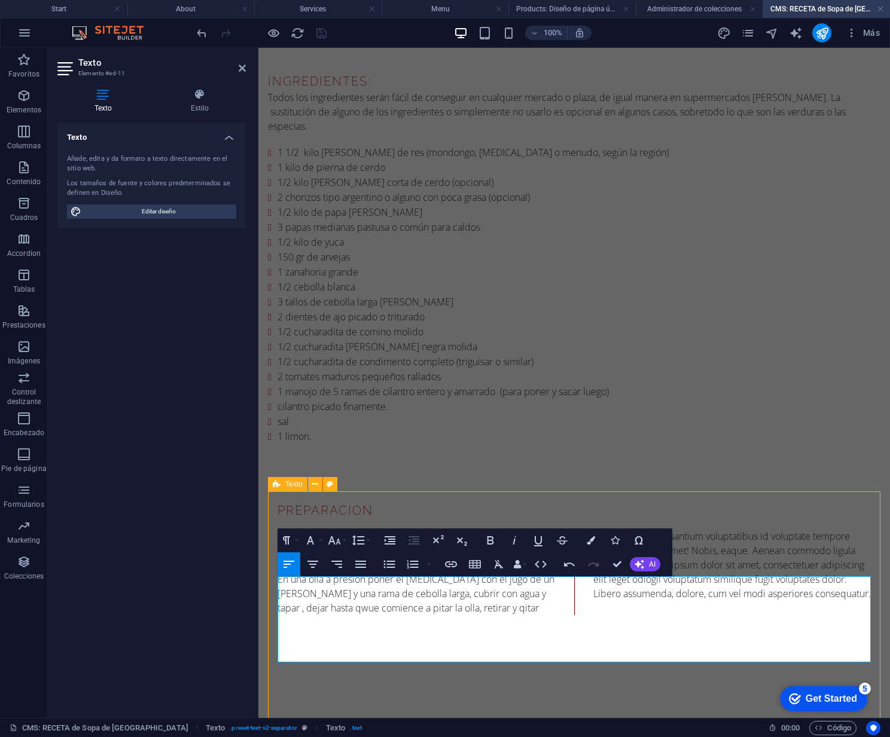
scroll to position [120, 0]
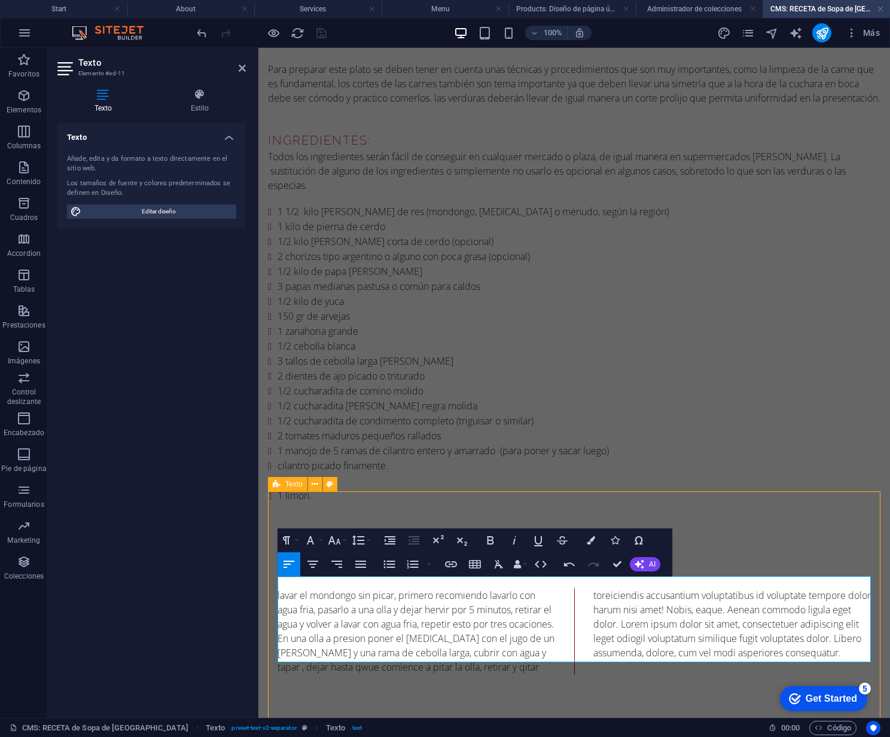
click at [517, 657] on p "lavar el mondongo sin picar, primero recomiendo lavarlo con agua fria, pasarlo …" at bounding box center [574, 632] width 593 height 86
click at [553, 657] on p "lavar el mondongo sin picar, primero recomiendo lavarlo con agua fria, pasarlo …" at bounding box center [574, 632] width 593 height 86
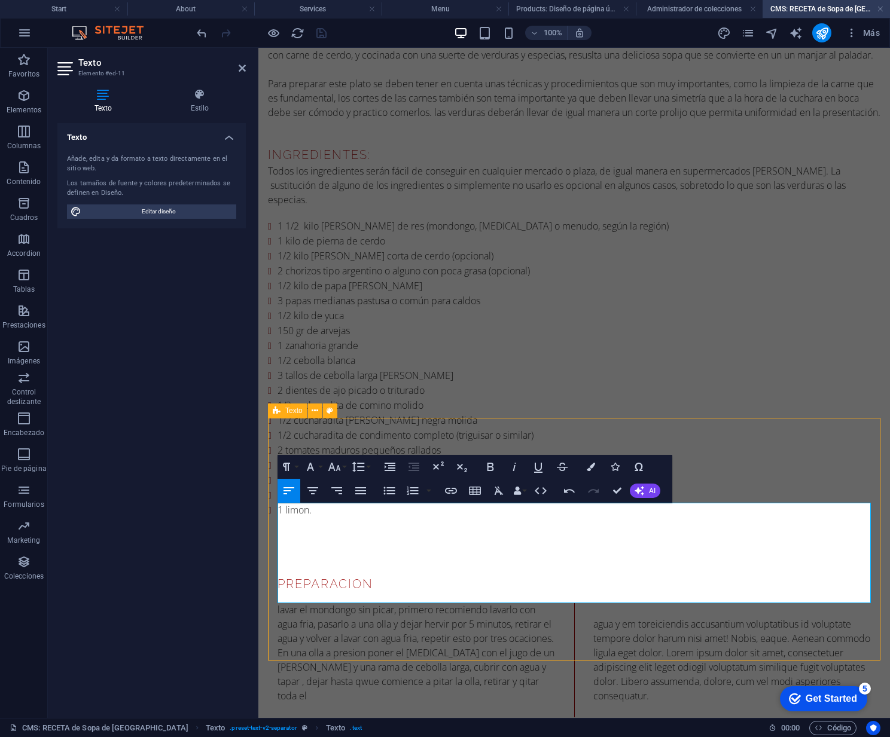
scroll to position [193, 0]
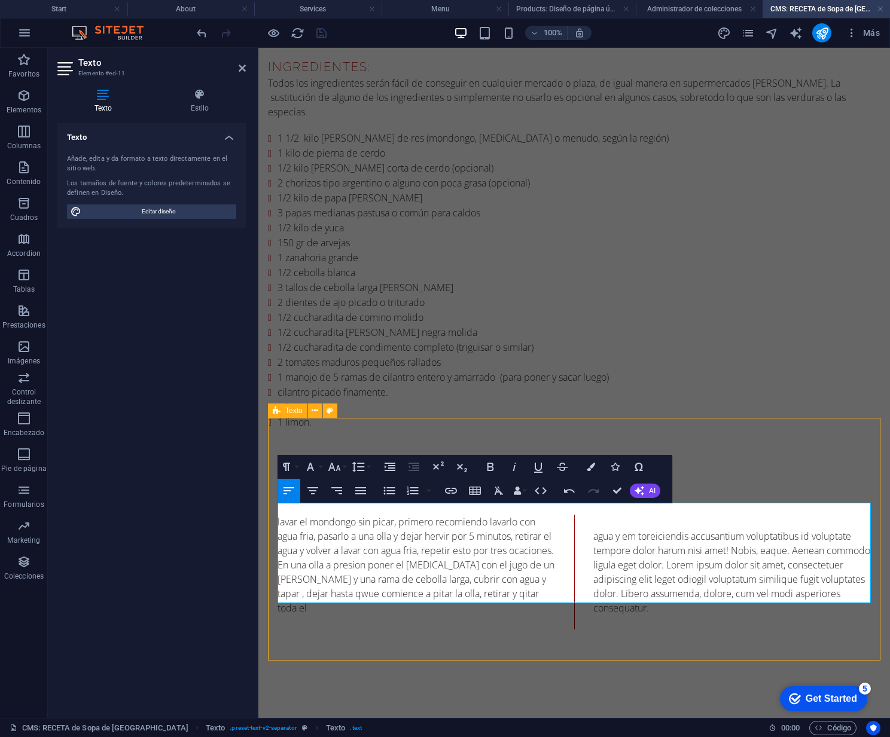
click at [556, 587] on div "lavar el mondongo sin picar, primero recomiendo lavarlo con agua fria, pasarlo …" at bounding box center [574, 572] width 593 height 115
click at [551, 615] on p at bounding box center [417, 622] width 278 height 14
click at [708, 599] on p "agua y em toreiciendis accusantium voluptatibus id voluptate tempore dolor haru…" at bounding box center [732, 572] width 278 height 86
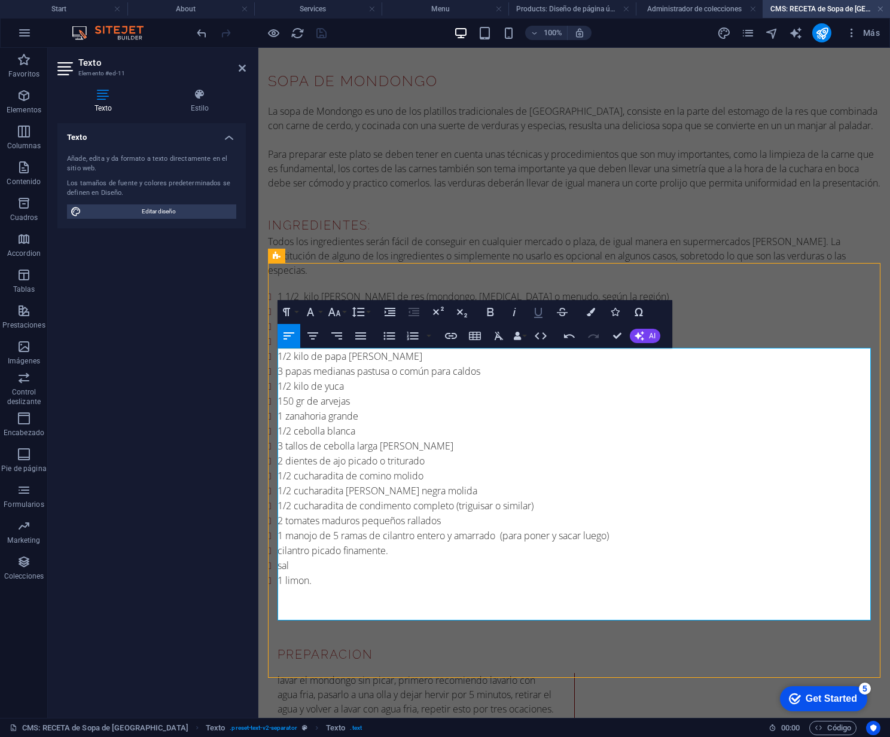
scroll to position [348, 0]
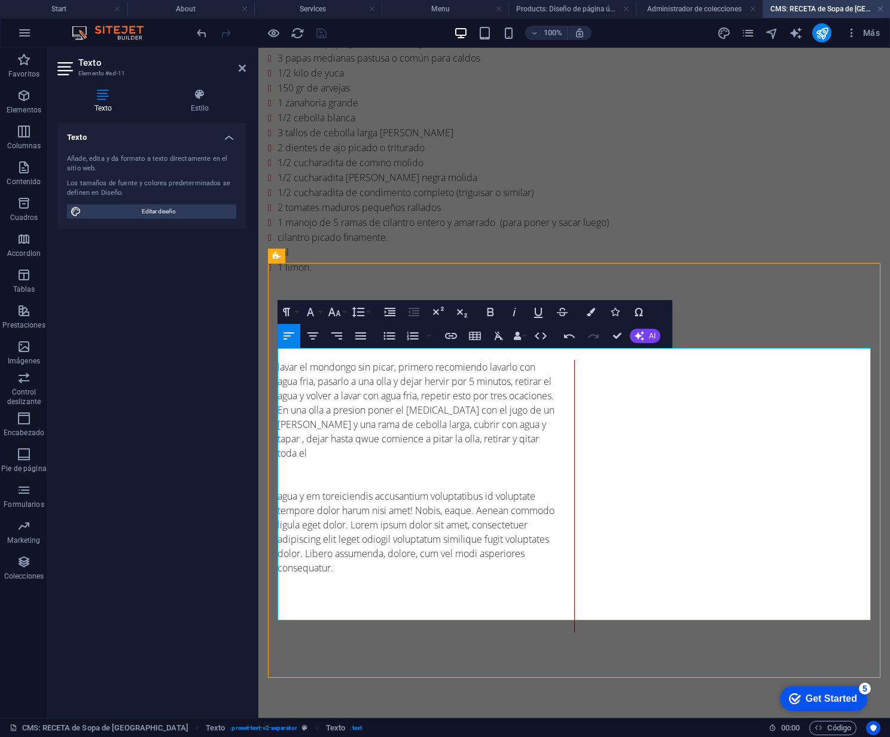
click at [401, 541] on p "agua y em toreiciendis accusantium voluptatibus id voluptate tempore dolor haru…" at bounding box center [417, 532] width 278 height 86
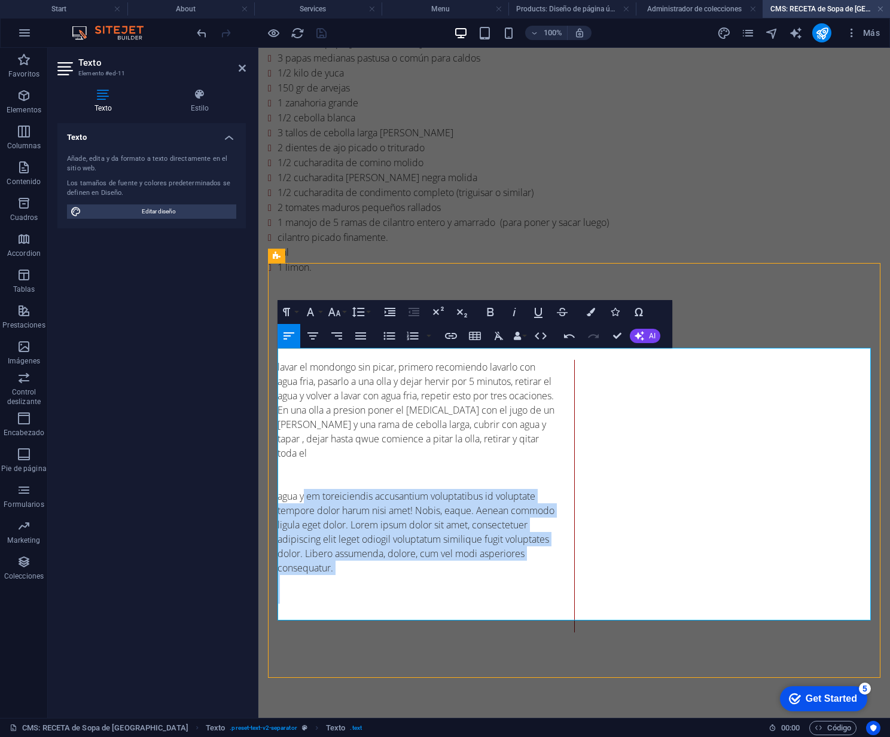
drag, startPoint x: 301, startPoint y: 471, endPoint x: 518, endPoint y: 564, distance: 236.1
click at [517, 564] on div "lavar el mondongo sin picar, primero recomiendo lavarlo con agua fria, pasarlo …" at bounding box center [574, 496] width 593 height 273
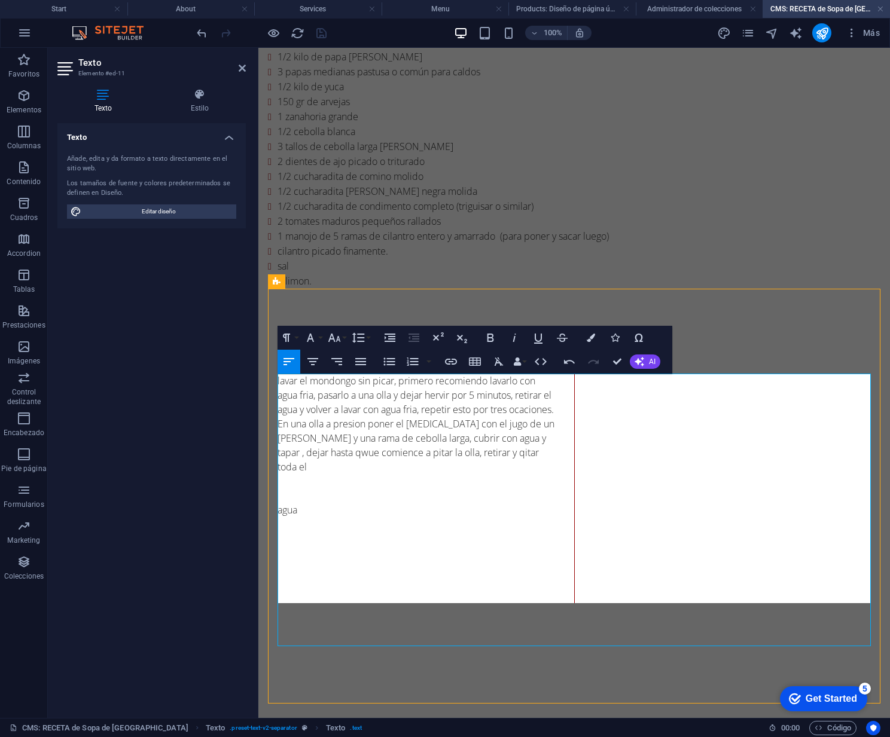
scroll to position [322, 0]
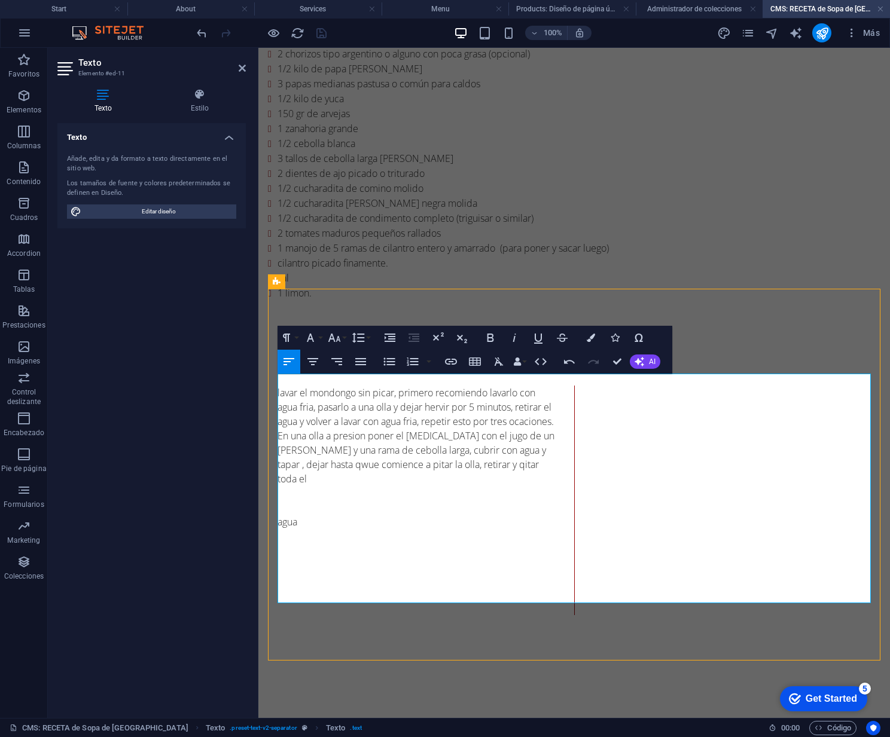
click at [279, 515] on p "agua" at bounding box center [417, 522] width 278 height 14
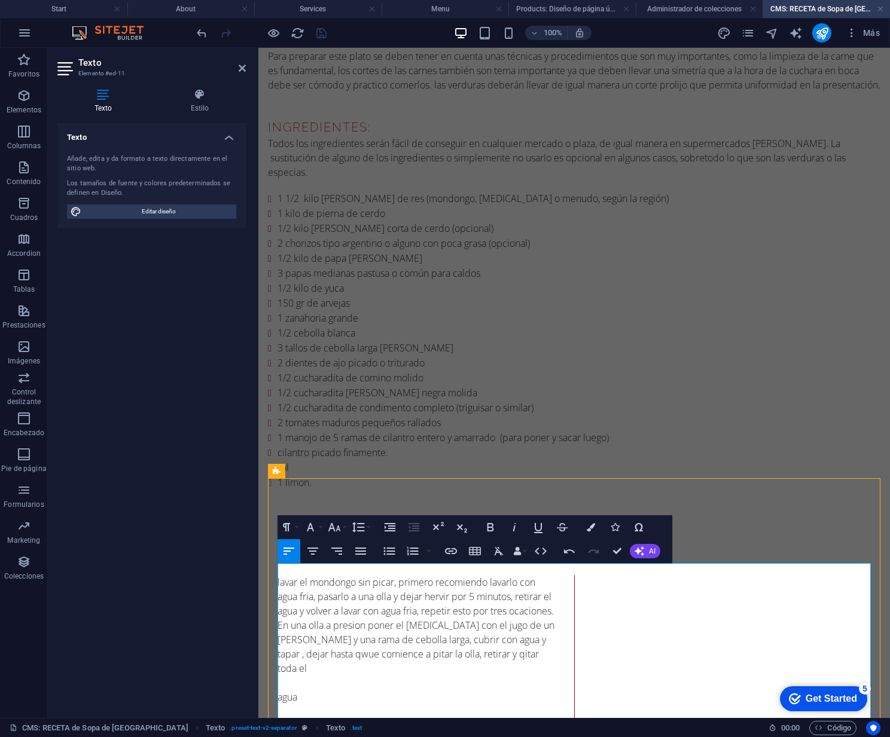
click at [283, 676] on p at bounding box center [417, 683] width 278 height 14
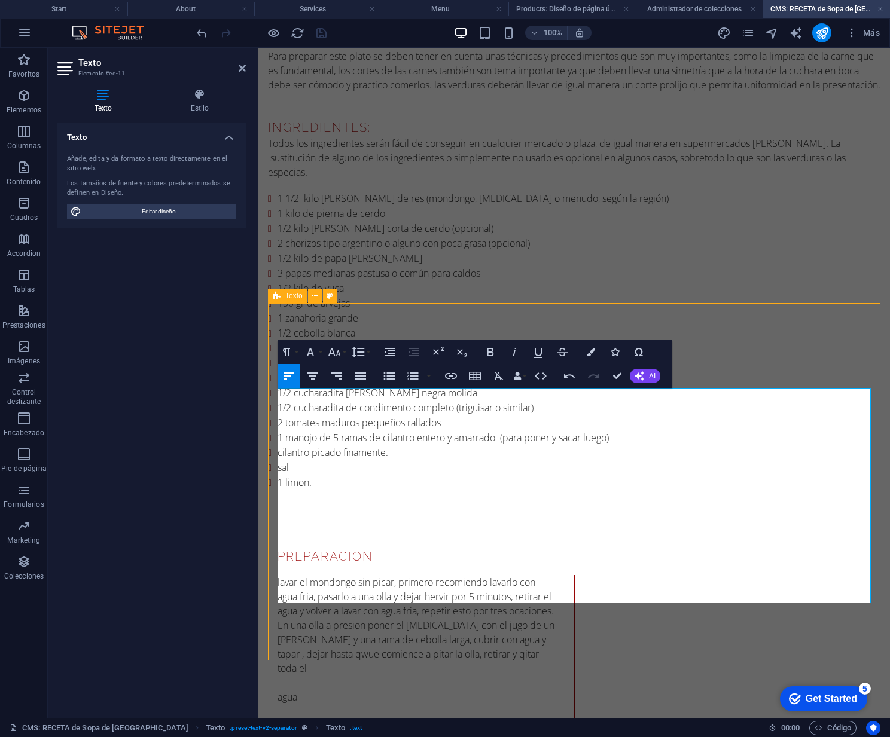
scroll to position [308, 0]
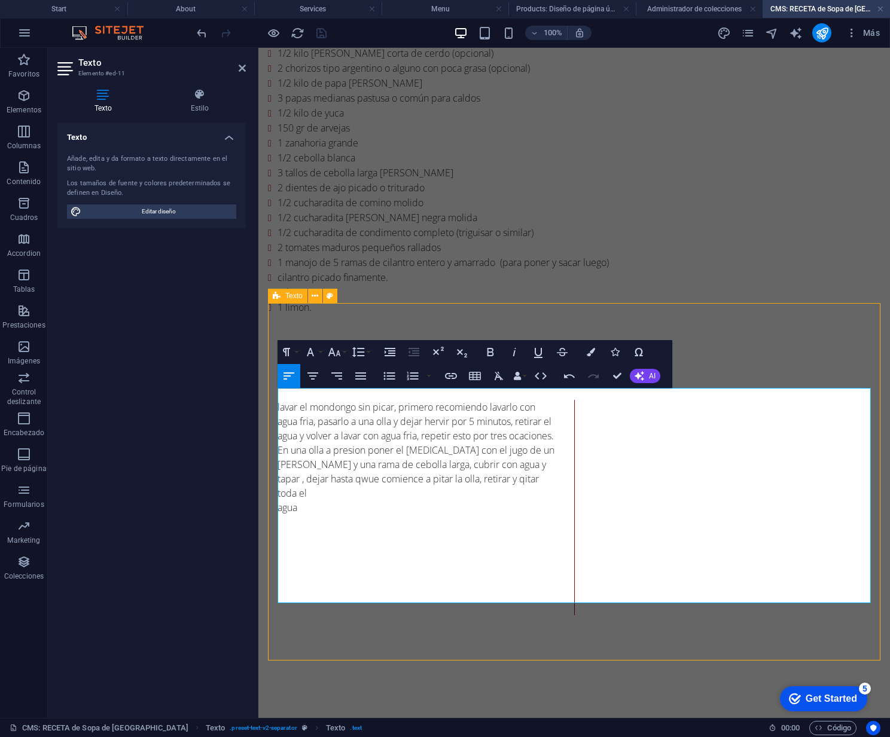
click at [499, 470] on p "lavar el mondongo sin picar, primero recomiendo lavarlo con agua fria, pasarlo …" at bounding box center [417, 450] width 278 height 100
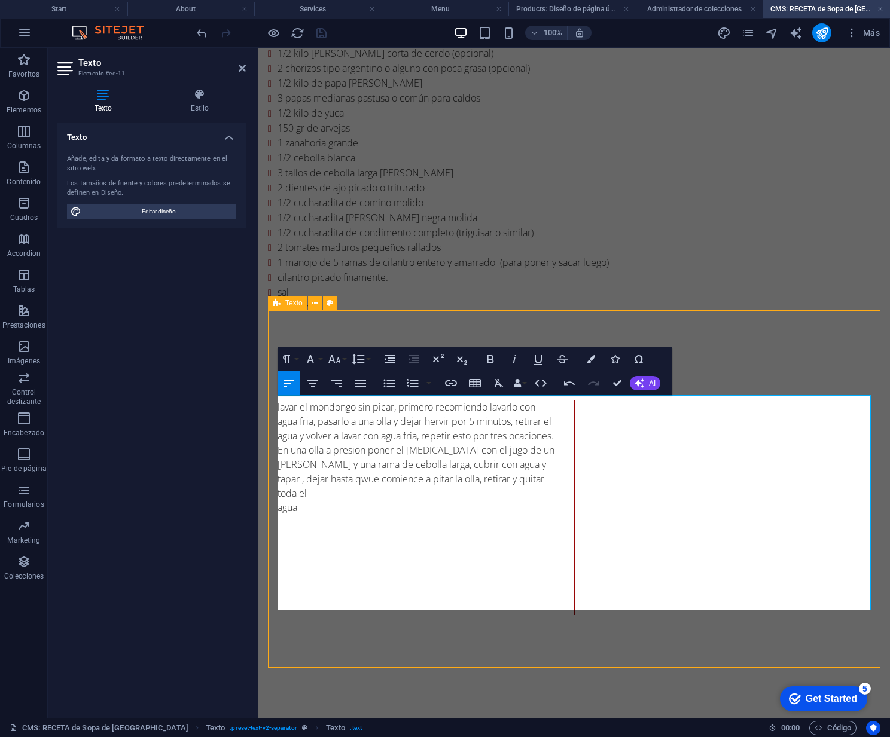
scroll to position [301, 0]
click at [423, 432] on p "lavar el mondongo sin picar, primero recomiendo lavarlo con agua fria, pasarlo …" at bounding box center [417, 457] width 278 height 100
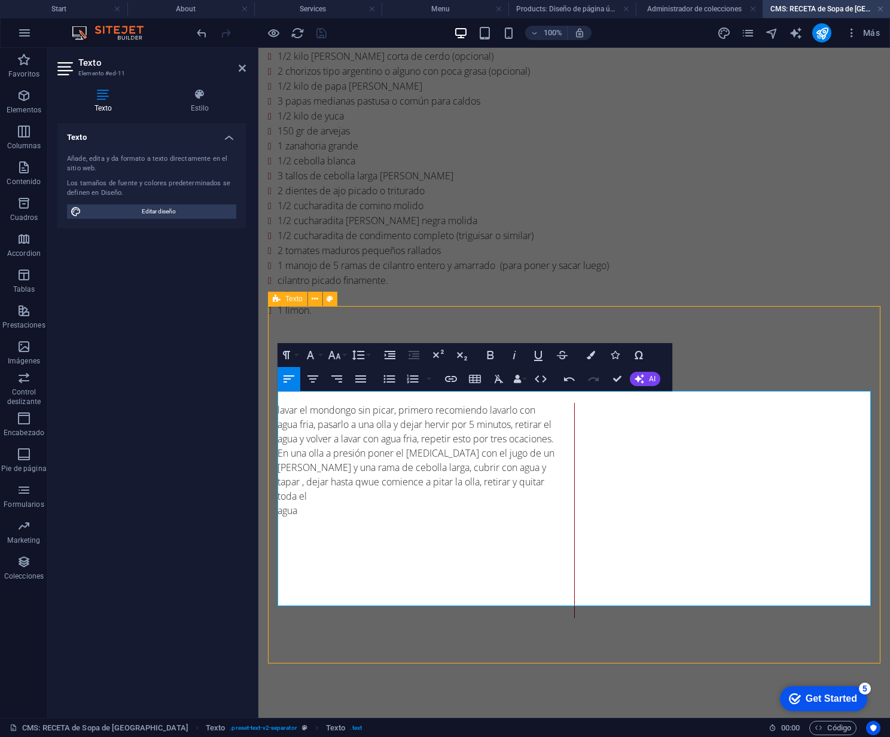
drag, startPoint x: 278, startPoint y: 398, endPoint x: 455, endPoint y: 542, distance: 227.9
click at [530, 483] on div "lavar el mondongo sin picar, primero recomiendo lavarlo con agua fria, pasarlo …" at bounding box center [574, 510] width 593 height 215
click at [431, 429] on p "lavar el mondongo sin picar, primero recomiendo lavarlo con agua fria, pasarlo …" at bounding box center [417, 453] width 278 height 100
click at [426, 429] on p "lavar el mondongo sin picar, primero recomiendo lavarlo con agua fria, pasarlo …" at bounding box center [417, 453] width 278 height 100
click at [434, 430] on p "lavar el mondongo sin picar, primero recomiendo lavarlo con agua fria, pasarlo …" at bounding box center [417, 453] width 278 height 100
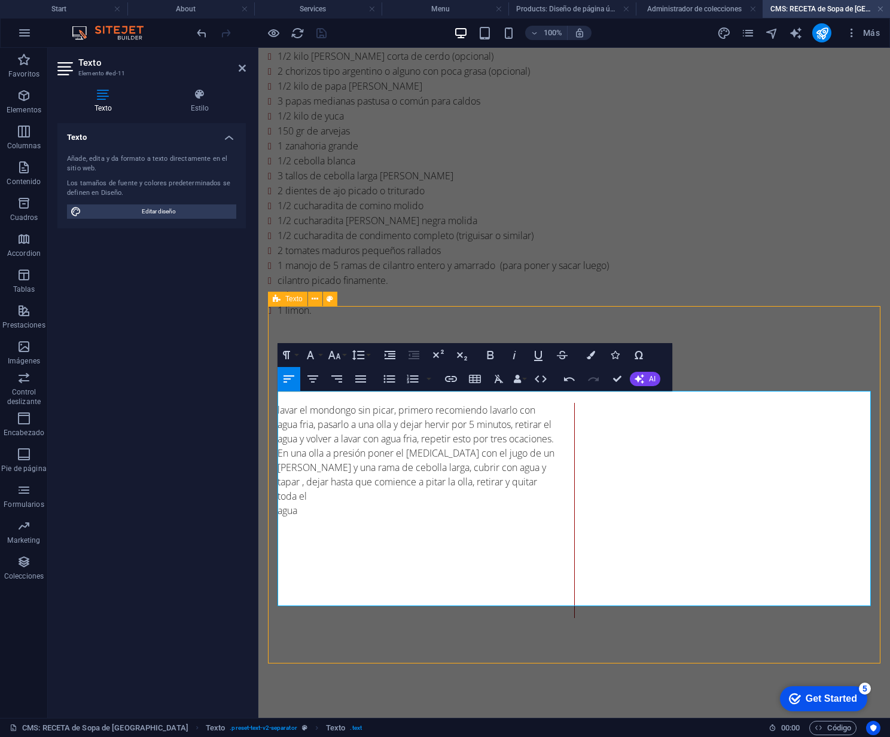
click at [418, 506] on div "lavar el mondongo sin picar, primero recomiendo lavarlo con agua fria, pasarlo …" at bounding box center [574, 510] width 593 height 215
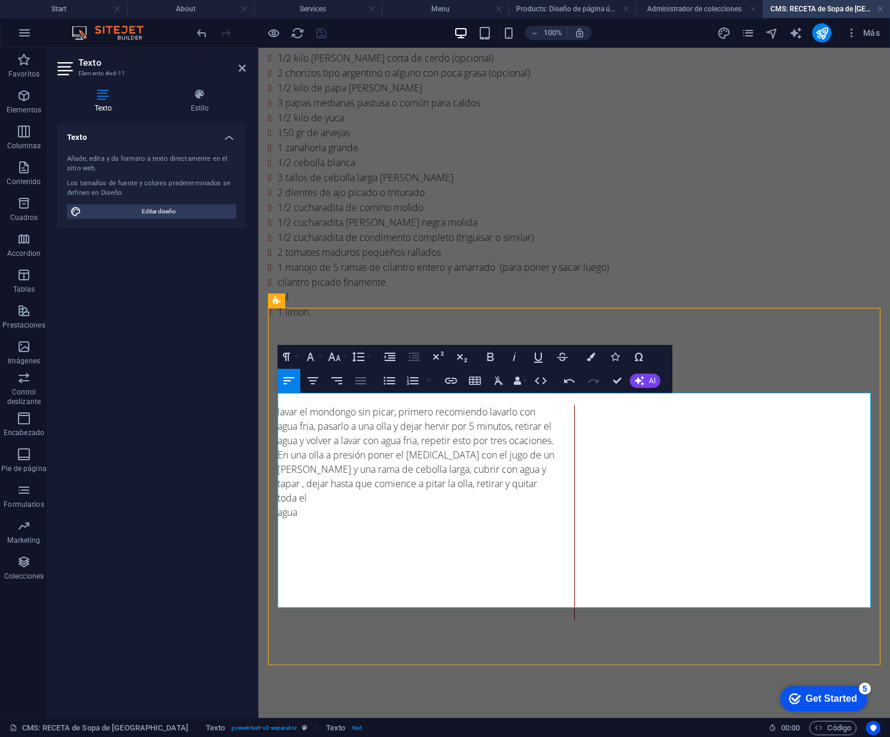
click at [359, 382] on icon "button" at bounding box center [360, 381] width 14 height 14
drag, startPoint x: 288, startPoint y: 382, endPoint x: 138, endPoint y: 417, distance: 154.1
click at [288, 382] on icon "button" at bounding box center [289, 381] width 14 height 14
drag, startPoint x: 279, startPoint y: 401, endPoint x: 394, endPoint y: 401, distance: 114.8
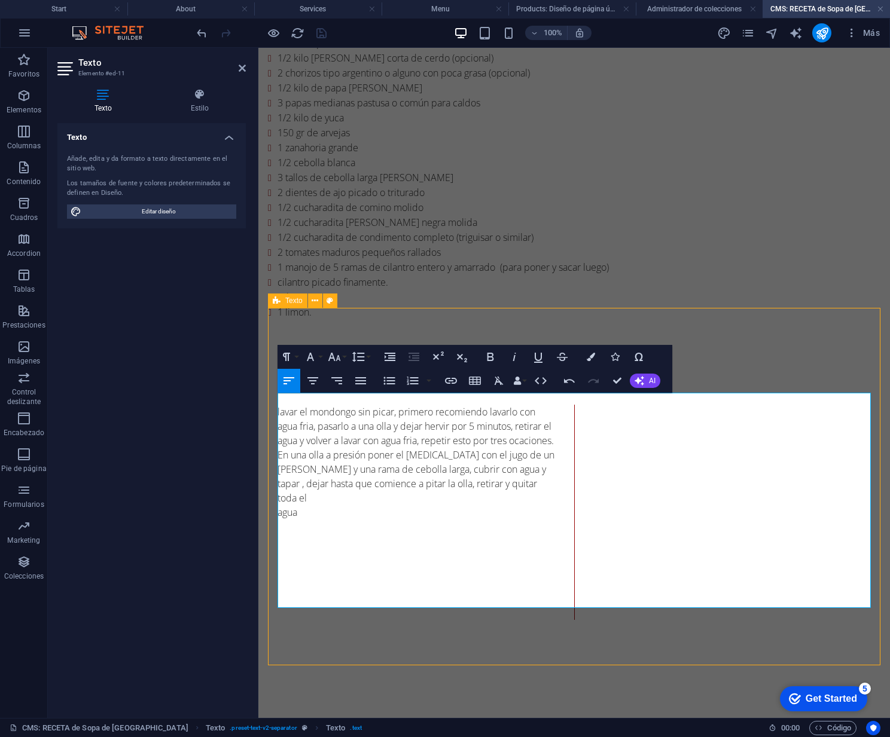
click at [320, 493] on div "lavar el mondongo sin picar, primero recomiendo lavarlo con agua fria, pasarlo …" at bounding box center [574, 512] width 593 height 215
click at [362, 382] on icon "button" at bounding box center [360, 381] width 14 height 14
click at [398, 520] on p at bounding box center [417, 527] width 278 height 14
click at [305, 505] on p "agua" at bounding box center [417, 512] width 278 height 14
click at [446, 505] on p "agua y empezar de nuevo, en esta ocacion" at bounding box center [417, 512] width 278 height 14
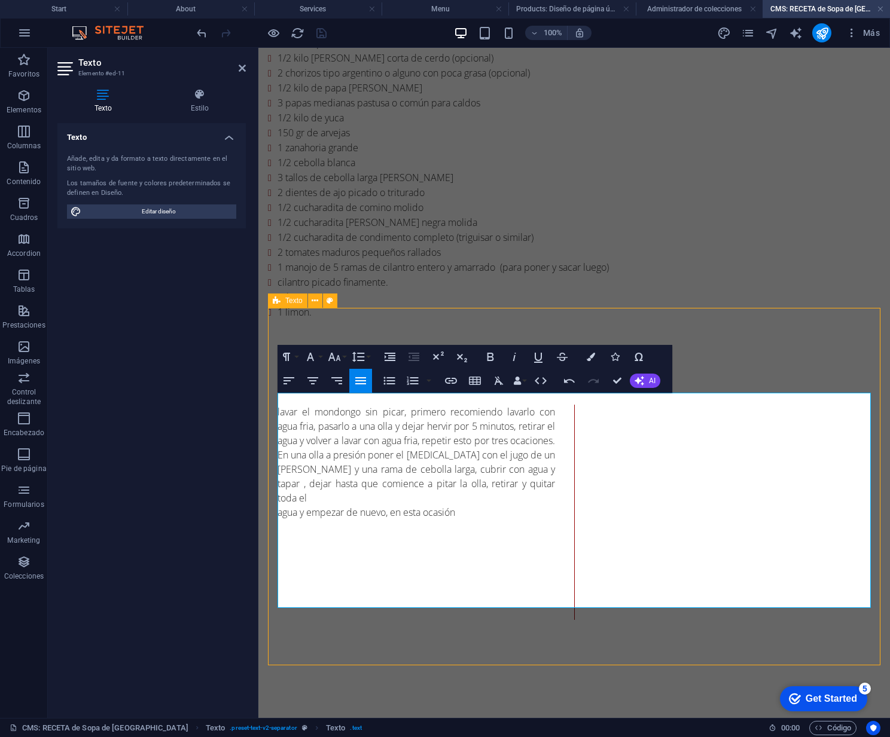
click at [468, 505] on p "agua y empezar de nuevo, en esta ocasión" at bounding box center [417, 512] width 278 height 14
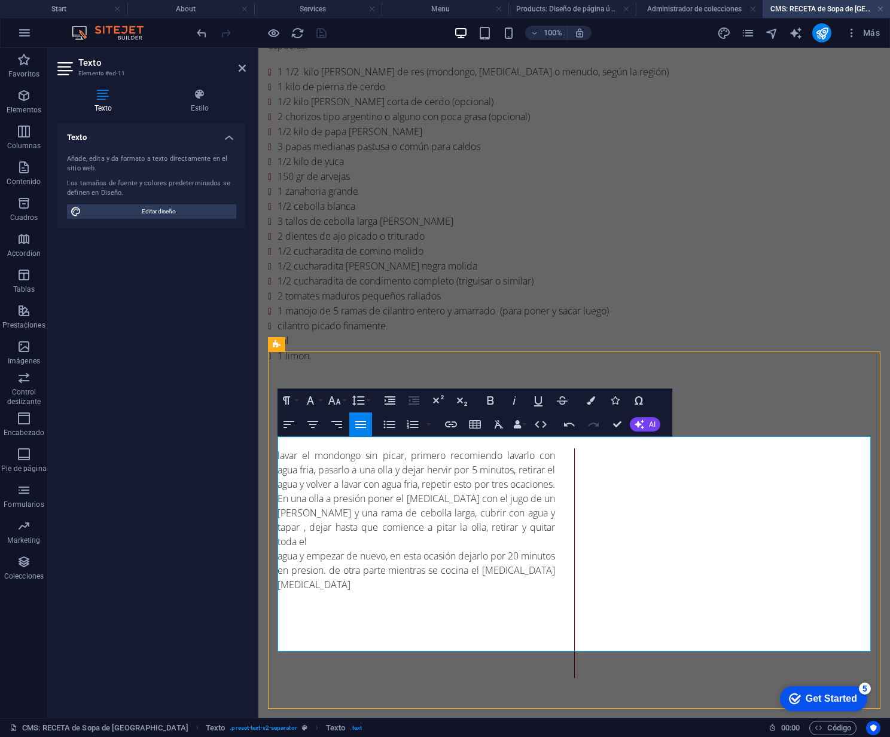
scroll to position [322, 0]
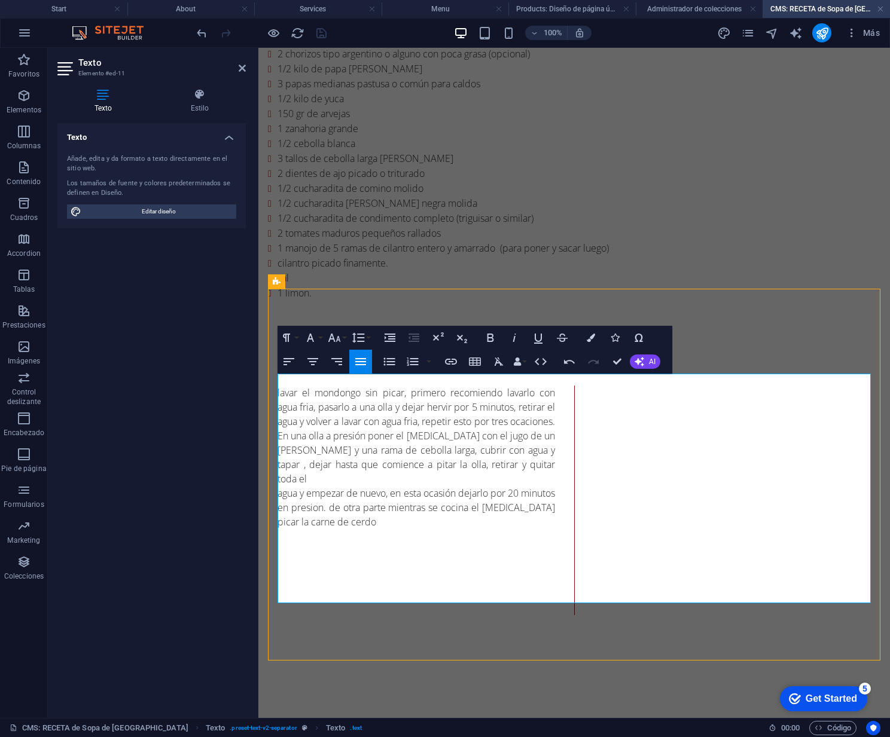
click at [344, 486] on p "agua y empezar de nuevo, en esta ocasión dejarlo por 20 minutos en presion. de …" at bounding box center [417, 507] width 278 height 43
click at [367, 486] on p "agua y empezar de nuevo, en esta ocasión dejarlo por 20 minutos en presión. de …" at bounding box center [417, 507] width 278 height 43
click at [391, 497] on p "agua y empezar de nuevo, en esta ocasión dejarlo por 20 minutos en presión, de …" at bounding box center [417, 507] width 278 height 43
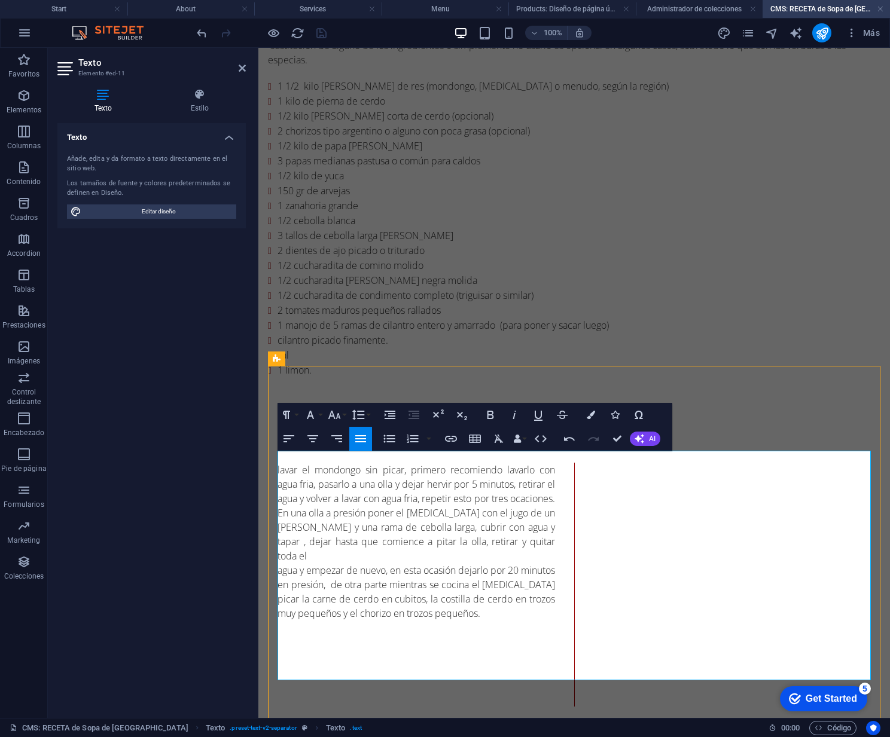
click at [288, 621] on p at bounding box center [417, 628] width 278 height 14
click at [492, 588] on p "agua y empezar de nuevo, en esta ocasión dejarlo por 20 minutos en presión, de …" at bounding box center [417, 591] width 278 height 57
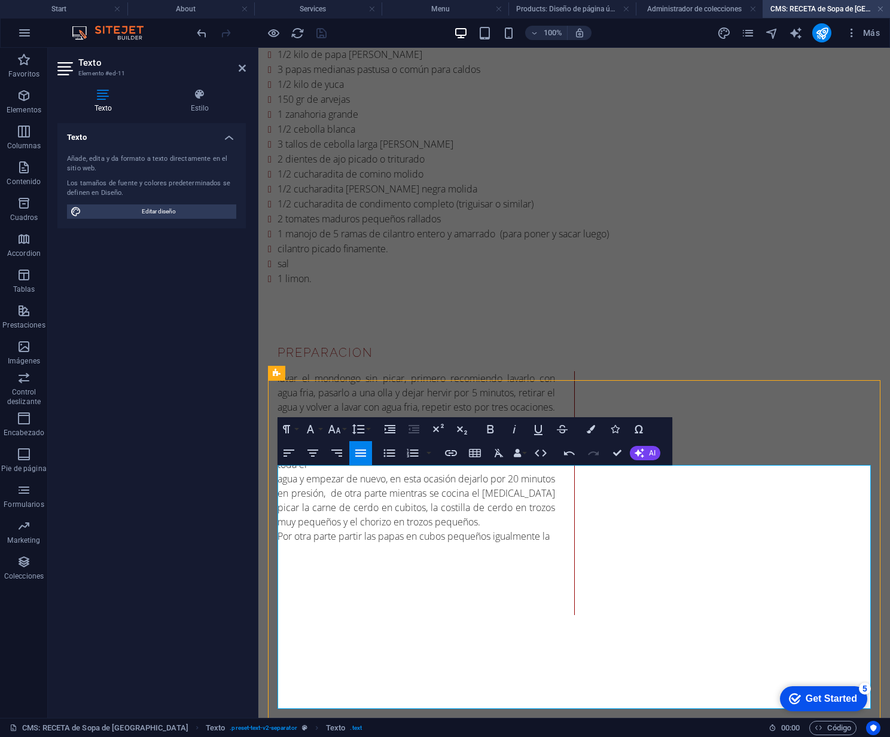
scroll to position [231, 0]
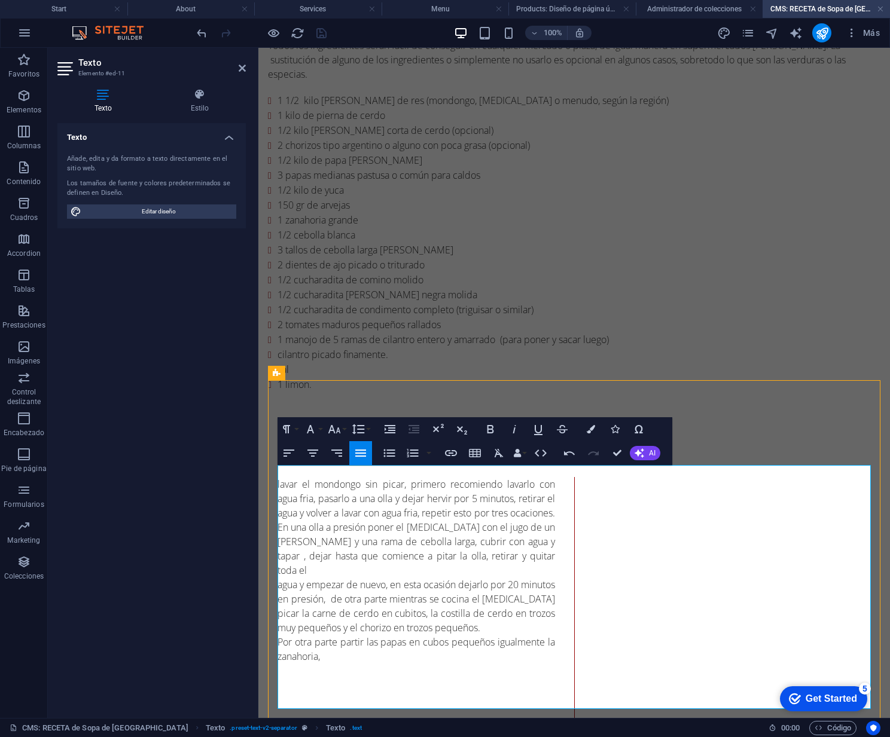
click at [333, 635] on p "​Por otra parte partir las papas en cubos pequeños igualmente la zanahoria," at bounding box center [417, 649] width 278 height 29
click at [322, 635] on p "​Por otra parte partir las papas en cubos pequeños igualmente la zanahoria, la …" at bounding box center [417, 649] width 278 height 29
click at [318, 635] on p "Por otra parte partir las papas en cubos pequeños igualmente la zanahoriay la c…" at bounding box center [417, 649] width 278 height 29
click at [374, 635] on p "Por otra parte partir las papas en cubos pequeños igualmente la zanahoria y la …" at bounding box center [417, 649] width 278 height 29
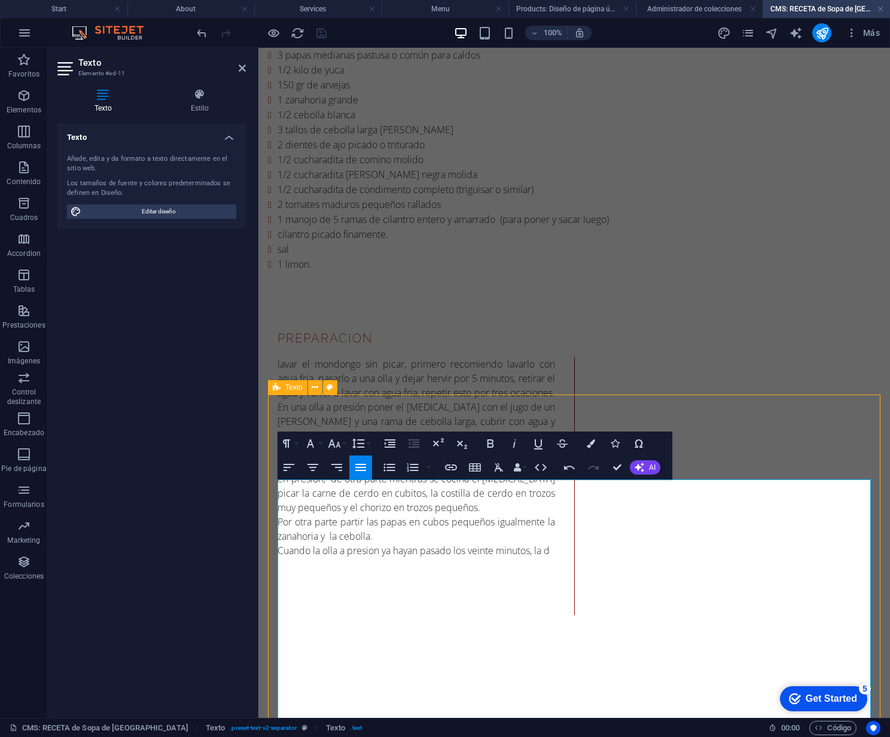
scroll to position [217, 0]
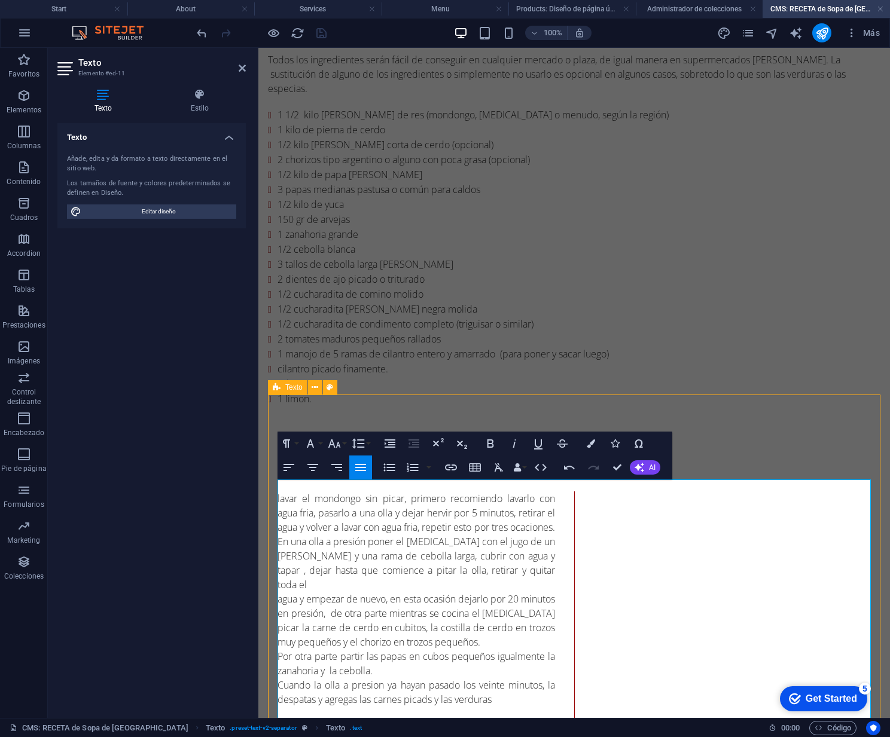
click at [431, 678] on p "Cuando la olla a presion ya hayan pasado los veinte minutos, la despatas y agre…" at bounding box center [417, 692] width 278 height 29
click at [503, 678] on p "Cuando la olla a presion ya hayan pasado los veinte minutos, la despatas y agre…" at bounding box center [417, 692] width 278 height 29
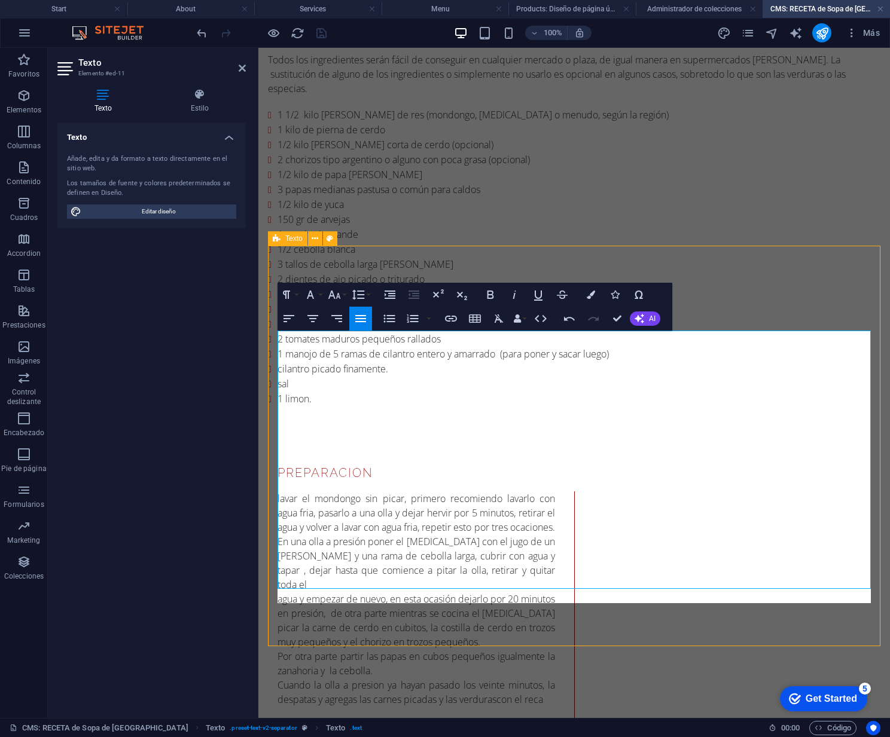
scroll to position [365, 0]
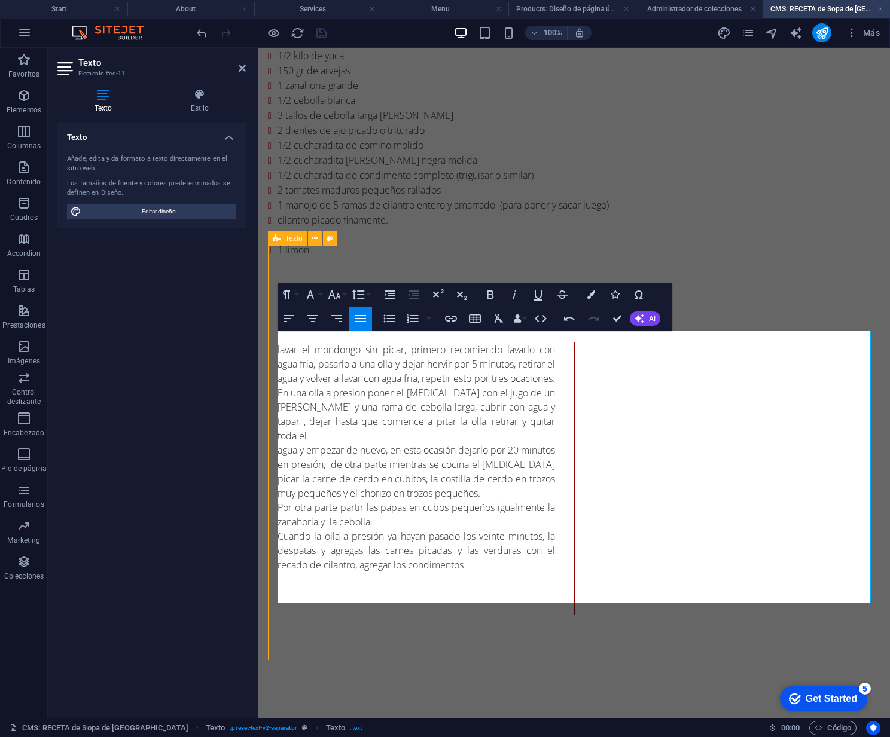
click at [478, 541] on p "Cuando la olla a presión ya hayan pasado los veinte minutos, la despatas y agre…" at bounding box center [417, 550] width 278 height 43
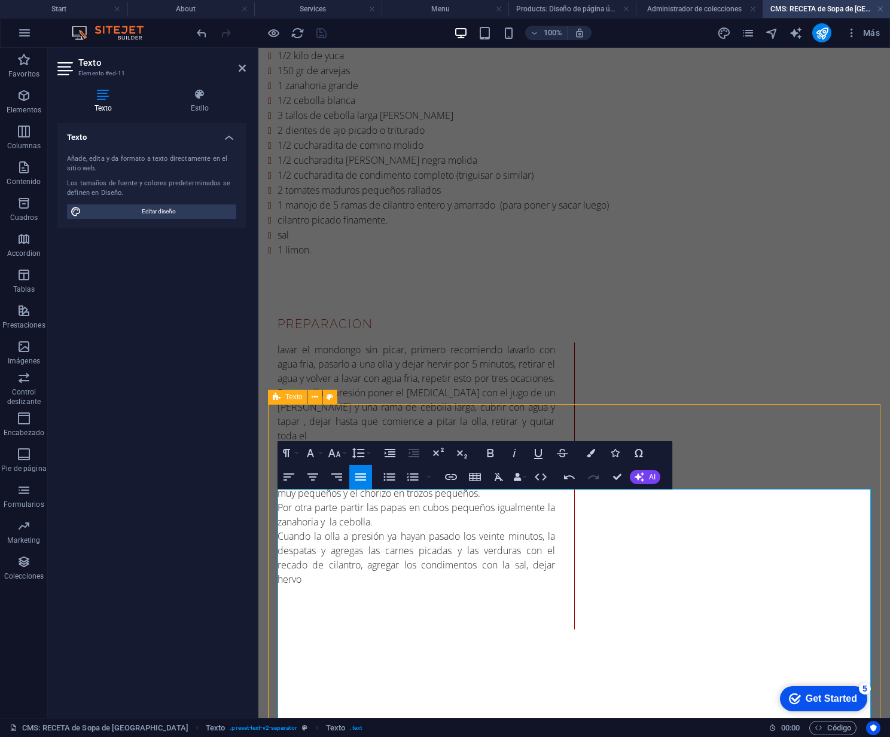
scroll to position [207, 0]
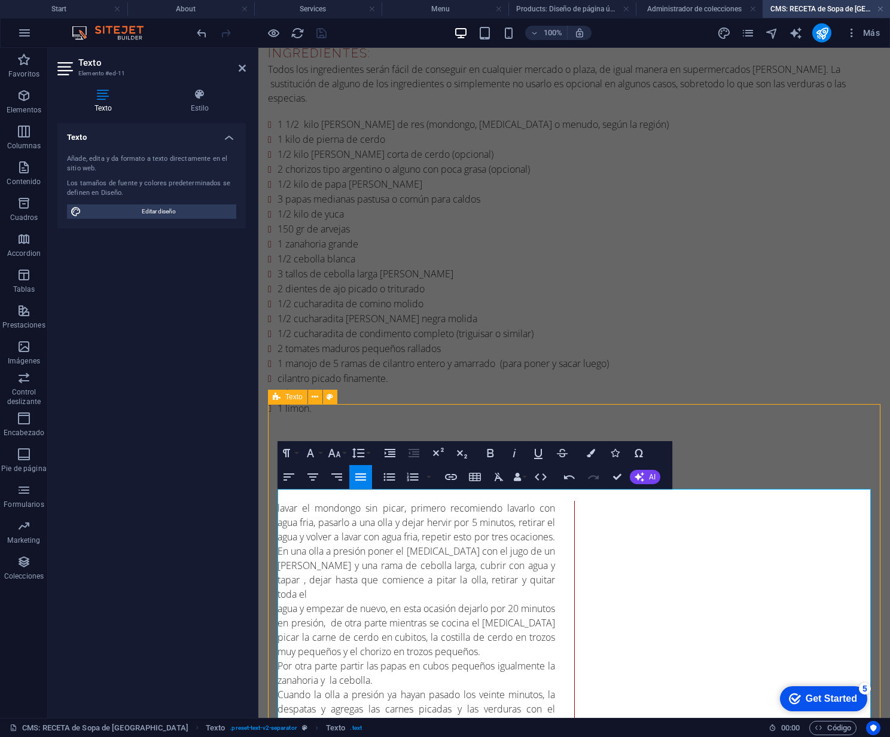
click at [303, 711] on p "Cuando la olla a presión ya hayan pasado los veinte minutos, la despatas y agre…" at bounding box center [417, 716] width 278 height 57
click at [309, 711] on p "Cuando la olla a presión ya hayan pasado los veinte minutos, la despatas y agre…" at bounding box center [417, 716] width 278 height 57
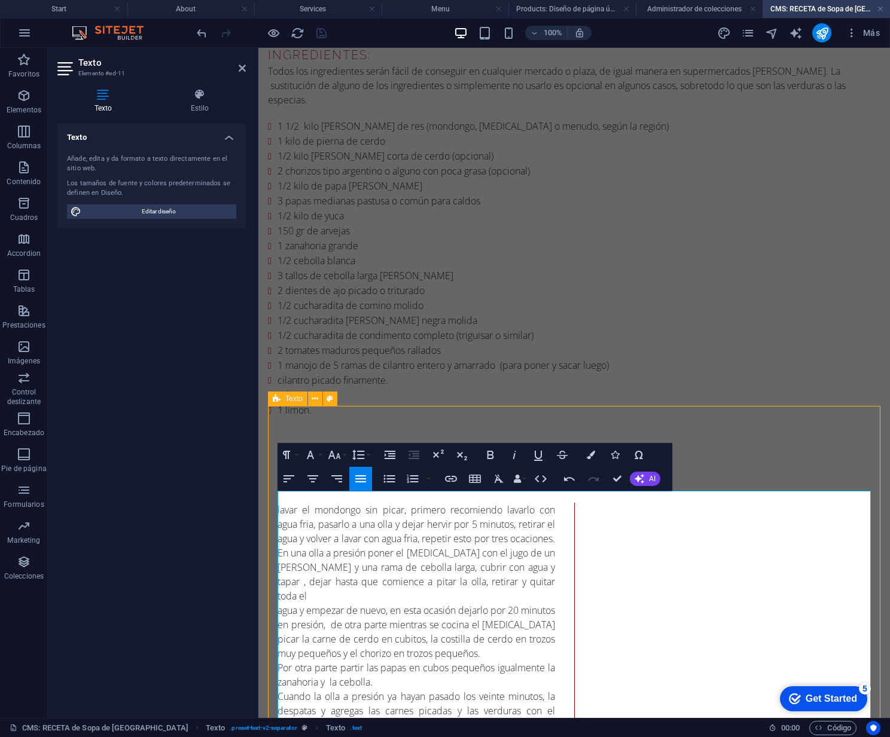
scroll to position [206, 0]
click at [369, 603] on p "agua y empezar de nuevo, en esta ocasión dejarlo por 20 minutos en presión, de …" at bounding box center [417, 631] width 278 height 57
click at [484, 603] on p "agua y empezar de nuevo, en esta ocasión dejarlo por 20 minutos en presión, de …" at bounding box center [417, 631] width 278 height 57
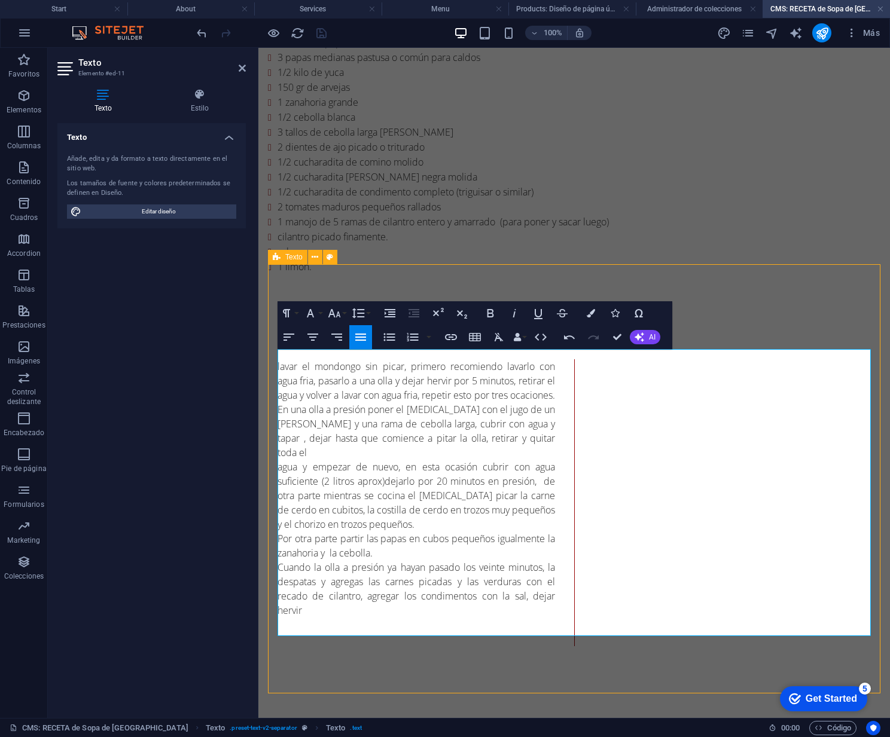
scroll to position [347, 0]
click at [383, 461] on p "agua y empezar de nuevo, en esta ocasión cubrir con agua suficiente (2 litros a…" at bounding box center [417, 497] width 278 height 72
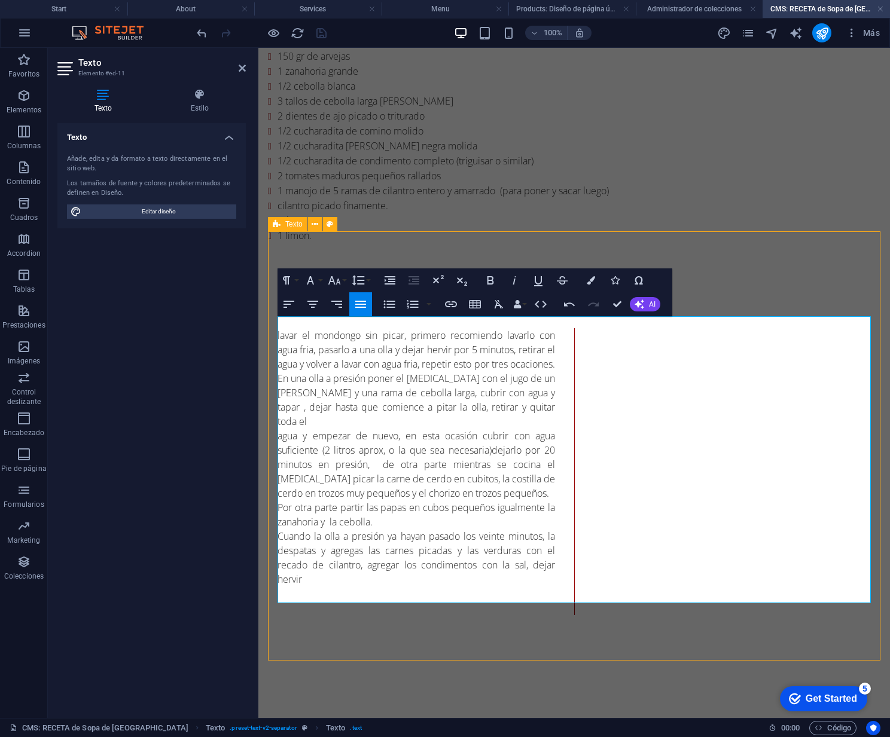
click at [554, 529] on p "Cuando la olla a presión ya hayan pasado los veinte minutos, la despatas y agre…" at bounding box center [417, 557] width 278 height 57
click at [322, 529] on p "Cuando la olla a presión ya hayan pasado los veinte minutos, despatas y agregas…" at bounding box center [417, 557] width 278 height 57
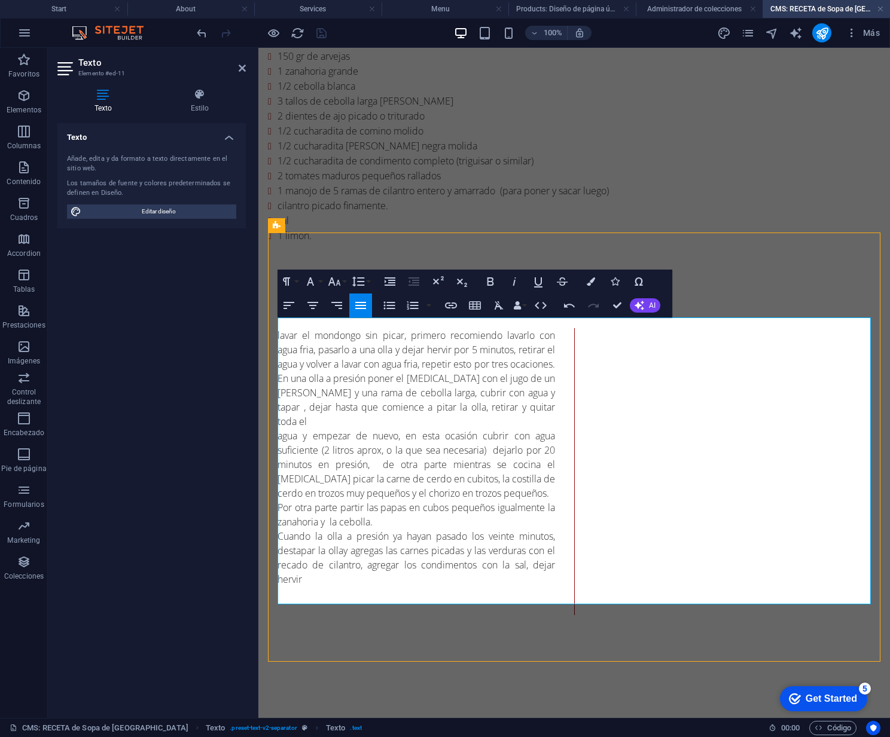
scroll to position [379, 0]
click at [307, 554] on p "Cuando la olla a presión ya hayan pasado los veinte minutos, destapar la olla y…" at bounding box center [417, 558] width 278 height 57
click at [305, 554] on p "Cuando la olla a presión ya hayan pasado los veinte minutos, destapar la olla y…" at bounding box center [417, 558] width 278 height 57
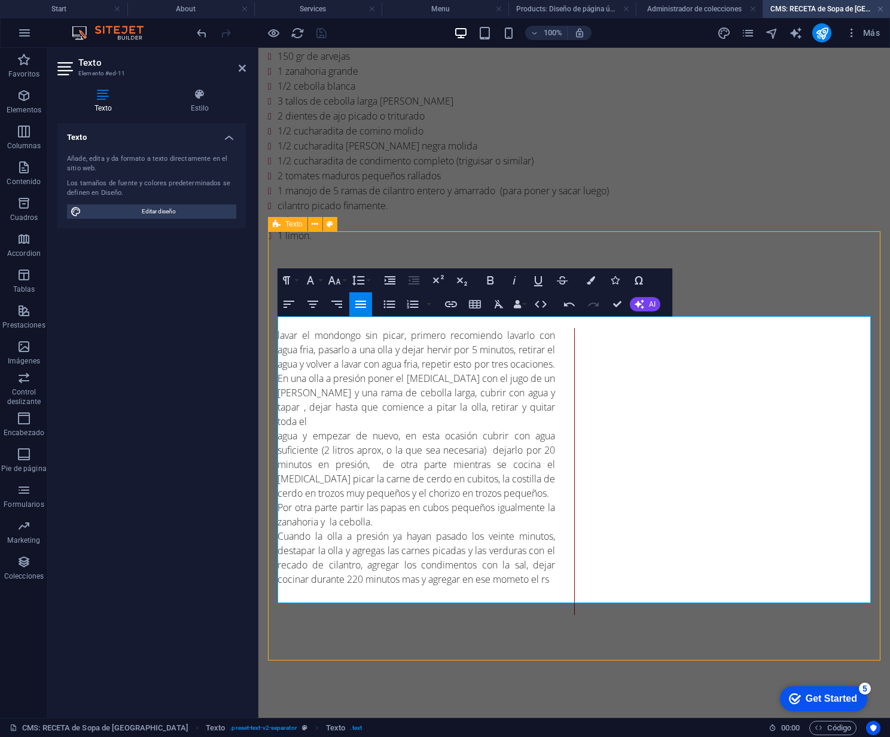
scroll to position [351, 0]
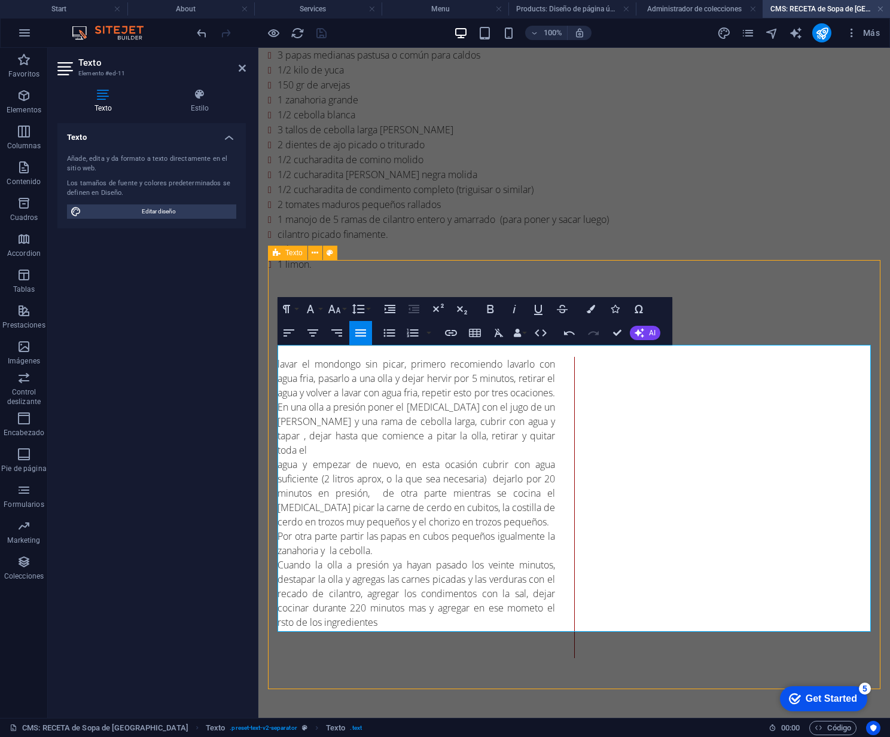
click at [282, 597] on p "Cuando la olla a presión ya hayan pasado los veinte minutos, destapar la olla y…" at bounding box center [417, 594] width 278 height 72
click at [535, 586] on p "Cuando la olla a presión ya hayan pasado los veinte minutos, destapar la olla y…" at bounding box center [417, 594] width 278 height 72
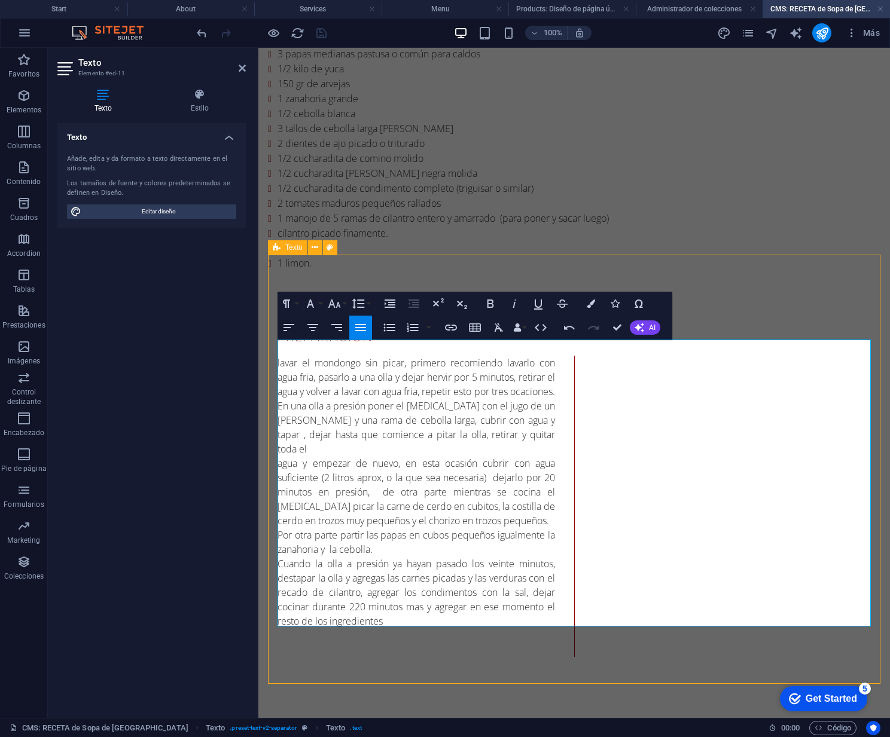
click at [354, 581] on p "Cuando la olla a presión ya hayan pasado los veinte minutos, destapar la olla y…" at bounding box center [417, 593] width 278 height 72
click at [389, 591] on p "Cuando la olla a presión ya hayan pasado los veinte minutos, destapar la olla y…" at bounding box center [417, 589] width 278 height 72
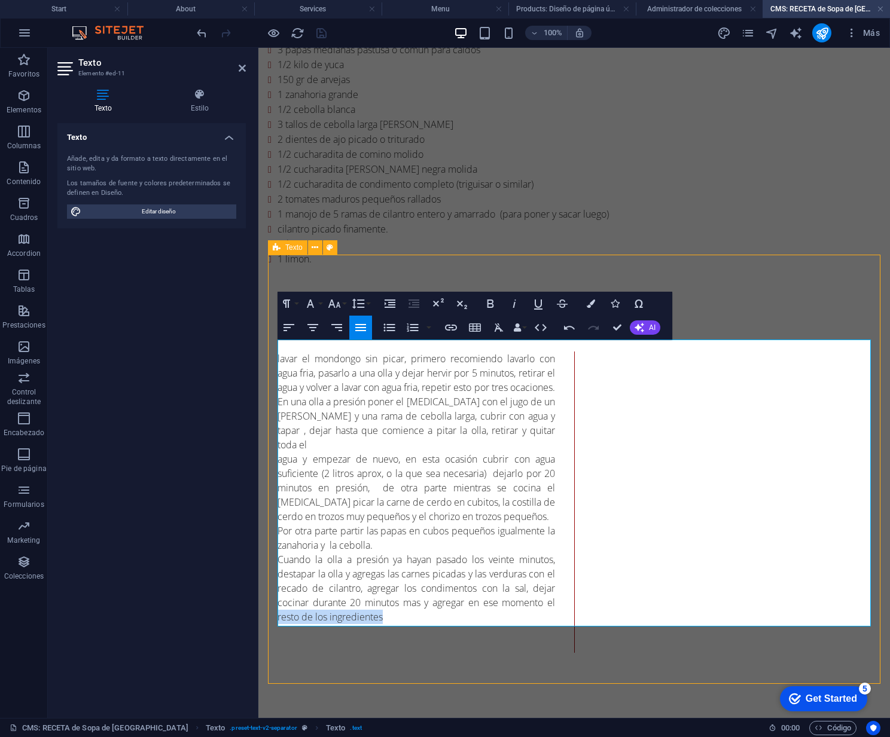
drag, startPoint x: 385, startPoint y: 591, endPoint x: 271, endPoint y: 593, distance: 113.7
click at [270, 594] on div "preparacion lavar el mondongo sin picar, primero recomiendo lavarlo con agua fr…" at bounding box center [574, 489] width 612 height 444
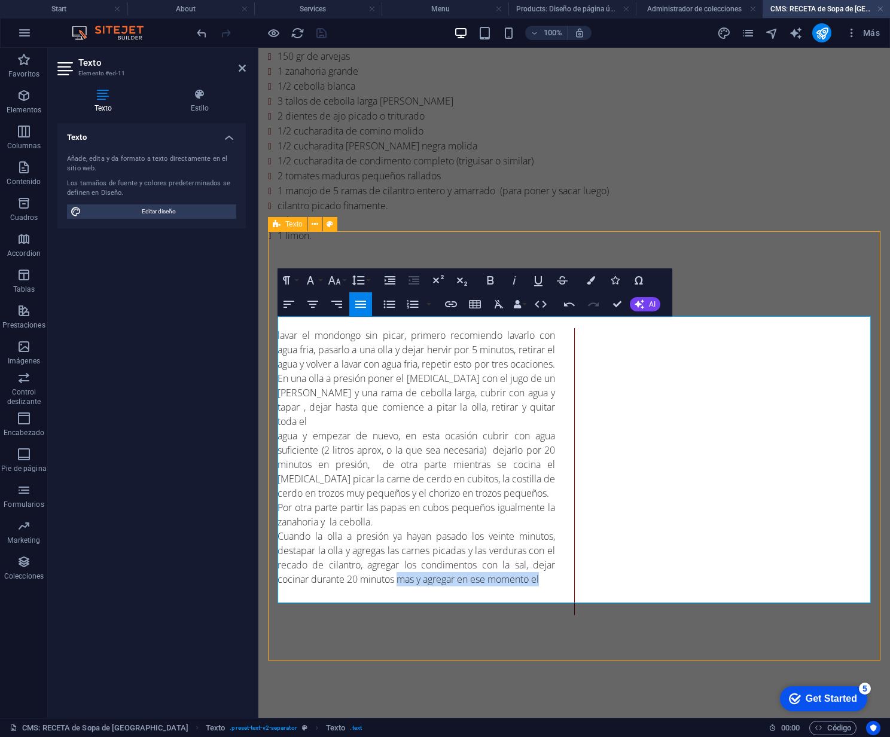
drag, startPoint x: 517, startPoint y: 559, endPoint x: 403, endPoint y: 557, distance: 113.6
click at [400, 556] on p "Cuando la olla a presión ya hayan pasado los veinte minutos, destapar la olla y…" at bounding box center [417, 557] width 278 height 57
click at [353, 553] on p "Cuando la olla a presión ya hayan pasado los veinte minutos, destapar la olla y…" at bounding box center [417, 557] width 278 height 57
drag, startPoint x: 513, startPoint y: 511, endPoint x: 487, endPoint y: 513, distance: 26.3
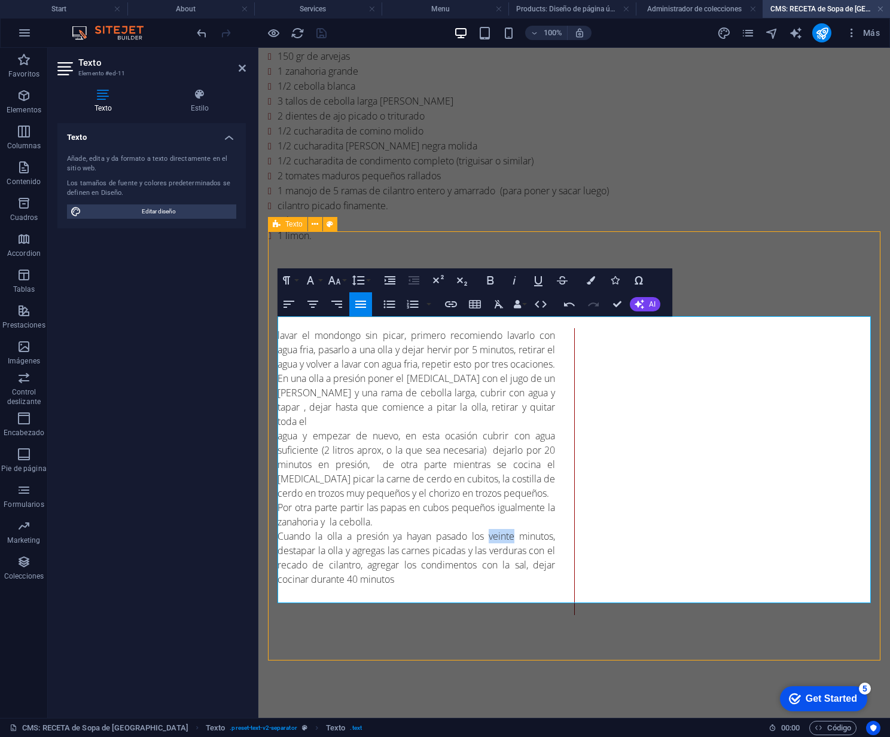
click at [487, 529] on p "Cuando la olla a presión ya hayan pasado los veinte minutos, destapar la olla y…" at bounding box center [417, 557] width 278 height 57
click at [400, 556] on p "Cuando la olla a presión ya hayan pasado los 20 minutos, destapar la olla y agr…" at bounding box center [417, 557] width 278 height 57
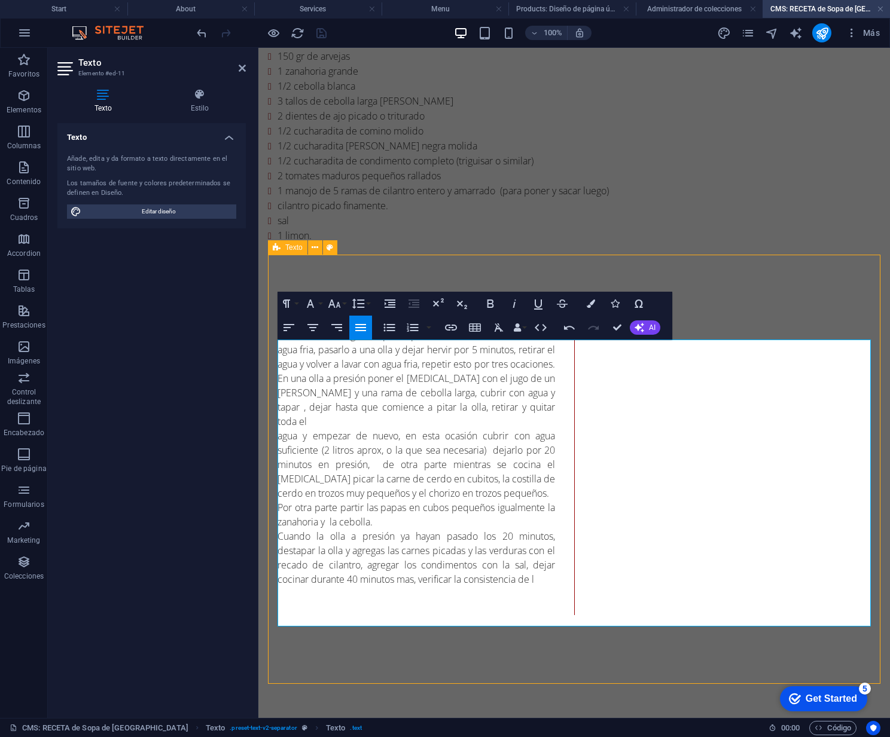
scroll to position [356, 0]
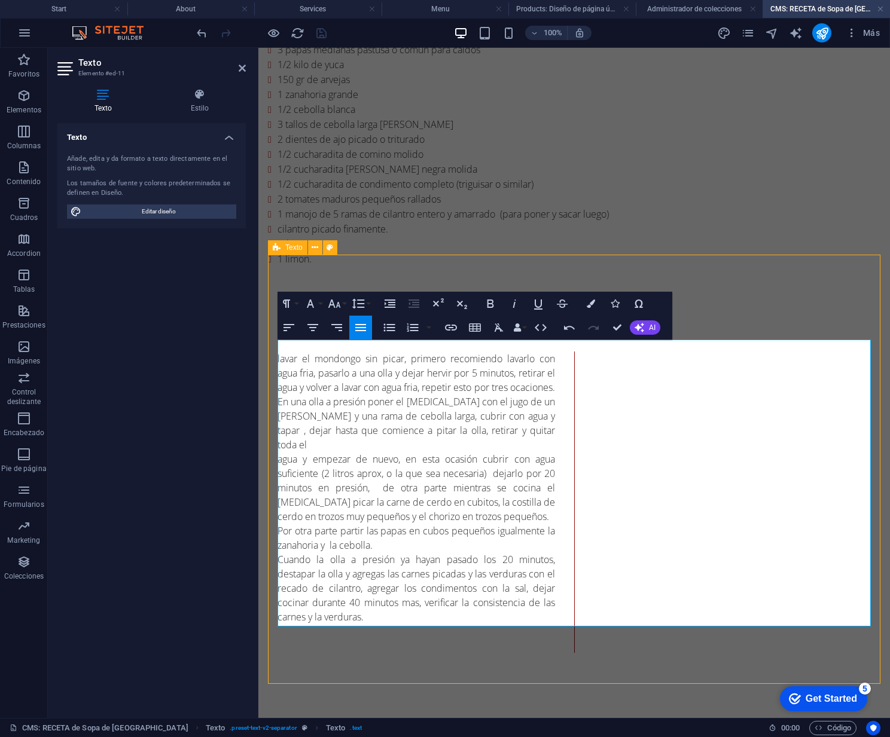
click at [400, 624] on p at bounding box center [417, 631] width 278 height 14
click at [376, 595] on p "Cuando la olla a presión ya hayan pasado los 20 minutos, destapar la olla y agr…" at bounding box center [417, 589] width 278 height 72
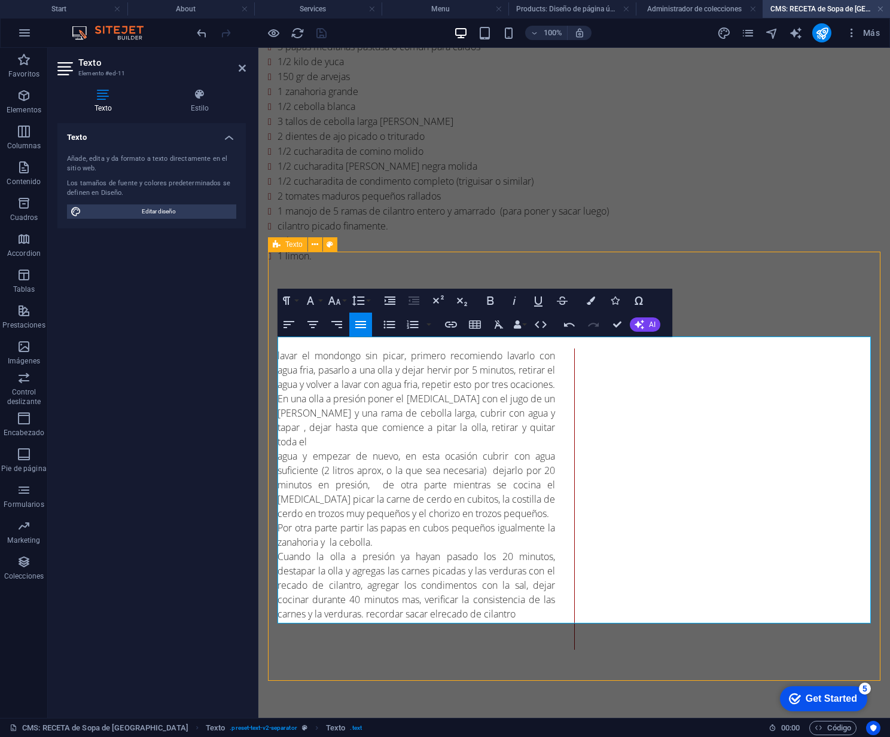
click at [443, 588] on p "Cuando la olla a presión ya hayan pasado los 20 minutos, destapar la olla y agr…" at bounding box center [417, 586] width 278 height 72
click at [527, 590] on p "Cuando la olla a presión ya hayan pasado los 20 minutos, destapar la olla y agr…" at bounding box center [417, 586] width 278 height 72
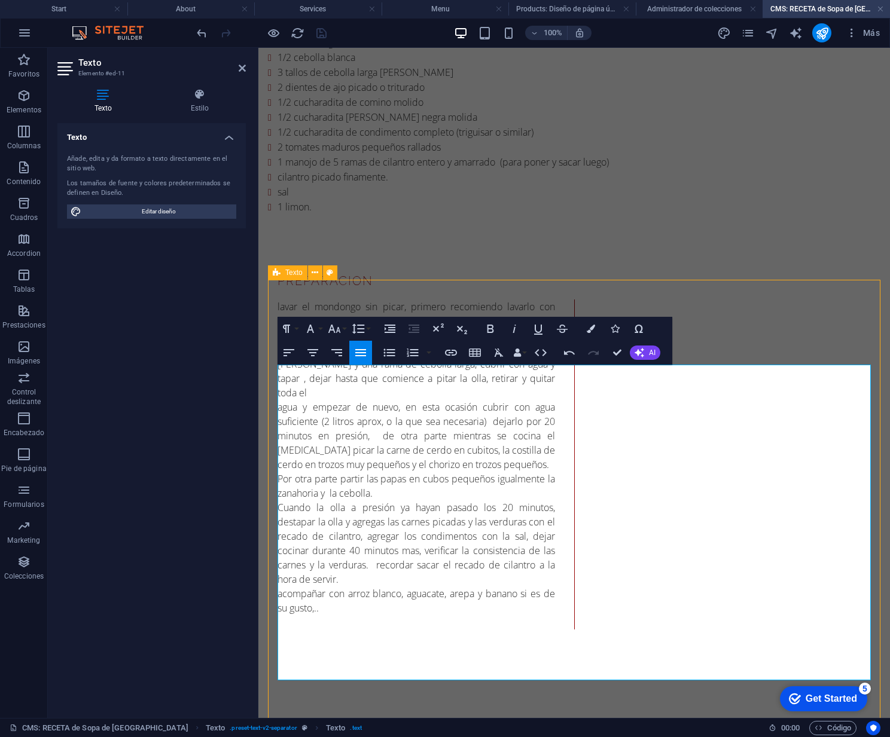
scroll to position [331, 0]
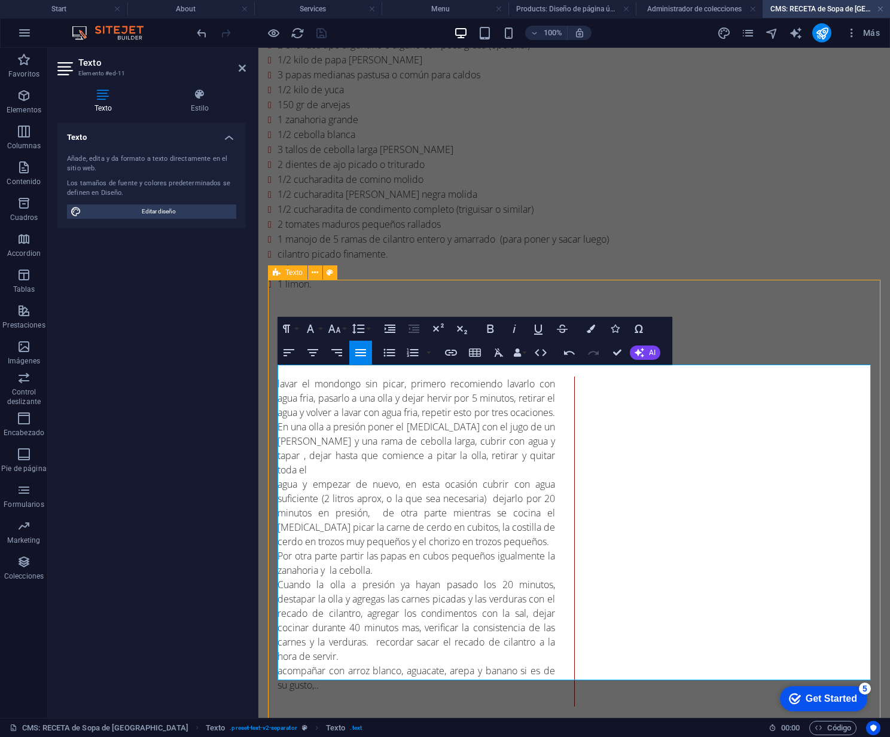
click at [328, 664] on p "acompañar con arroz blanco, aguacate, arepa y banano si es de su gusto,.." at bounding box center [417, 678] width 278 height 29
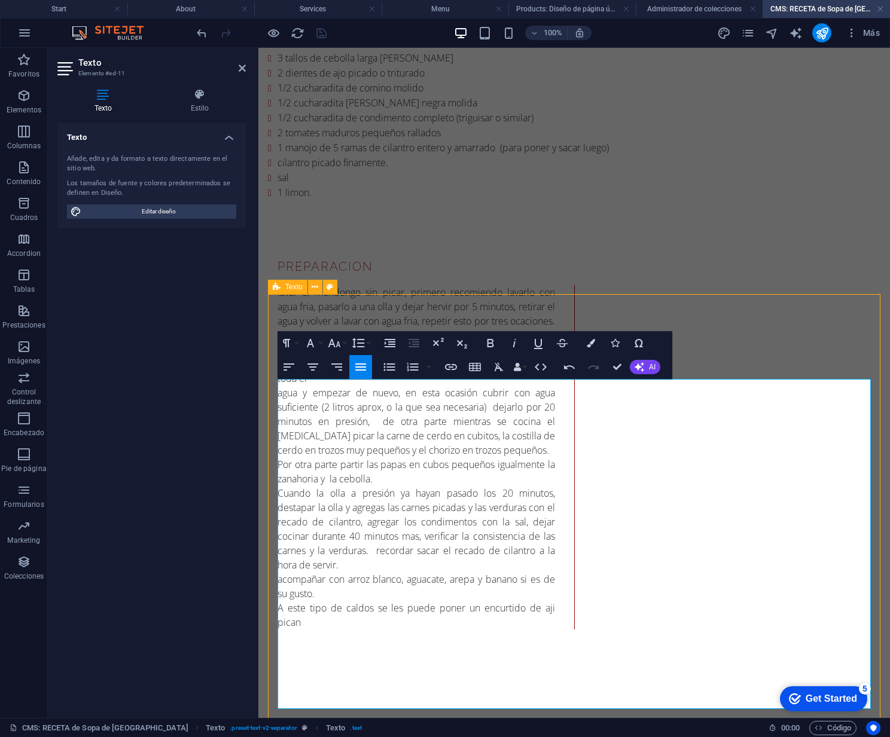
scroll to position [317, 0]
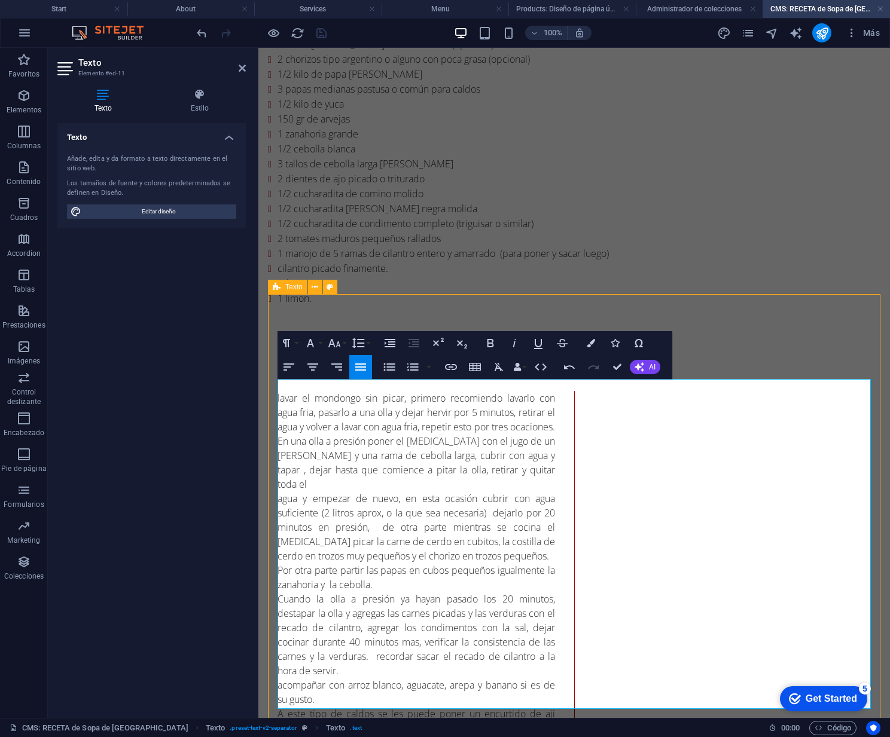
click at [643, 579] on p at bounding box center [732, 585] width 278 height 14
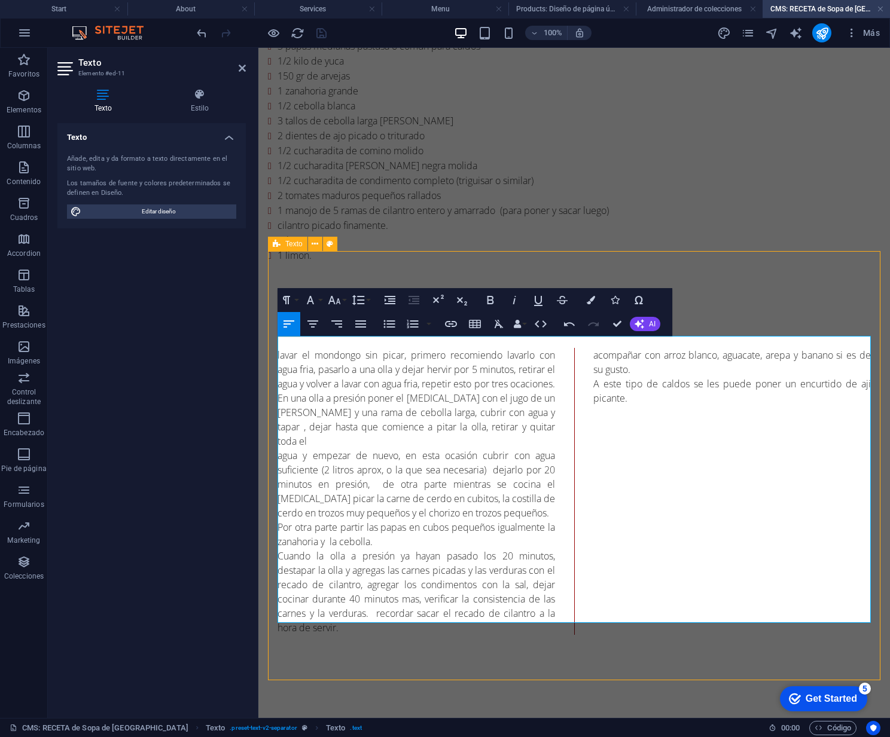
scroll to position [365, 0]
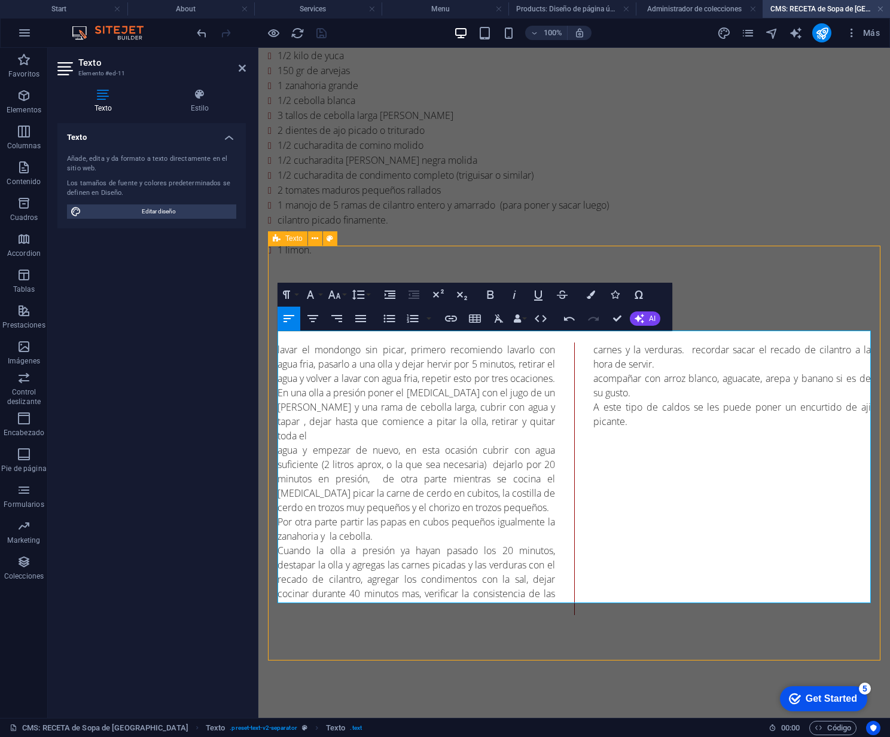
click at [606, 587] on p at bounding box center [732, 594] width 278 height 14
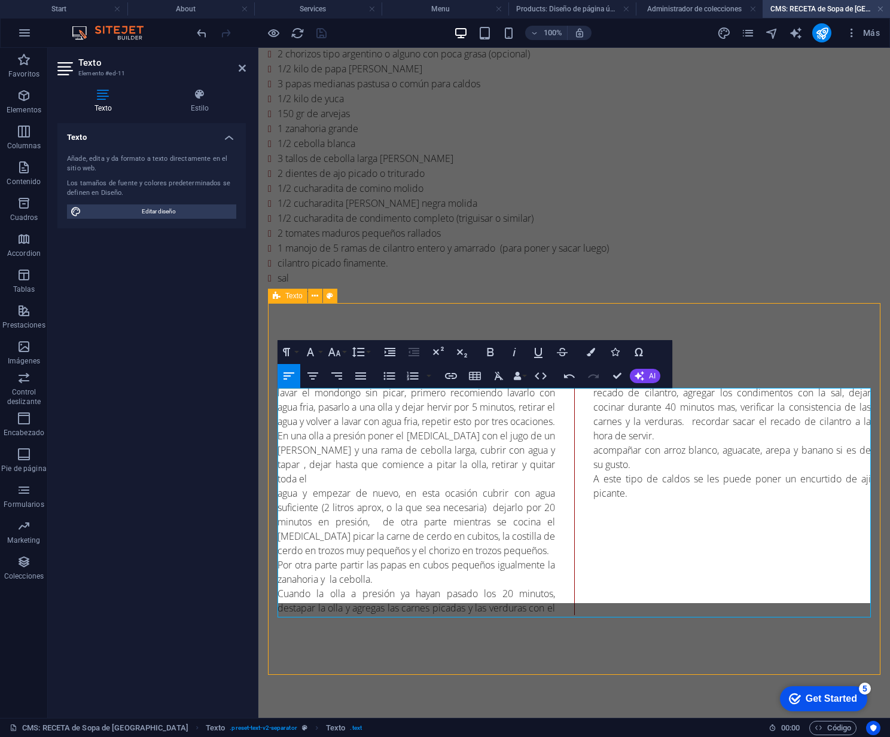
scroll to position [308, 0]
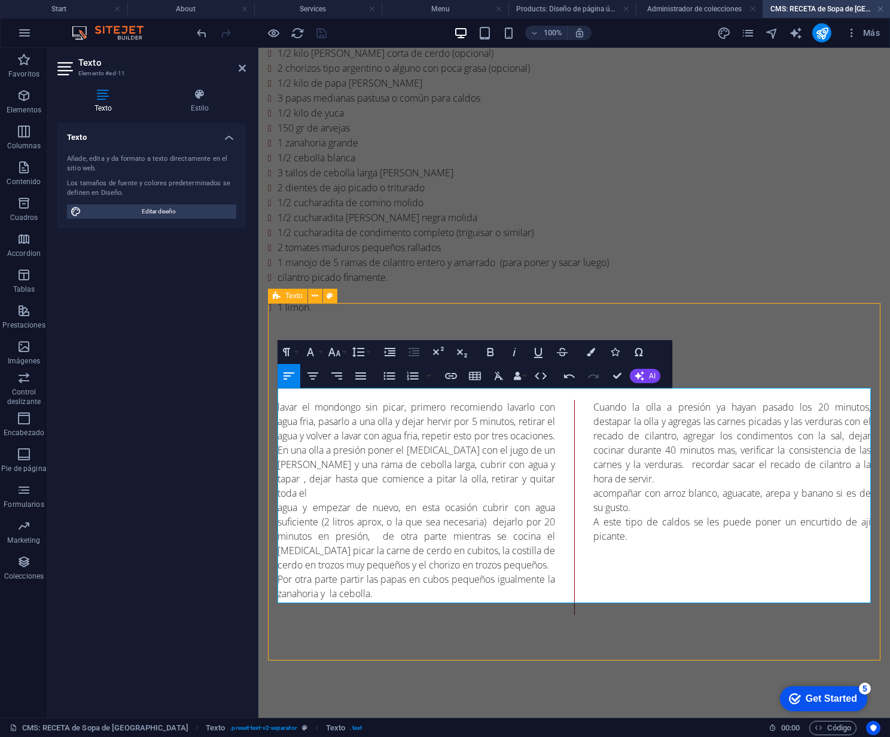
click at [596, 586] on div "lavar el mondongo sin picar, primero recomiendo lavarlo con agua fria, pasarlo …" at bounding box center [574, 507] width 593 height 215
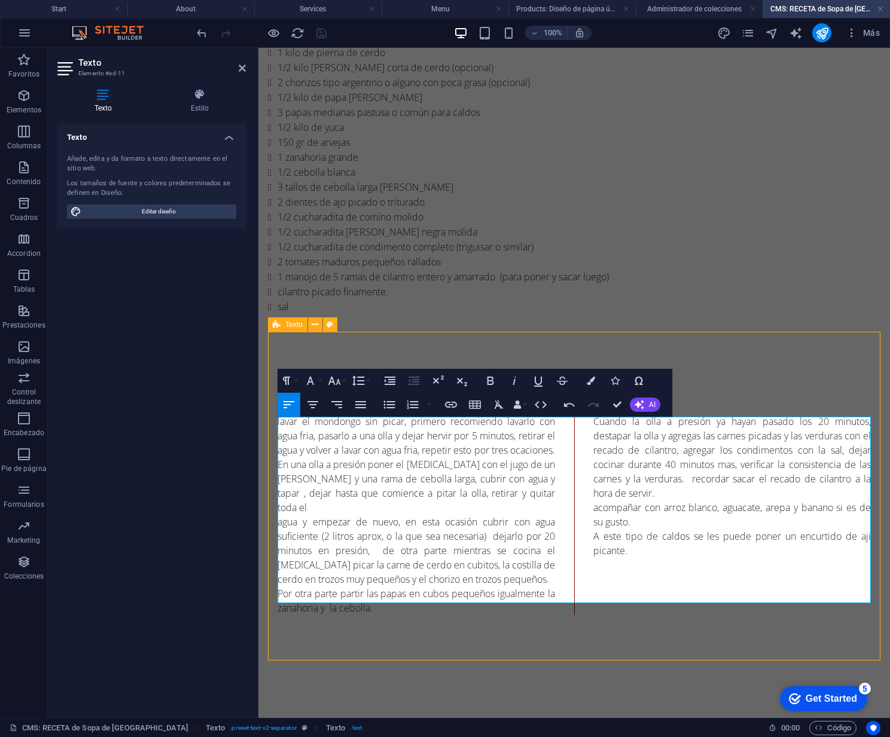
scroll to position [279, 0]
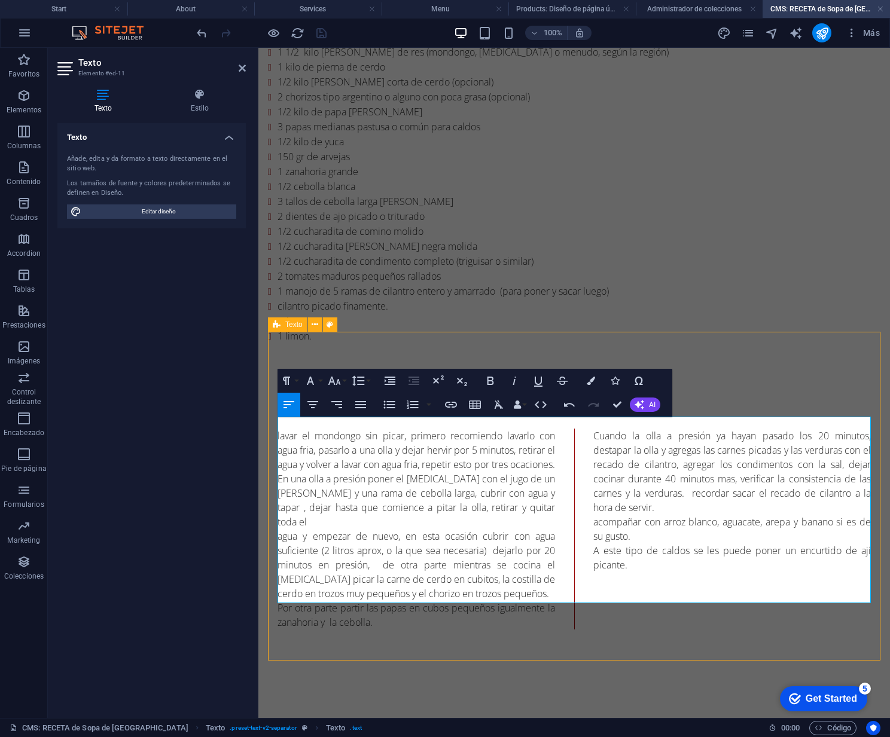
click at [609, 587] on p at bounding box center [732, 594] width 278 height 14
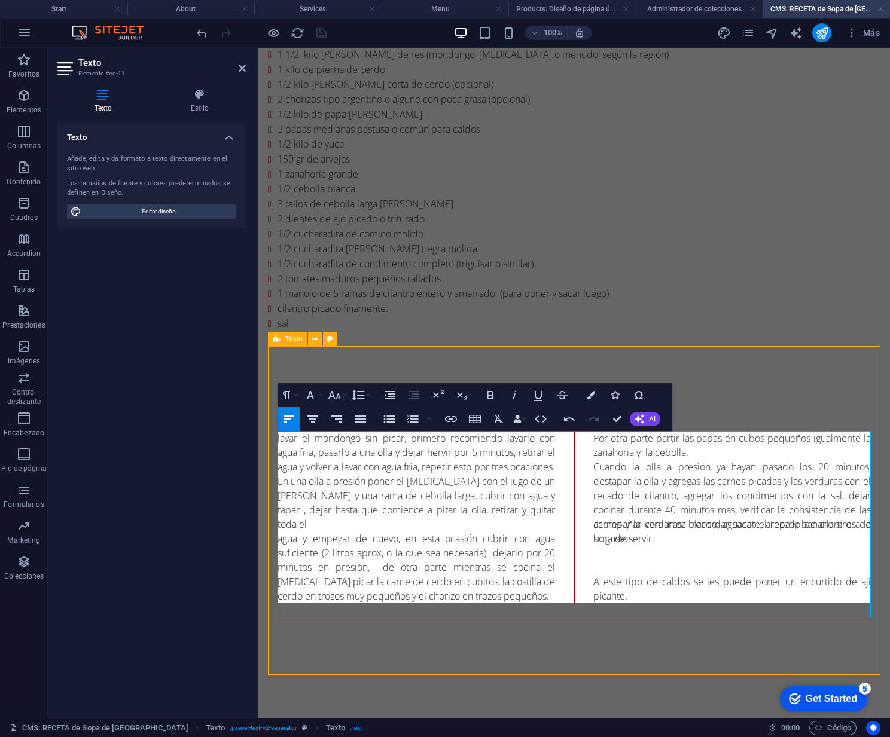
scroll to position [265, 0]
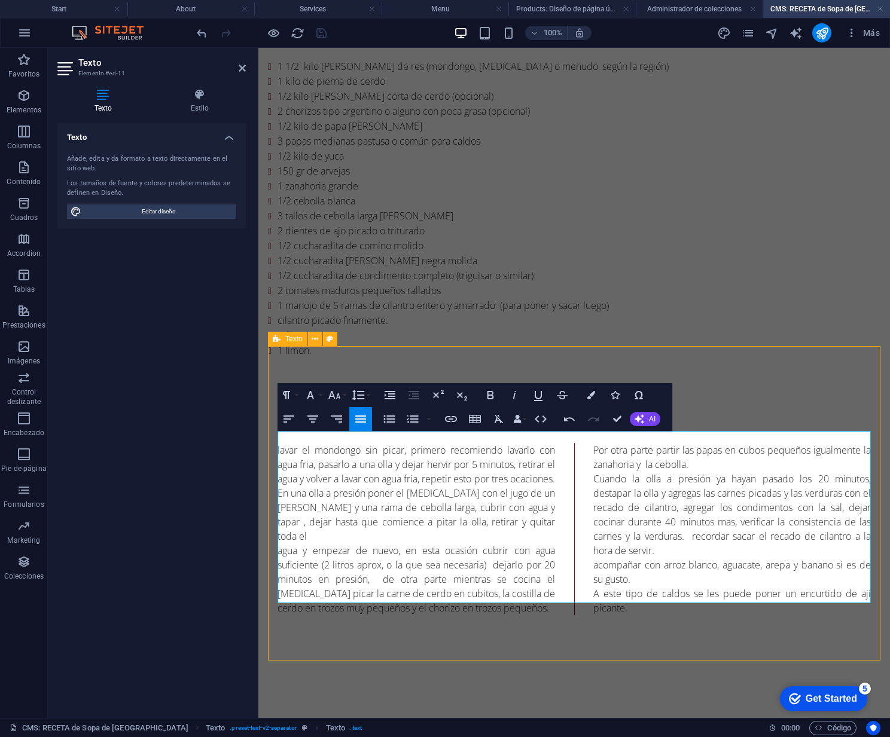
click at [787, 633] on div "preparacion lavar el mondongo sin picar, primero recomiendo lavarlo con agua fr…" at bounding box center [574, 515] width 612 height 315
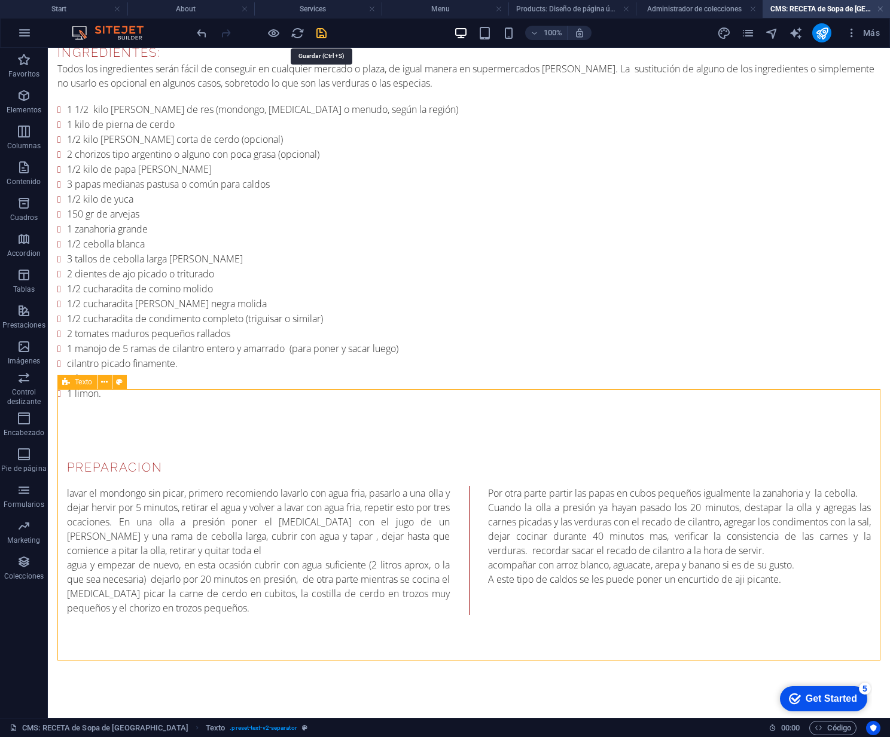
click at [322, 32] on icon "save" at bounding box center [322, 33] width 14 height 14
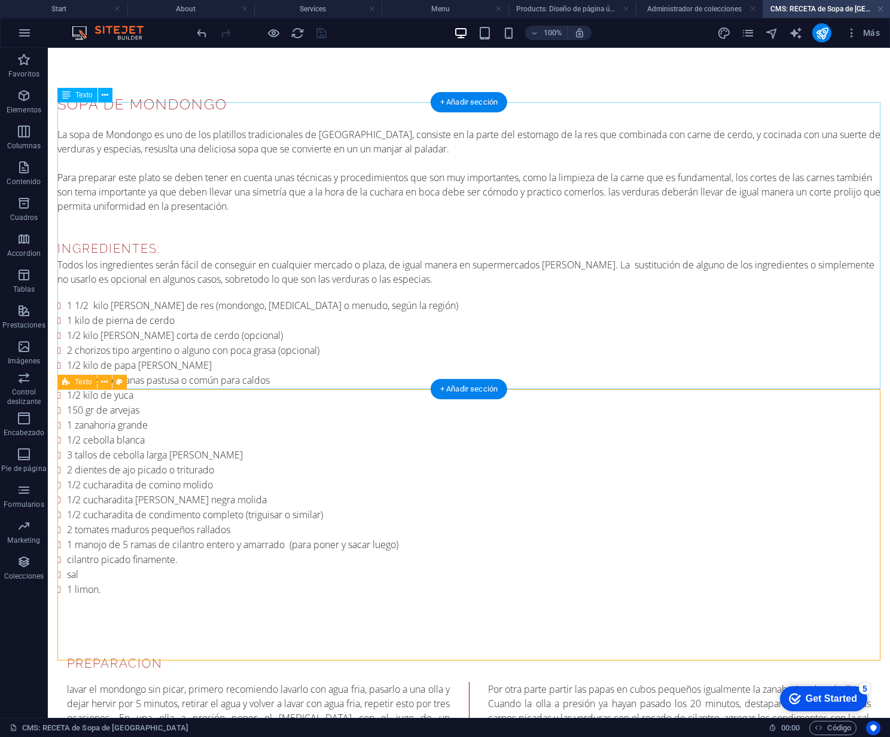
scroll to position [0, 0]
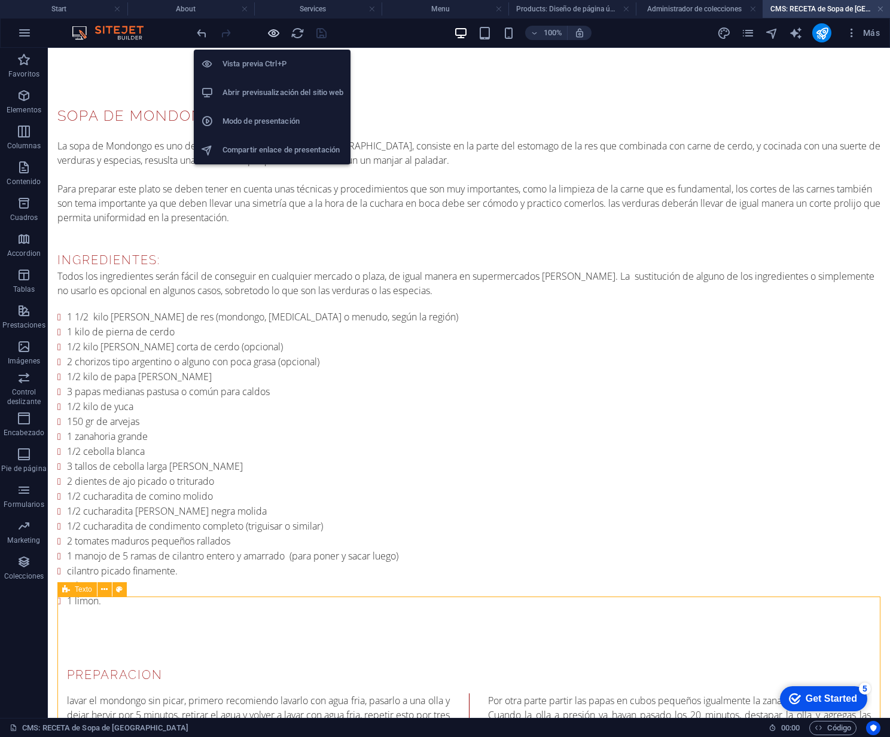
click at [276, 34] on icon "button" at bounding box center [274, 33] width 14 height 14
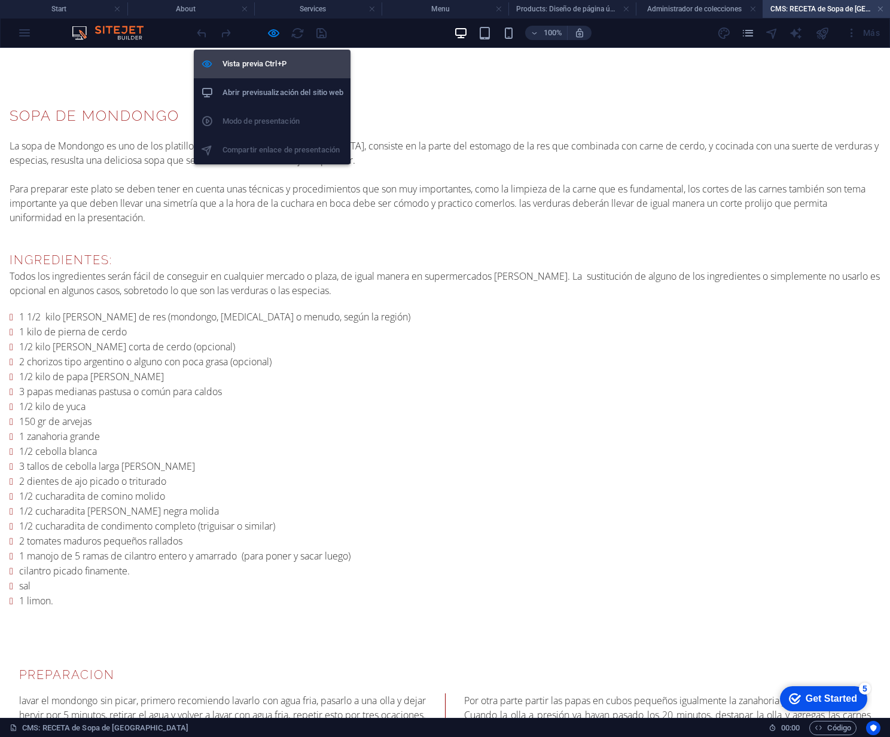
click at [267, 62] on h6 "Vista previa Ctrl+P" at bounding box center [282, 64] width 121 height 14
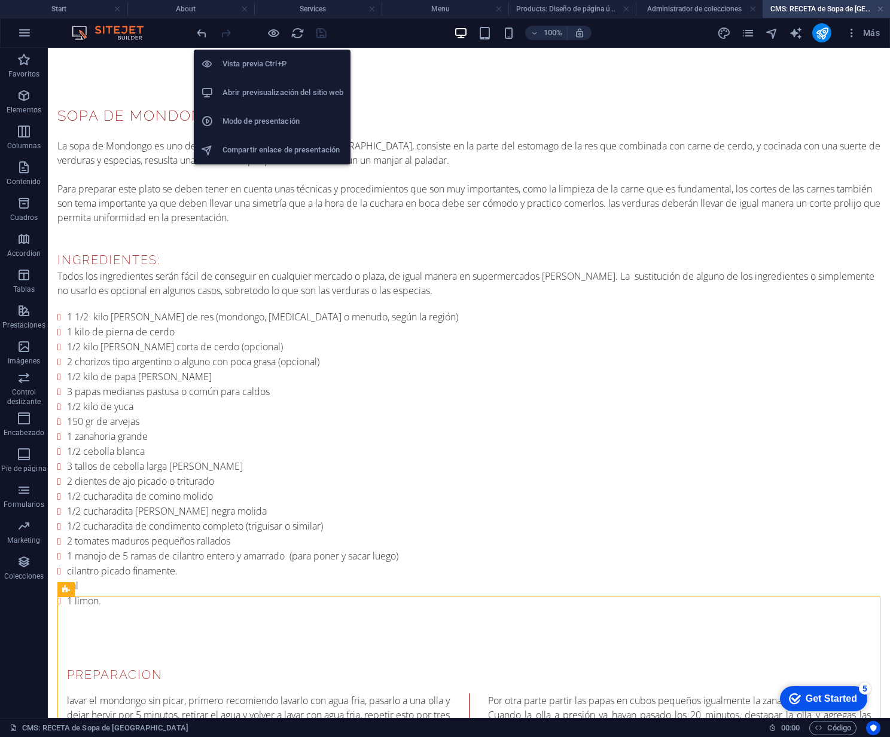
click at [264, 64] on h6 "Vista previa Ctrl+P" at bounding box center [282, 64] width 121 height 14
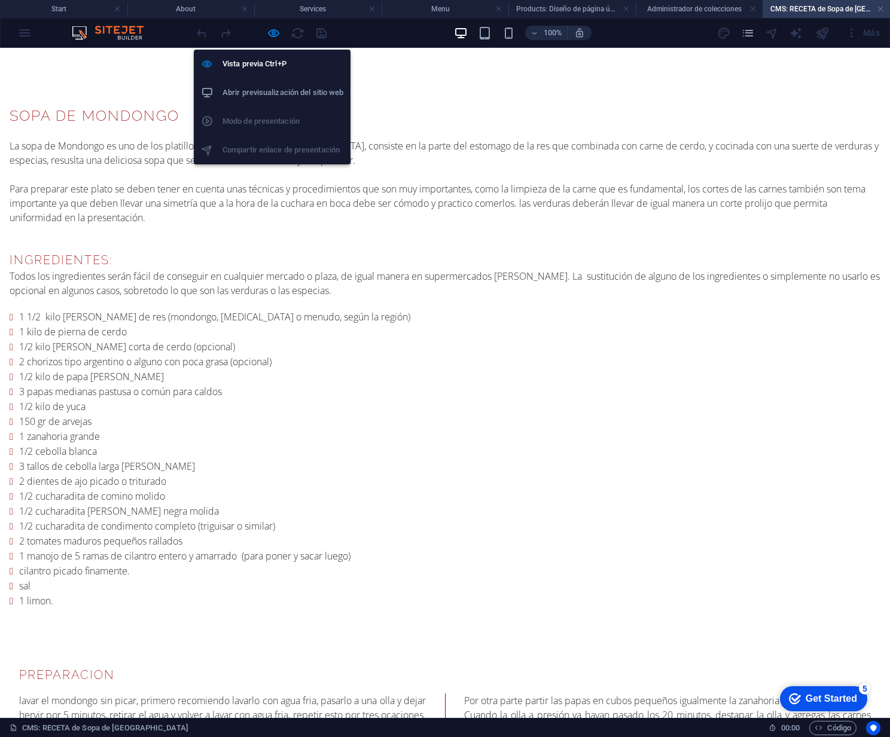
click at [254, 93] on h6 "Abrir previsualización del sitio web" at bounding box center [282, 93] width 121 height 14
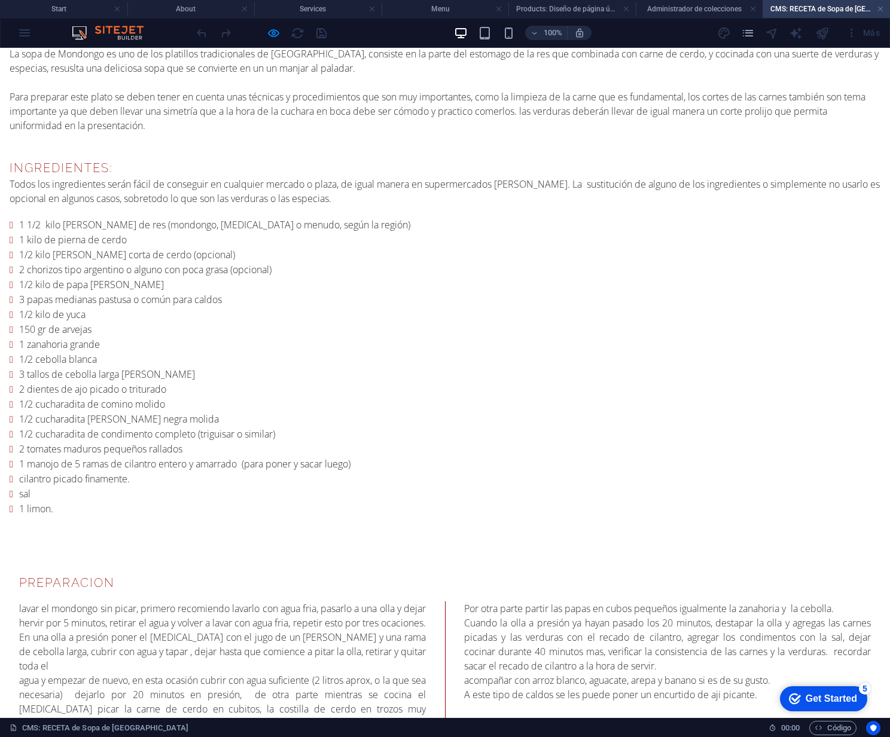
scroll to position [202, 0]
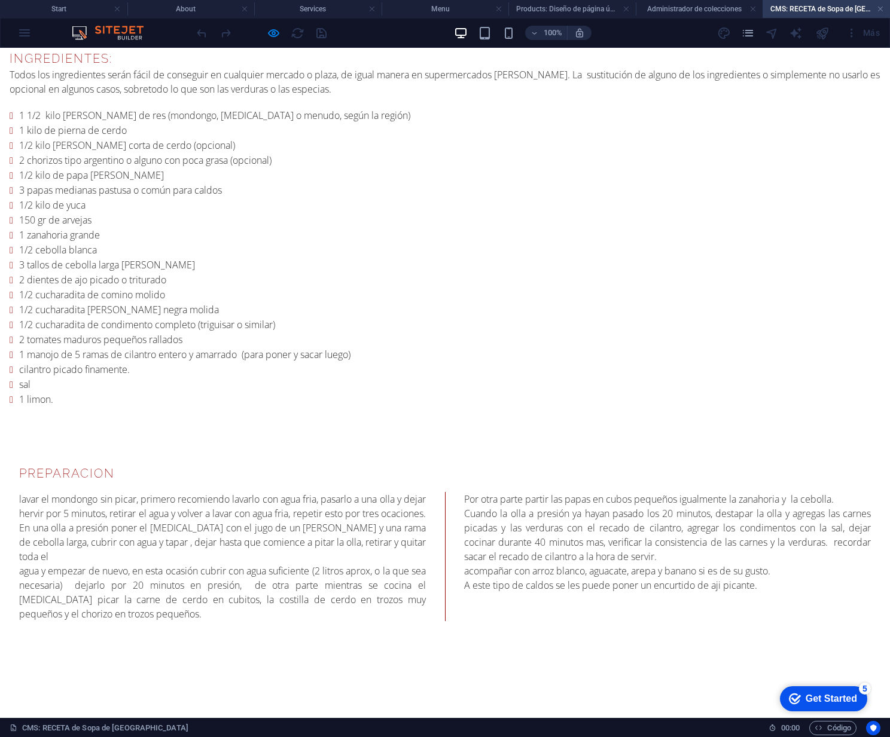
click at [642, 530] on p "Cuando la olla a presión ya hayan pasado los 20 minutos, destapar la olla y agr…" at bounding box center [667, 535] width 407 height 57
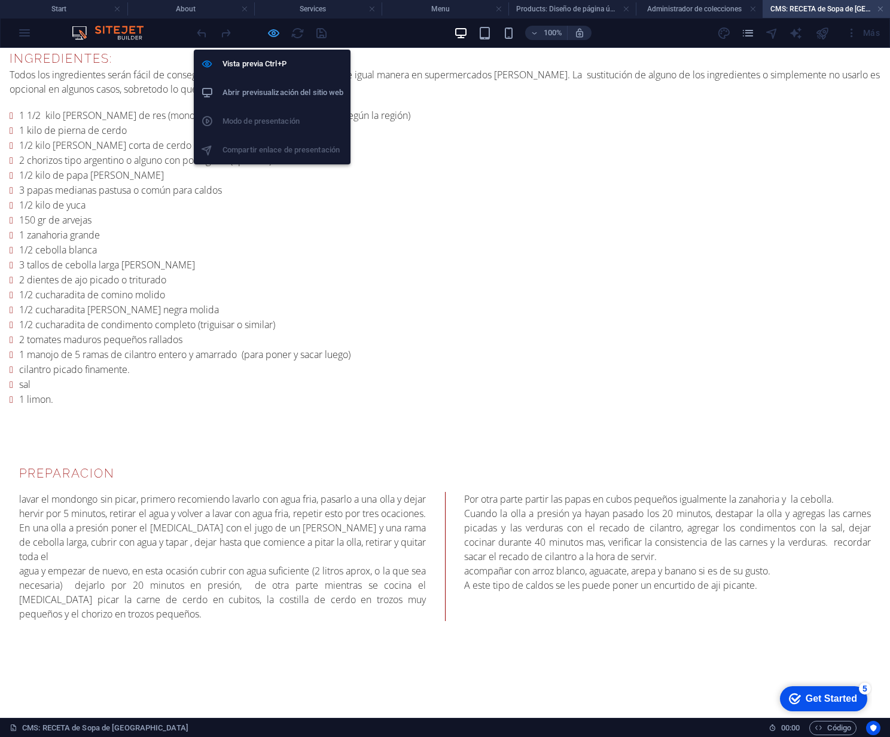
click at [271, 32] on icon "button" at bounding box center [274, 33] width 14 height 14
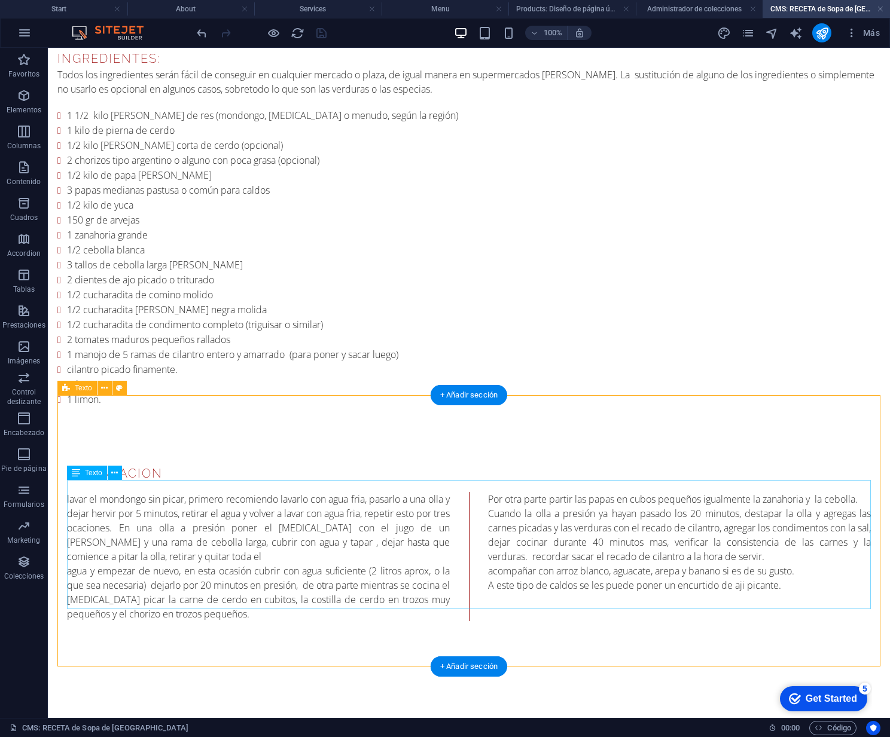
click at [632, 496] on div "lavar el mondongo sin picar, primero recomiendo lavarlo con agua fria, pasarlo …" at bounding box center [469, 556] width 804 height 129
click at [642, 497] on div "lavar el mondongo sin picar, primero recomiendo lavarlo con agua fria, pasarlo …" at bounding box center [469, 556] width 804 height 129
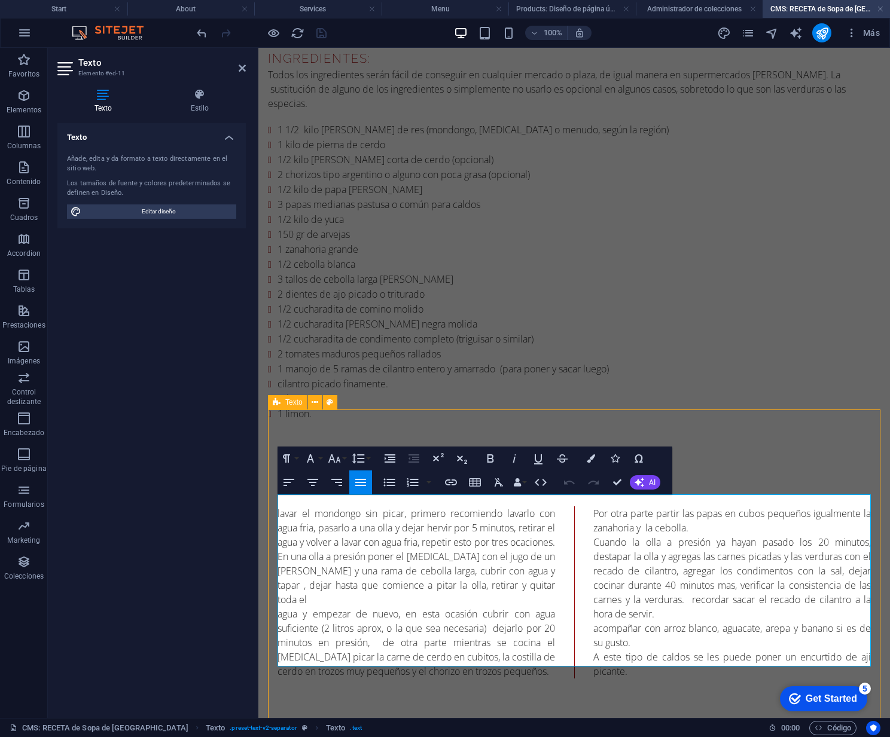
click at [725, 507] on p "Por otra parte partir las papas en cubos pequeños igualmente la zanahoria y la …" at bounding box center [732, 521] width 278 height 29
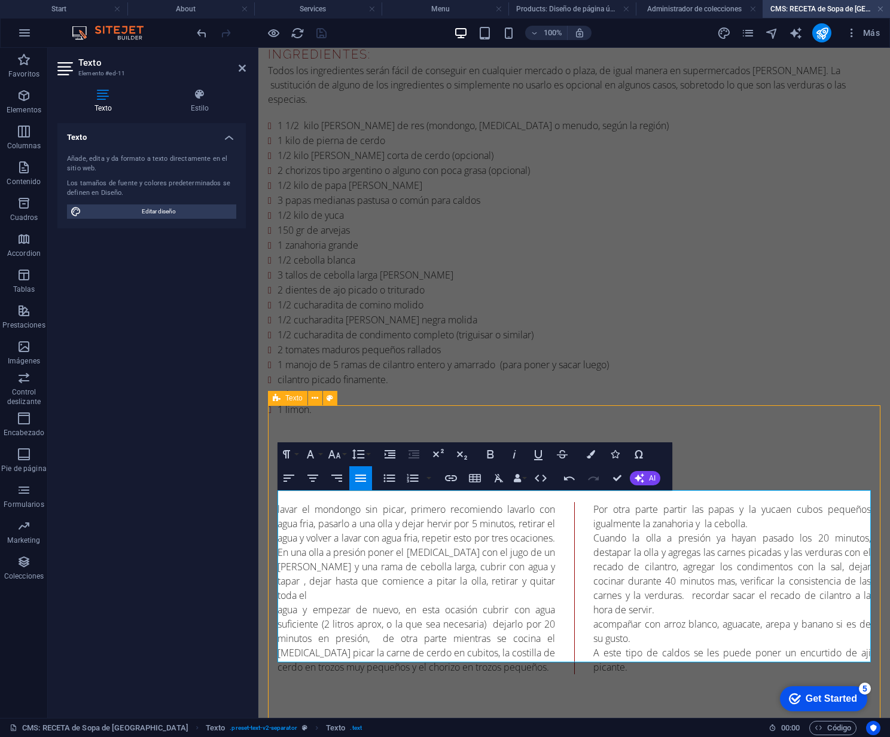
click at [368, 614] on p "agua y empezar de nuevo, en esta ocasión cubrir con agua suficiente (2 litros a…" at bounding box center [417, 639] width 278 height 72
click at [688, 303] on div "1 1/2 kilo de panza de res (mondongo, callo o menudo, según la región) 1 kilo d…" at bounding box center [574, 267] width 612 height 299
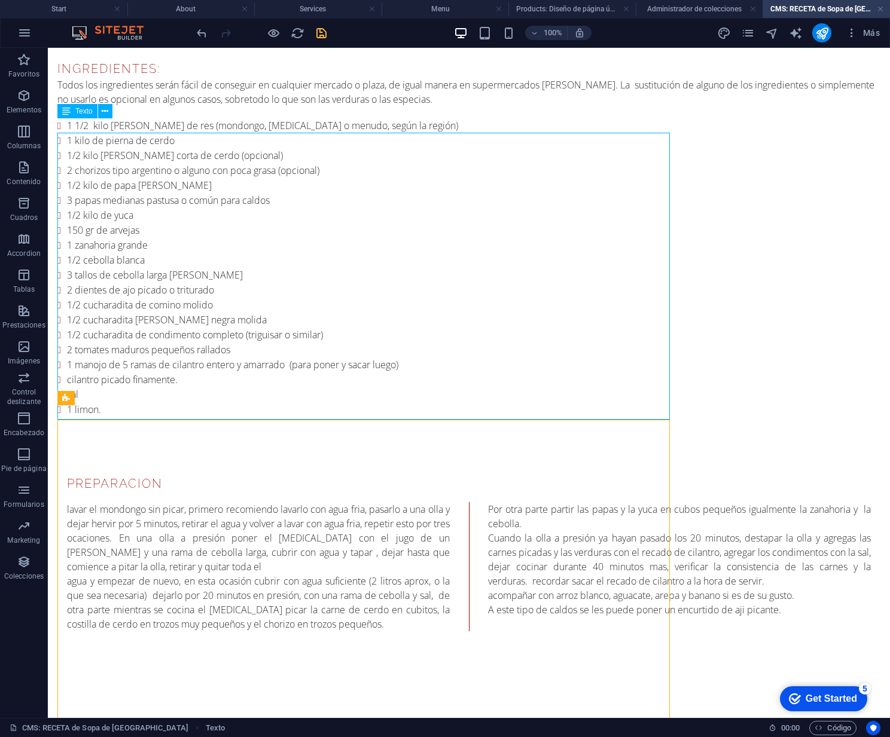
scroll to position [193, 0]
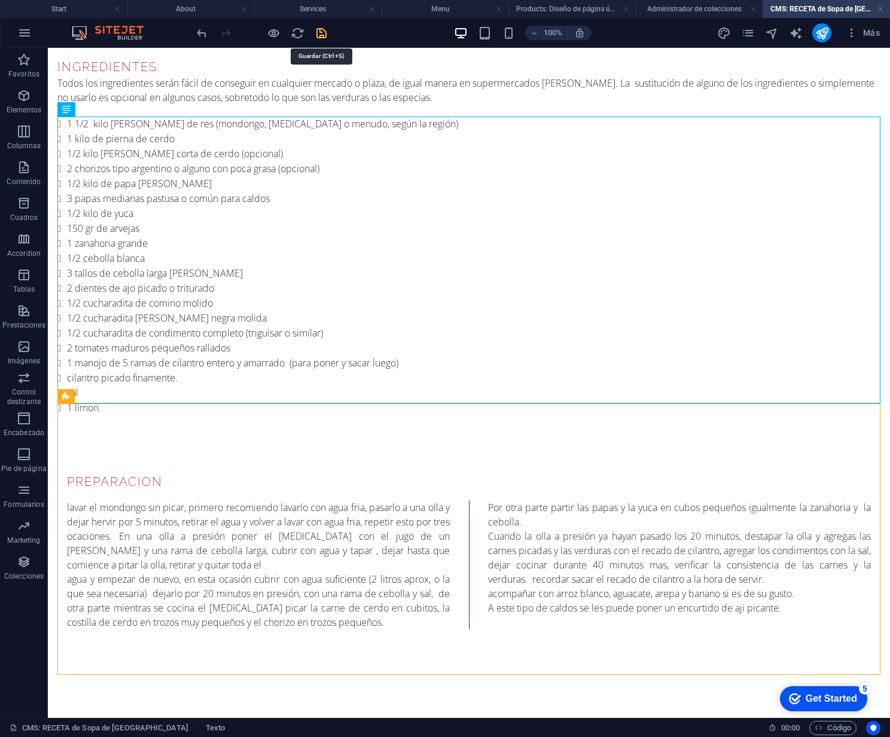
click at [321, 33] on icon "save" at bounding box center [322, 33] width 14 height 14
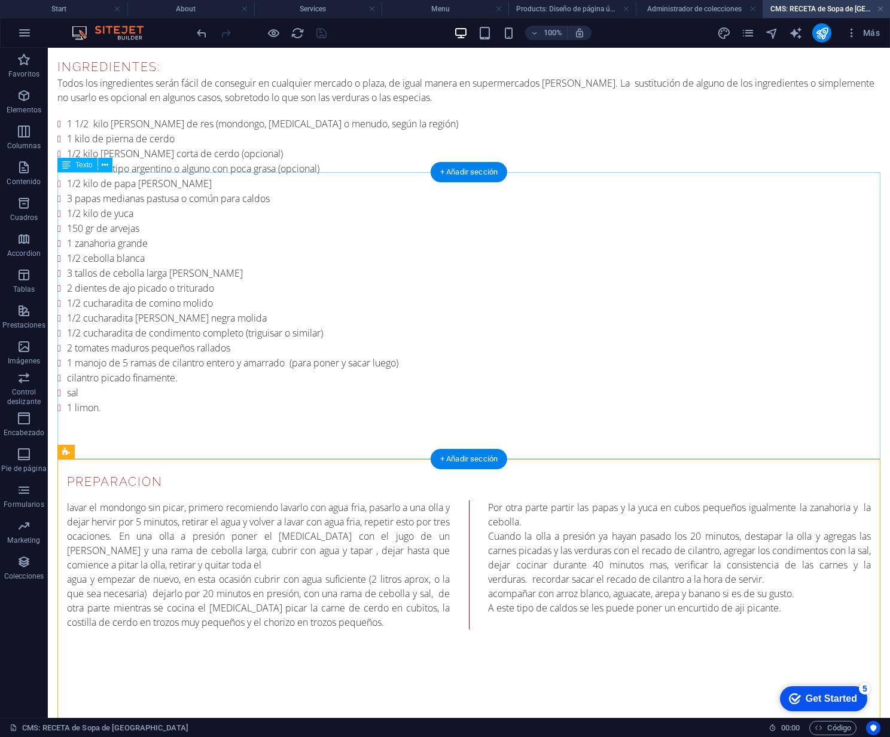
scroll to position [0, 0]
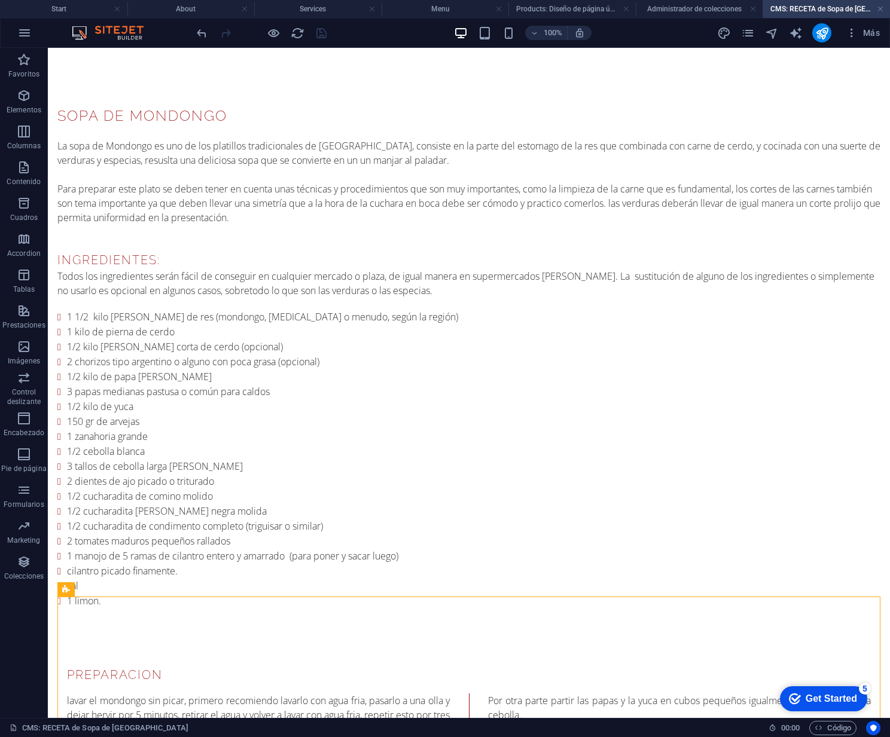
click at [319, 31] on div at bounding box center [261, 32] width 134 height 19
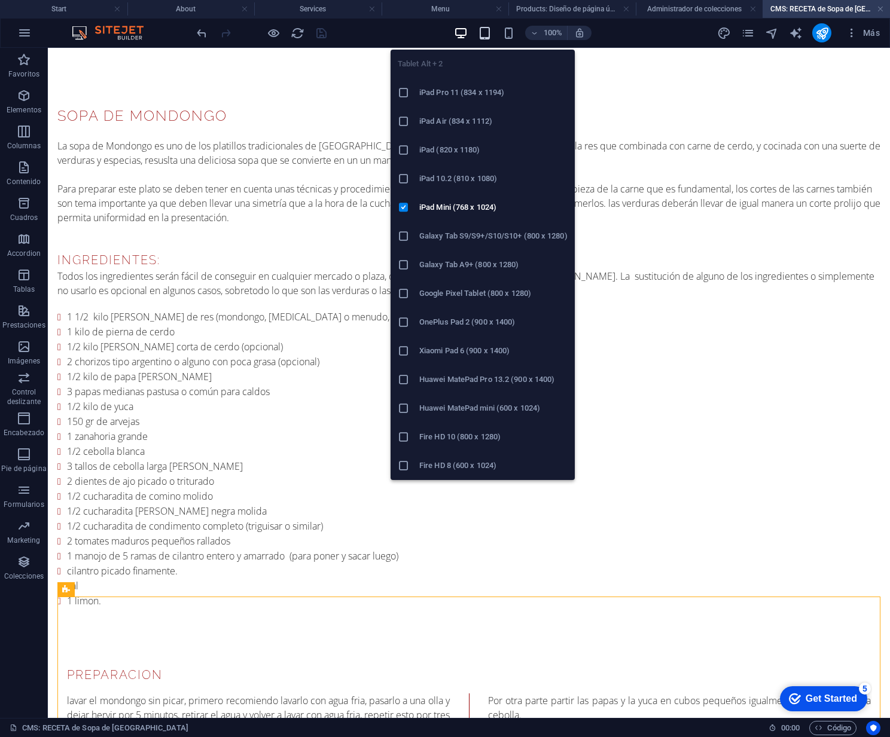
click at [485, 35] on icon "button" at bounding box center [485, 33] width 14 height 14
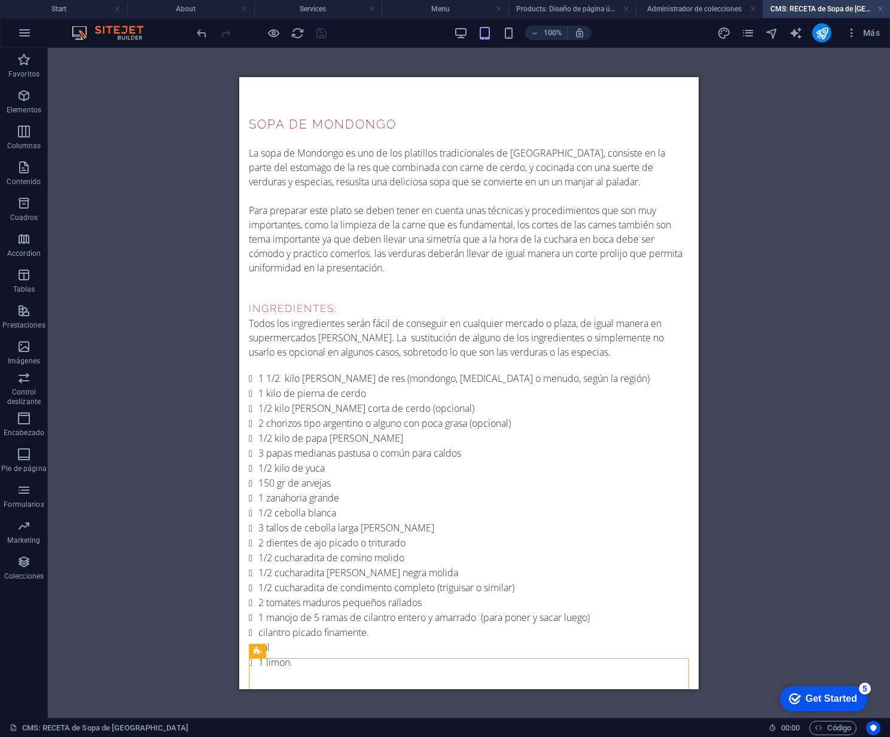
click at [736, 107] on div "Arrastra aquí para reemplazar el contenido existente. Si quieres crear un eleme…" at bounding box center [469, 383] width 842 height 670
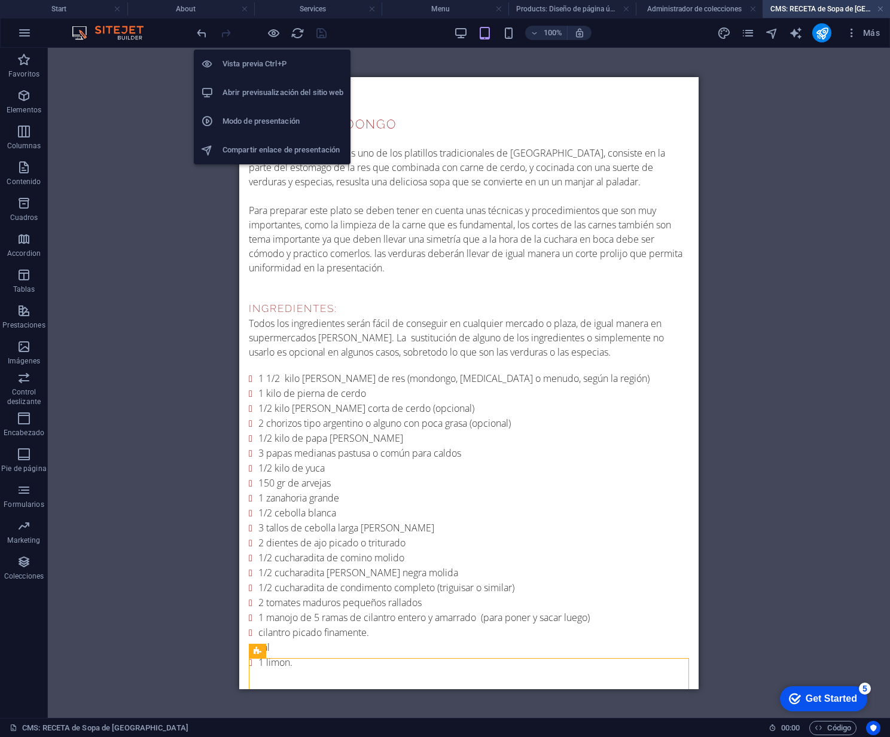
click at [272, 94] on h6 "Abrir previsualización del sitio web" at bounding box center [282, 93] width 121 height 14
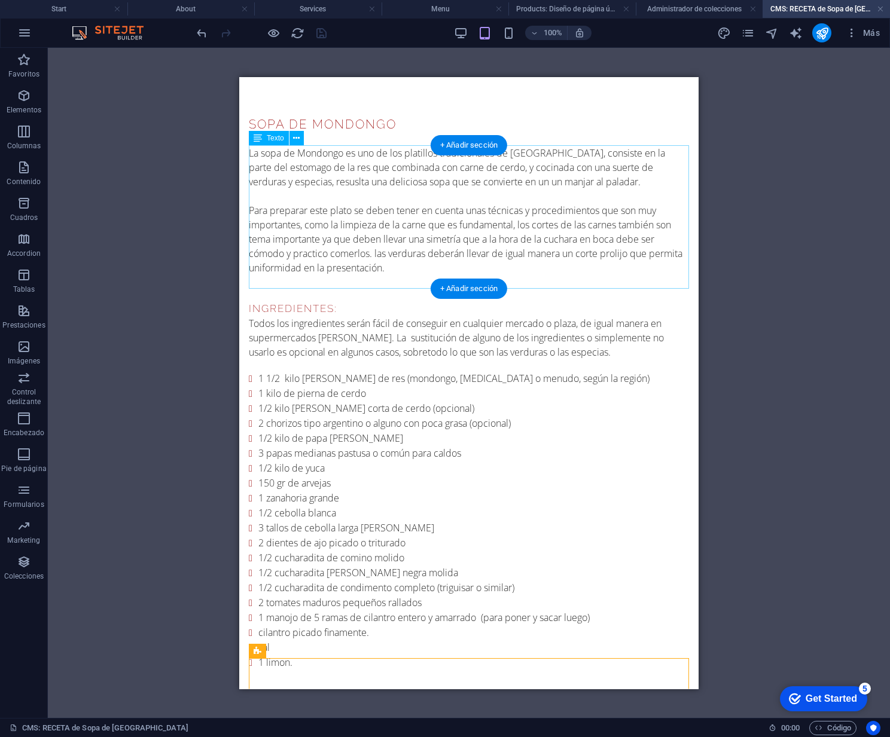
scroll to position [210, 0]
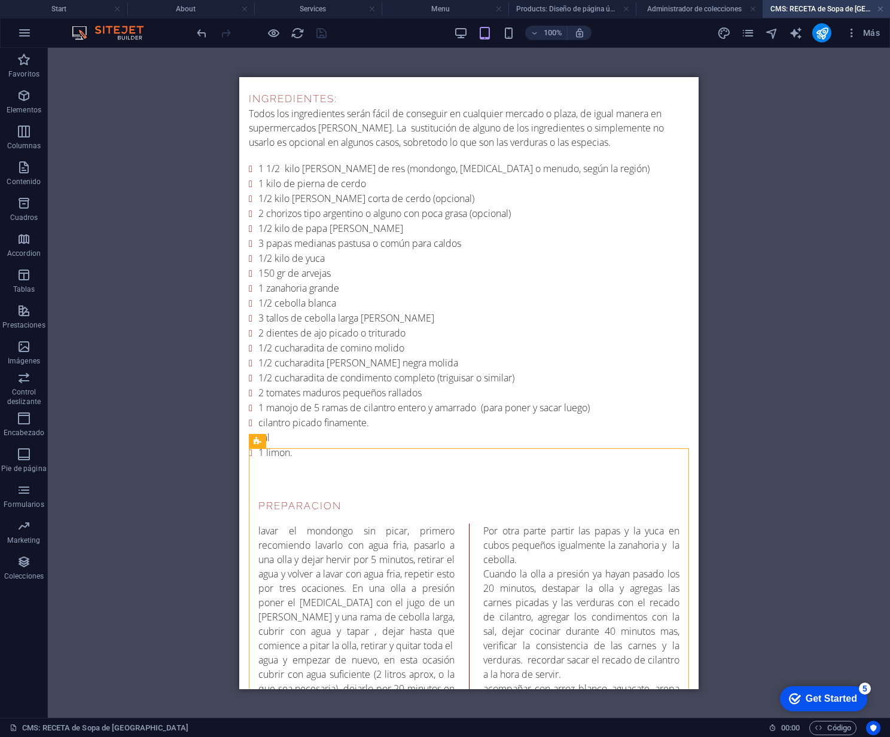
click at [824, 33] on icon "publish" at bounding box center [822, 33] width 14 height 14
